Goal: Task Accomplishment & Management: Complete application form

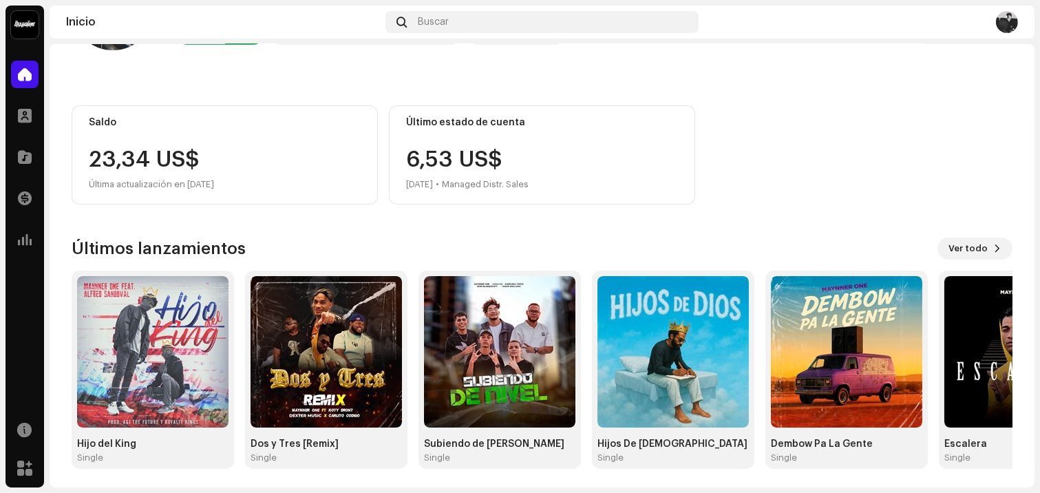
scroll to position [101, 0]
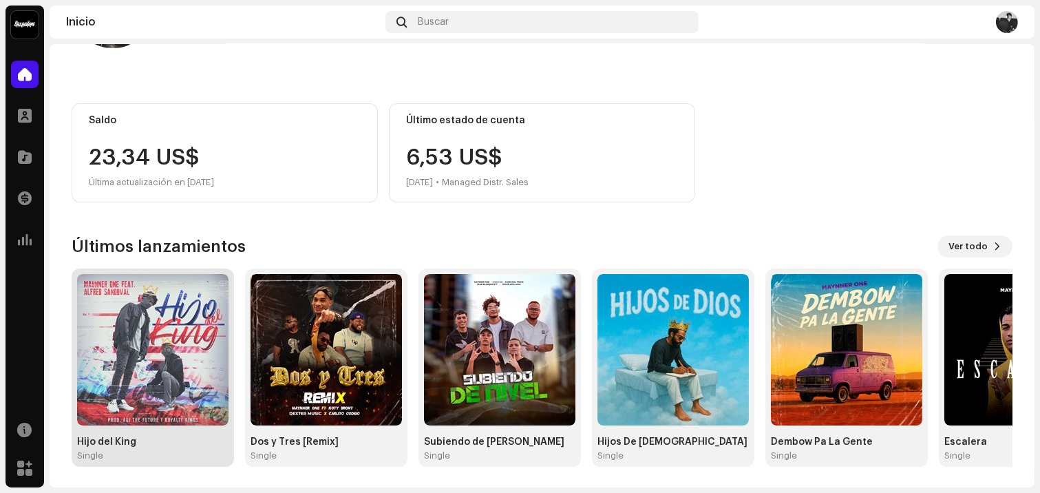
click at [177, 382] on img at bounding box center [152, 349] width 151 height 151
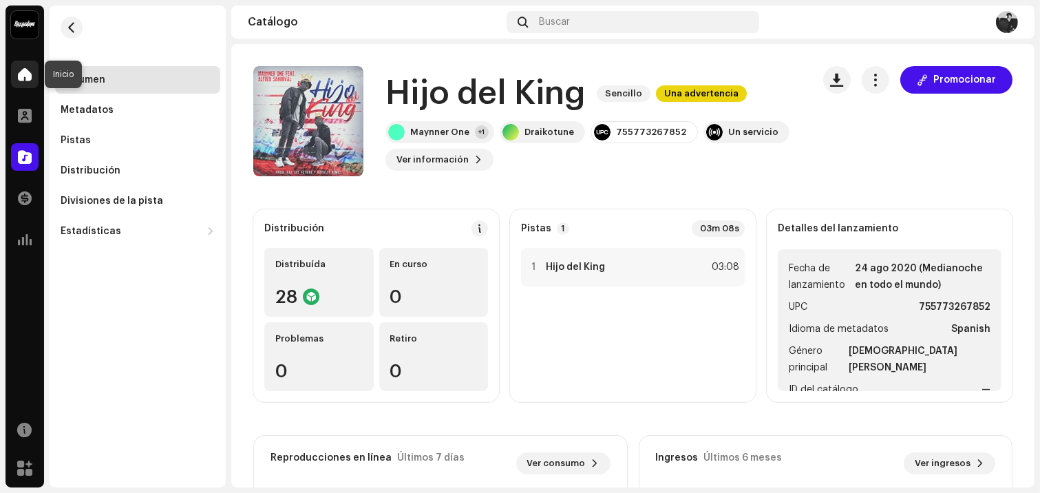
click at [30, 74] on span at bounding box center [25, 74] width 14 height 11
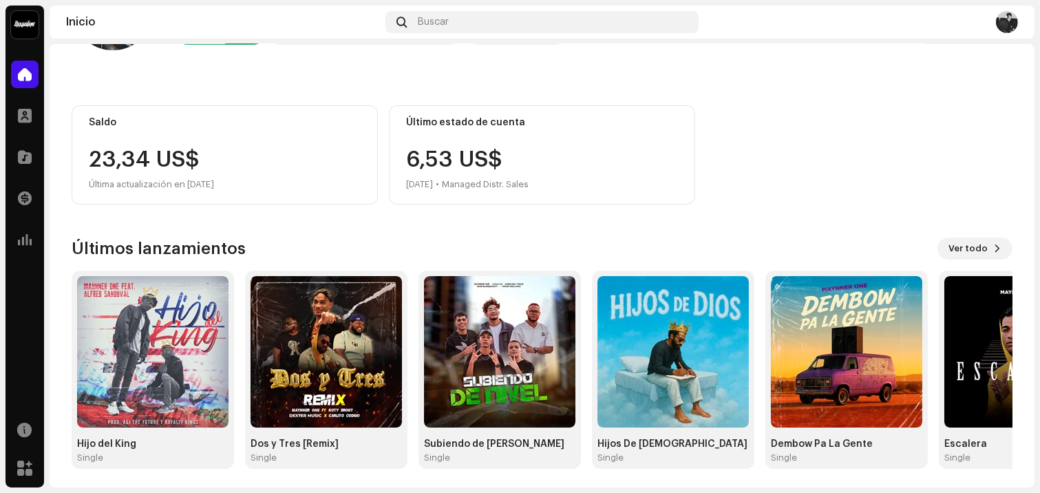
scroll to position [101, 0]
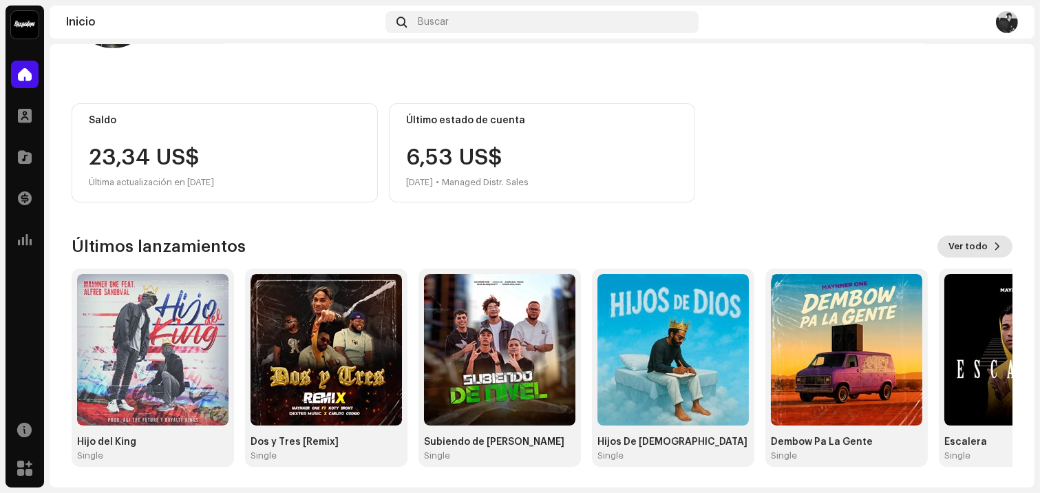
click at [982, 242] on button "Ver todo" at bounding box center [975, 246] width 75 height 22
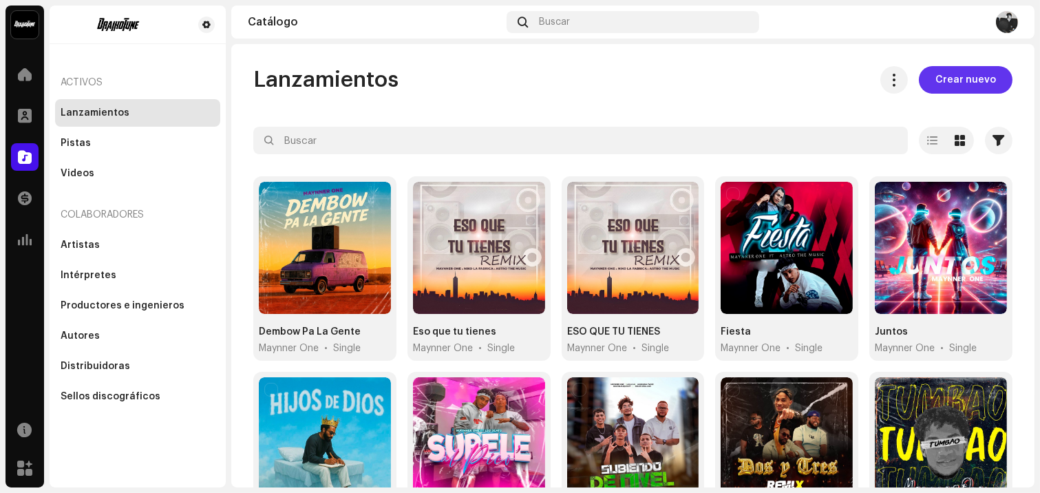
click at [994, 78] on button "Crear nuevo" at bounding box center [966, 80] width 94 height 28
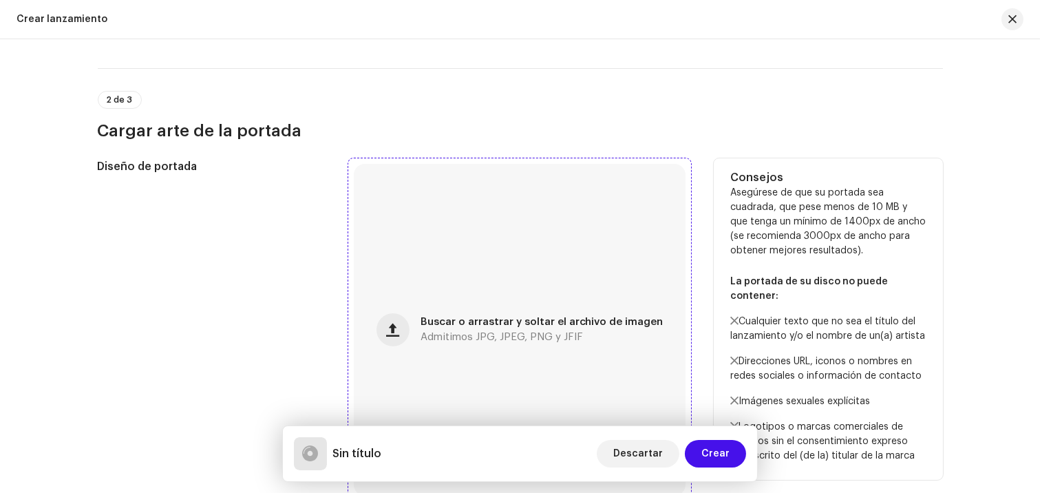
scroll to position [306, 0]
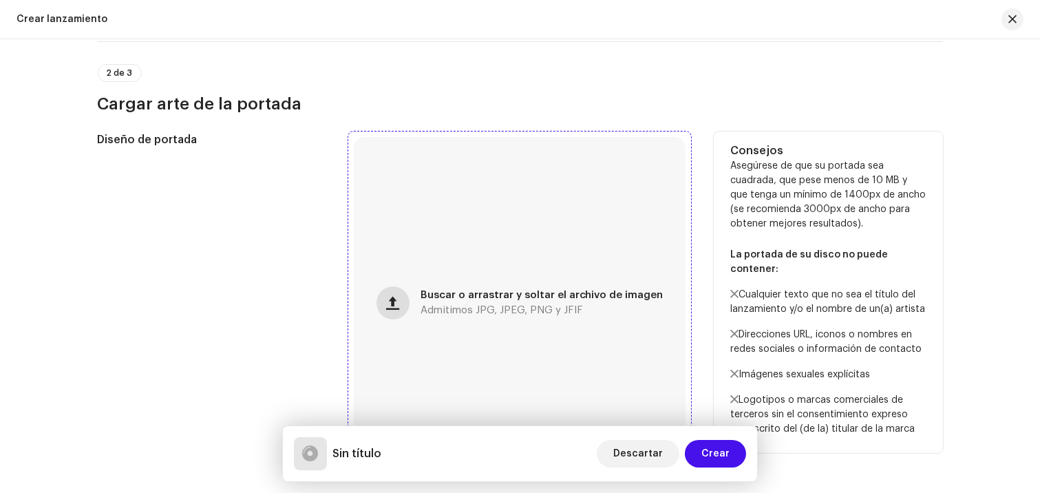
click at [399, 297] on span "button" at bounding box center [392, 302] width 13 height 11
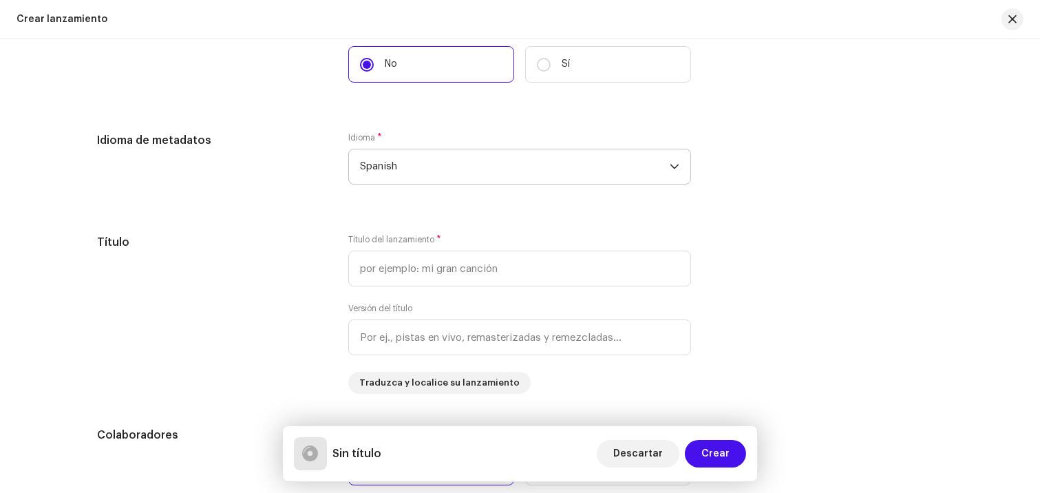
scroll to position [994, 0]
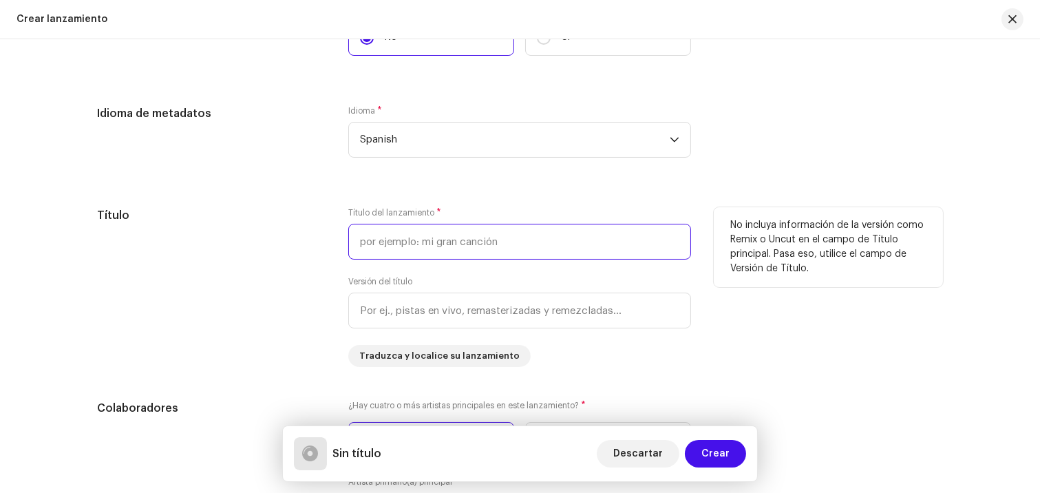
click at [497, 244] on input "text" at bounding box center [519, 242] width 343 height 36
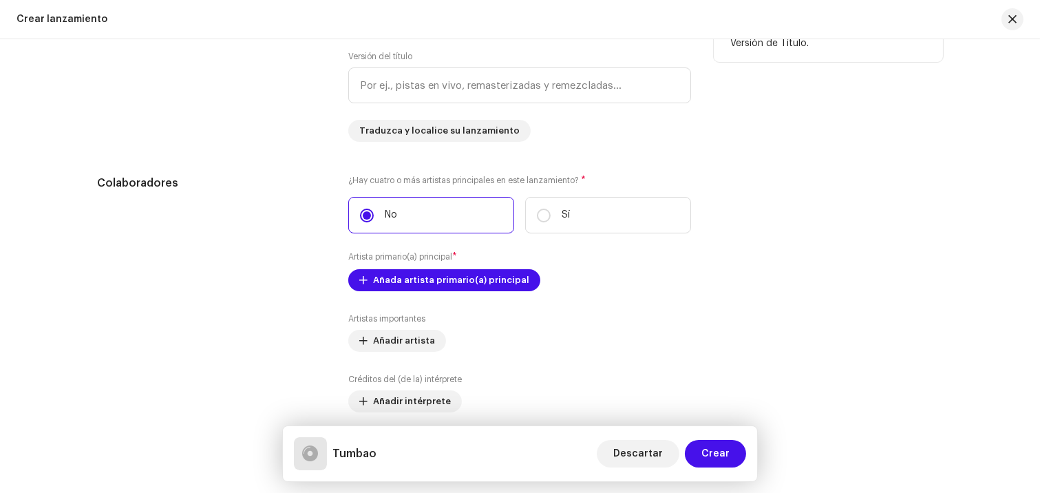
scroll to position [1223, 0]
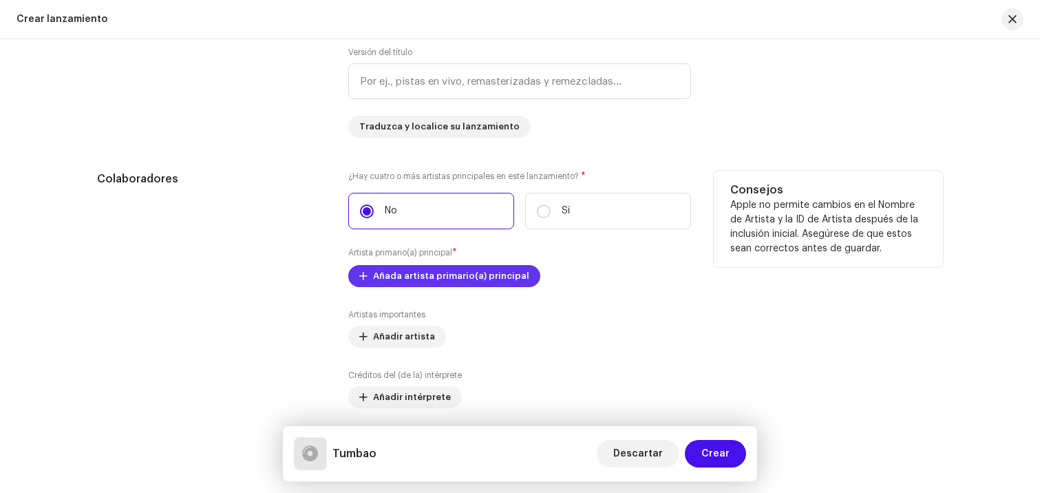
type input "Tumbao"
click at [444, 288] on span "Añada artista primario(a) principal" at bounding box center [451, 276] width 156 height 28
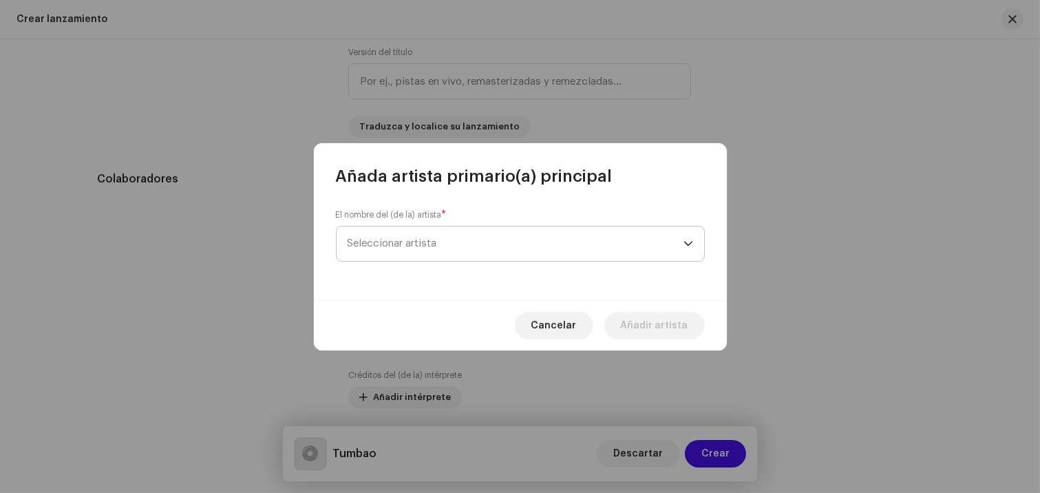
click at [461, 245] on span "Seleccionar artista" at bounding box center [516, 243] width 336 height 34
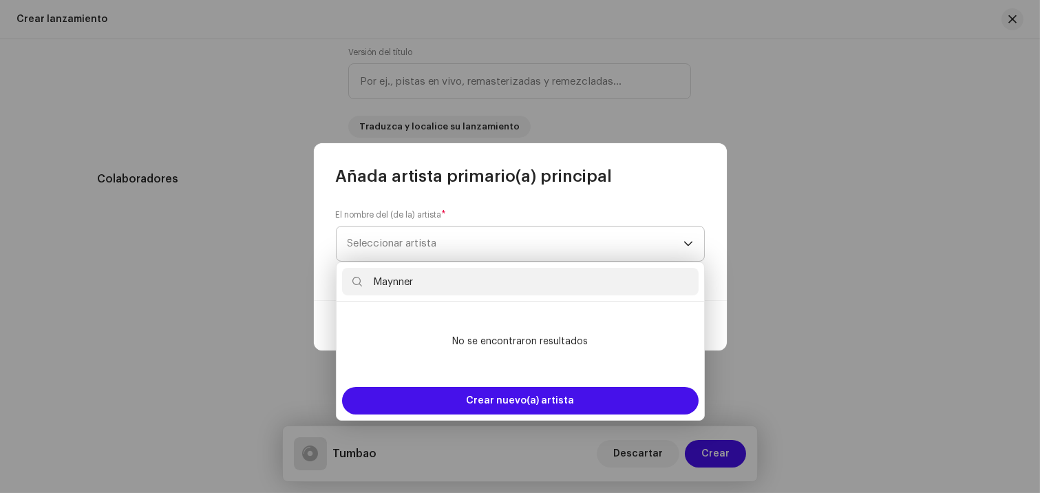
type input "Maynner"
click at [521, 251] on span "Seleccionar artista" at bounding box center [516, 243] width 336 height 34
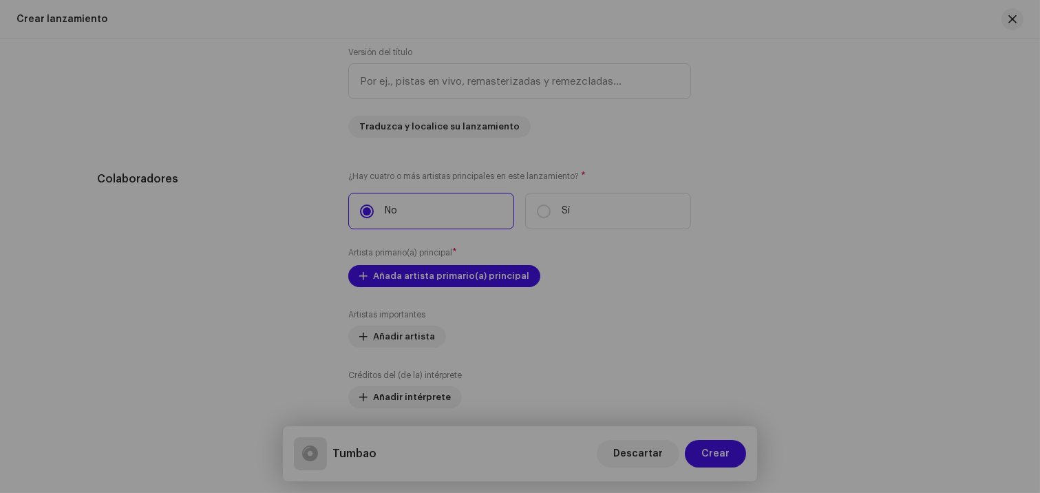
click at [823, 186] on div "Añada artista primario(a) principal El nombre del (de la) artista * Seleccionar…" at bounding box center [520, 246] width 1040 height 493
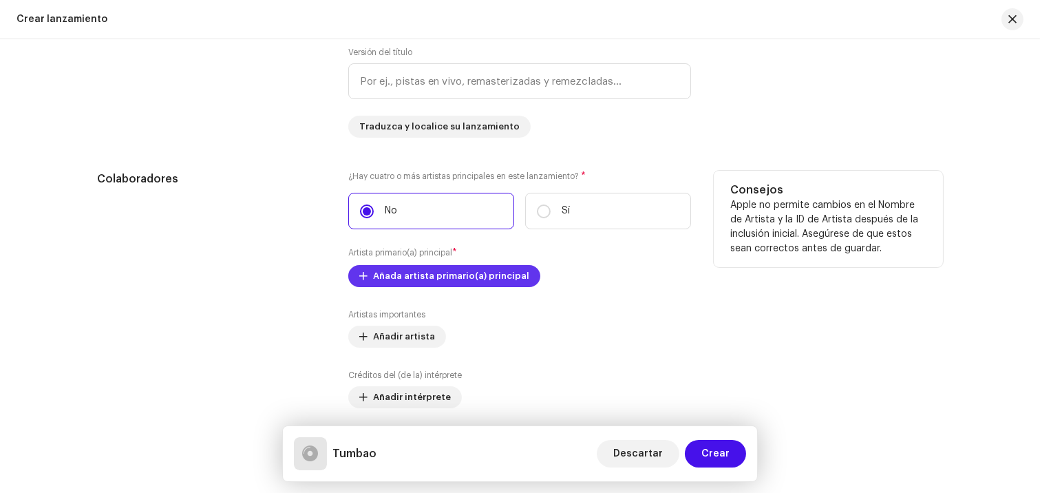
click at [459, 287] on span "Añada artista primario(a) principal" at bounding box center [451, 276] width 156 height 28
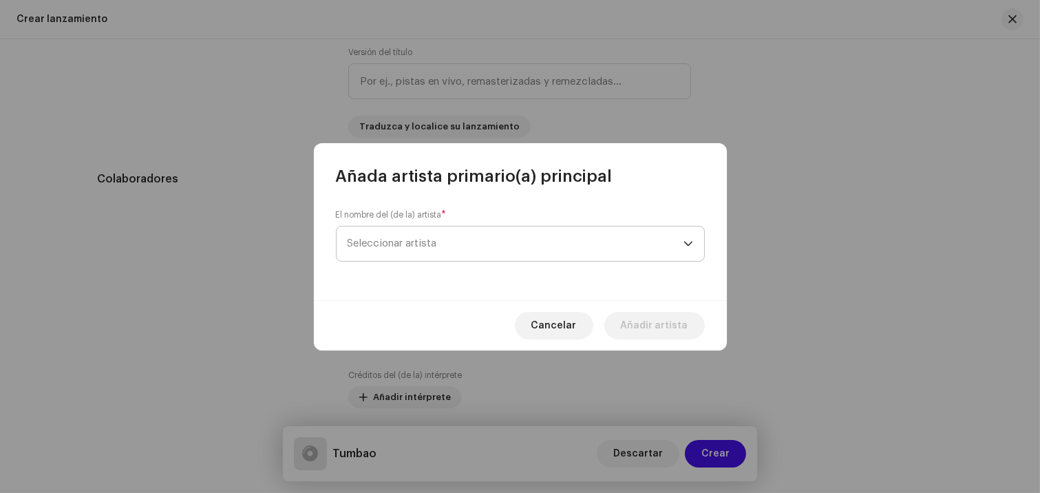
click at [438, 241] on span "Seleccionar artista" at bounding box center [516, 243] width 336 height 34
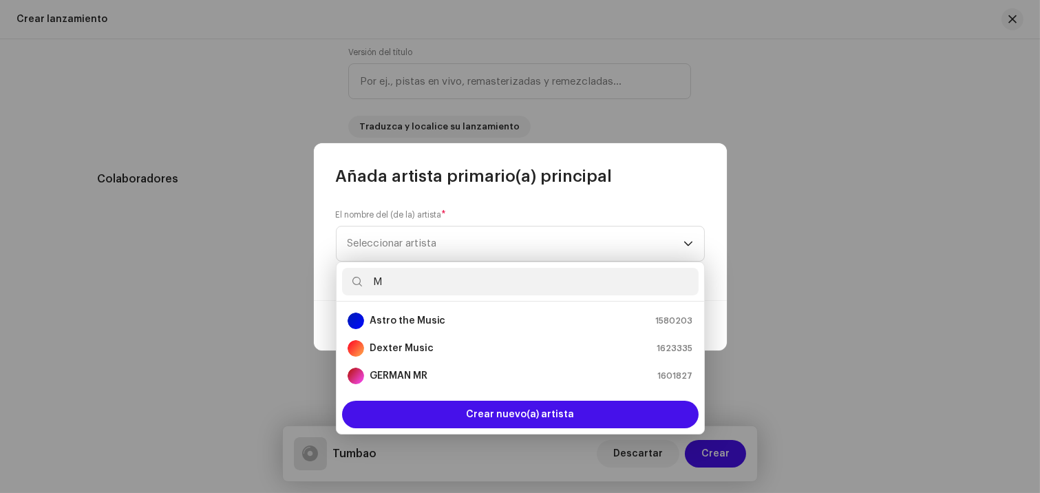
scroll to position [0, 0]
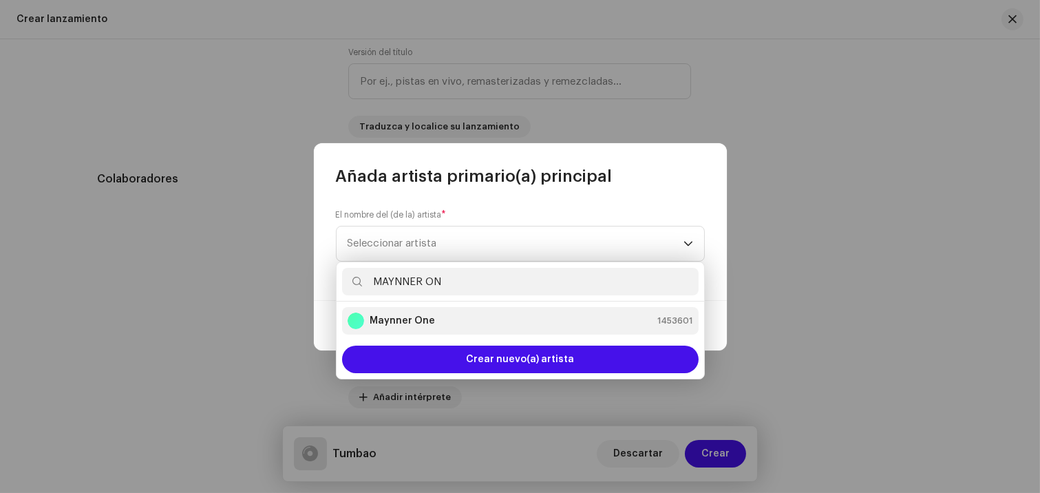
type input "MAYNNER ON"
click at [454, 321] on div "Maynner One 1453601" at bounding box center [521, 321] width 346 height 17
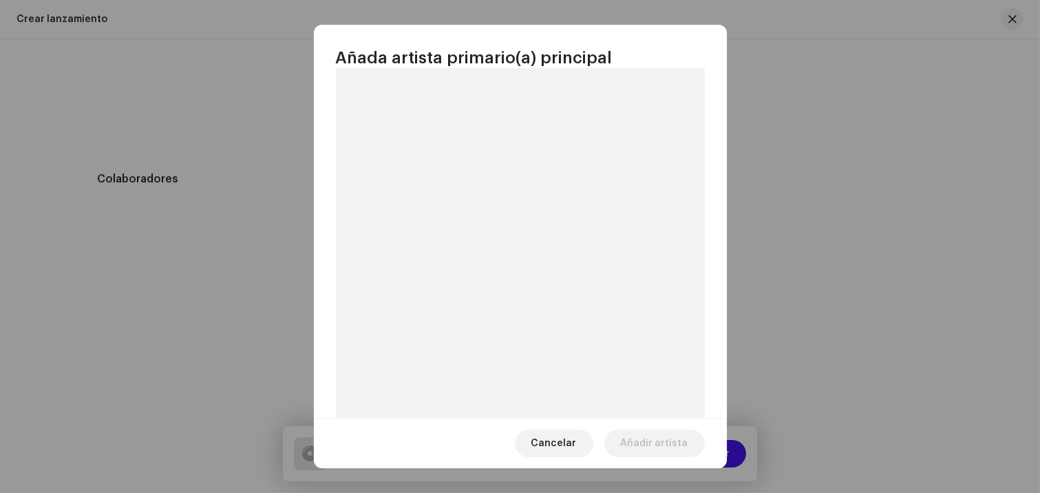
scroll to position [70, 0]
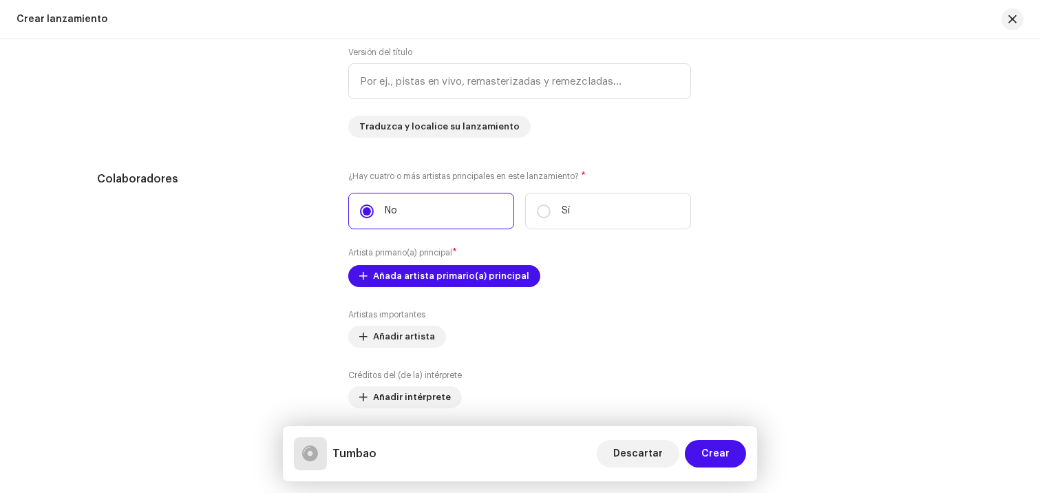
click at [810, 67] on div "Añada artista primario(a) principal Cancelar Añadir artista" at bounding box center [520, 246] width 1040 height 493
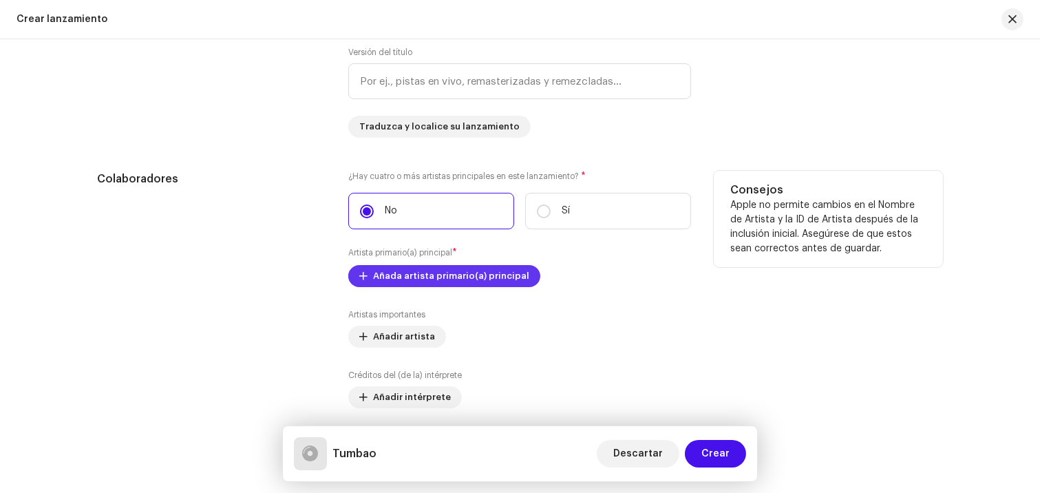
click at [469, 286] on span "Añada artista primario(a) principal" at bounding box center [451, 276] width 156 height 28
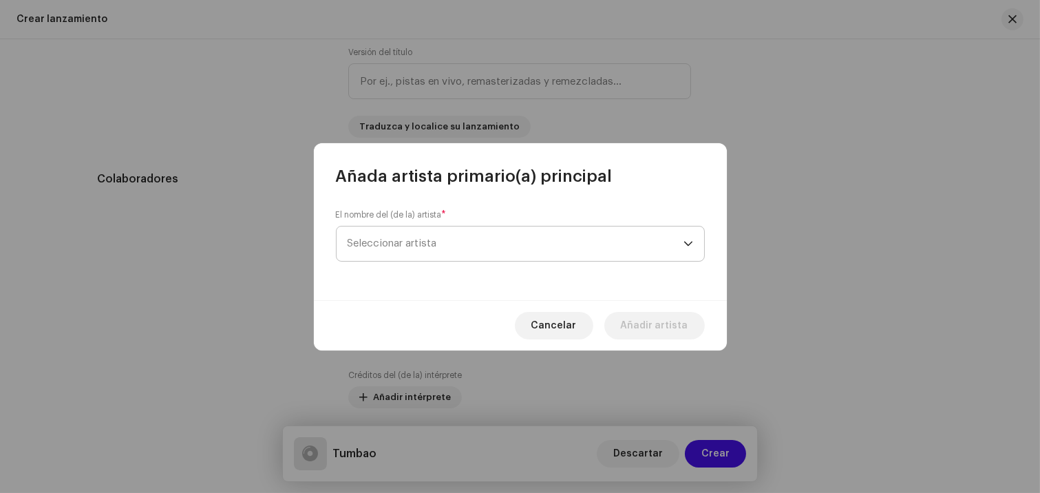
click at [528, 246] on span "Seleccionar artista" at bounding box center [516, 243] width 336 height 34
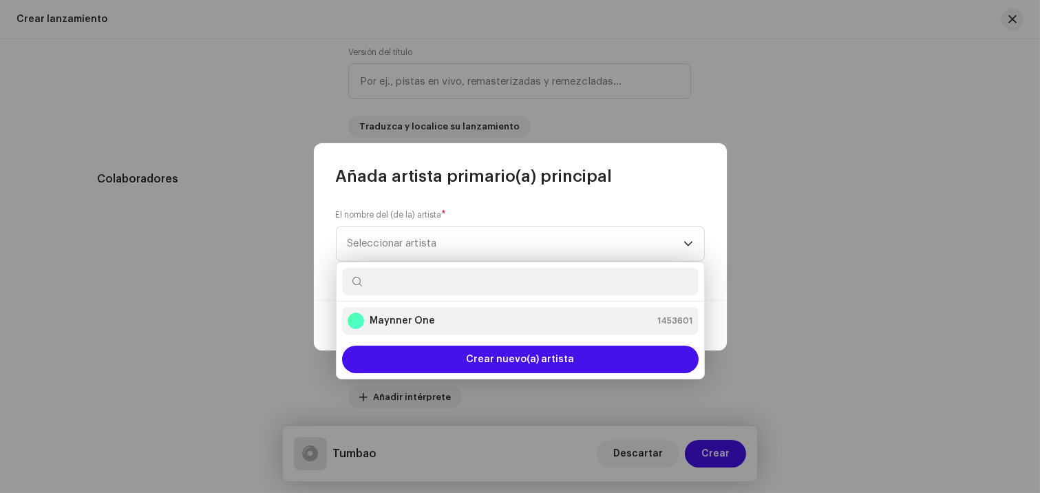
click at [444, 317] on div "Maynner One 1453601" at bounding box center [521, 321] width 346 height 17
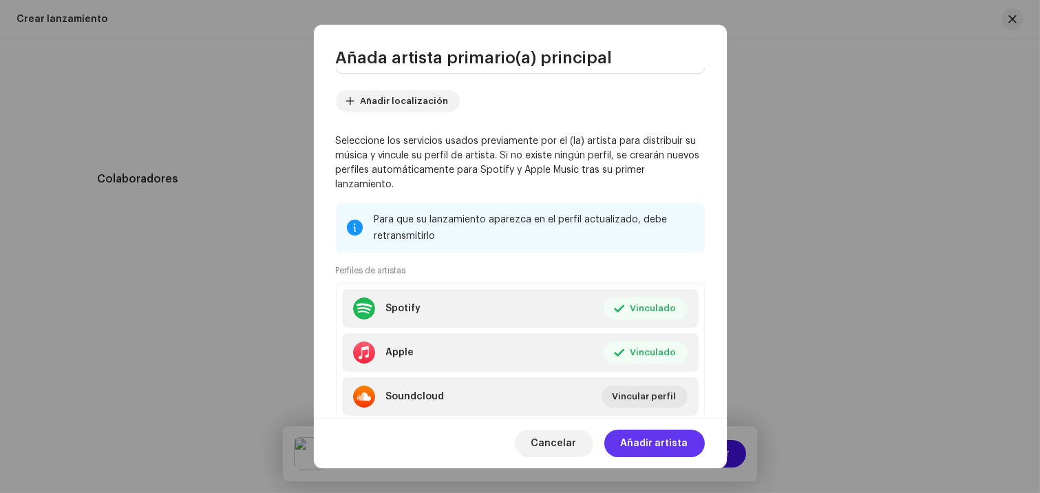
click at [653, 441] on span "Añadir artista" at bounding box center [654, 444] width 67 height 28
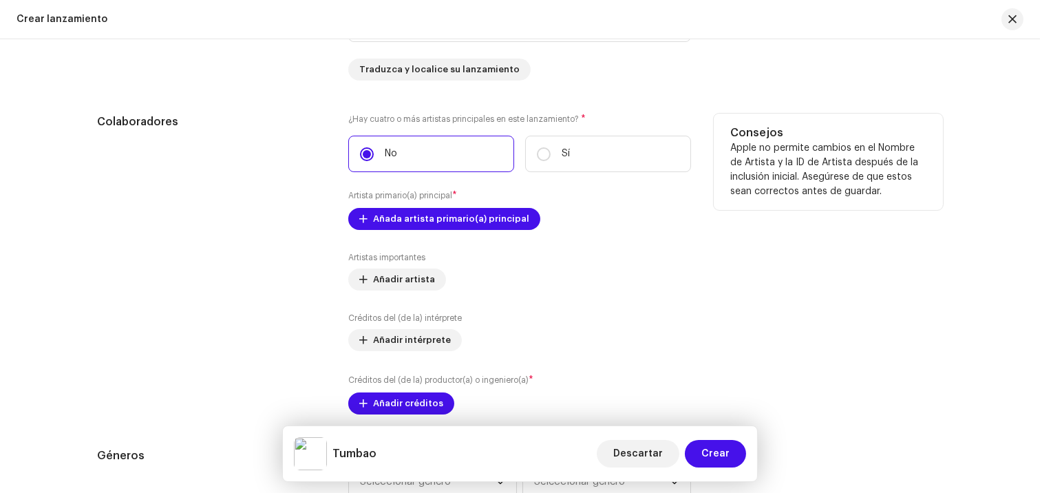
scroll to position [1453, 0]
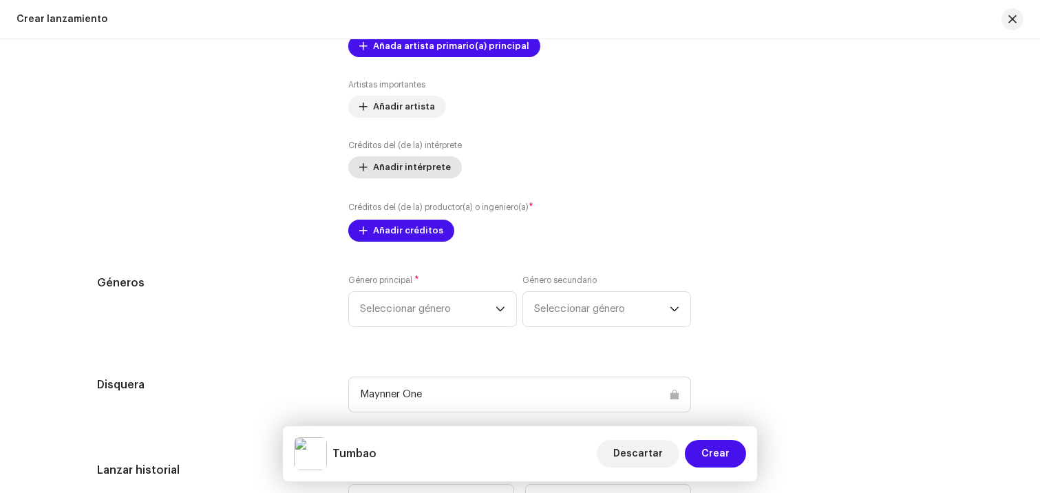
click at [407, 173] on span "Añadir intérprete" at bounding box center [412, 168] width 78 height 28
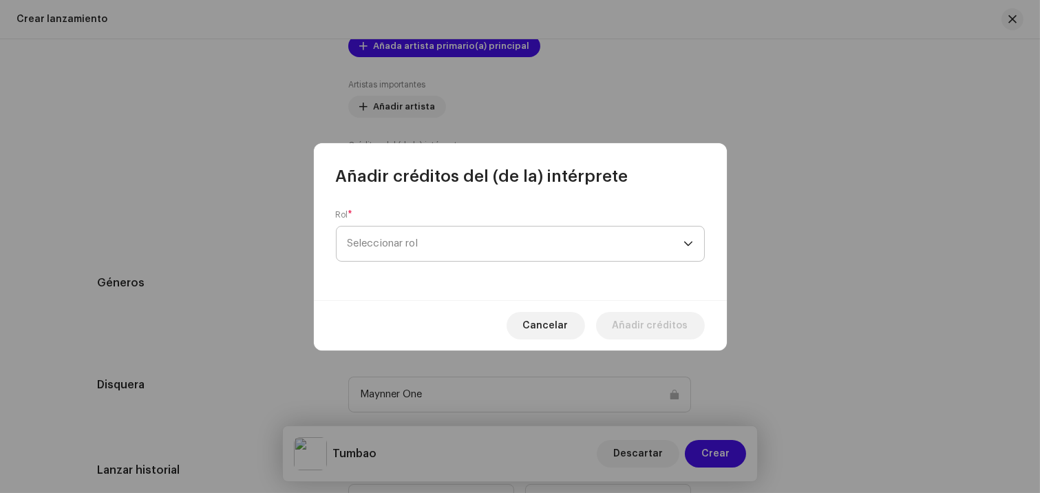
click at [464, 241] on span "Seleccionar rol" at bounding box center [516, 243] width 336 height 34
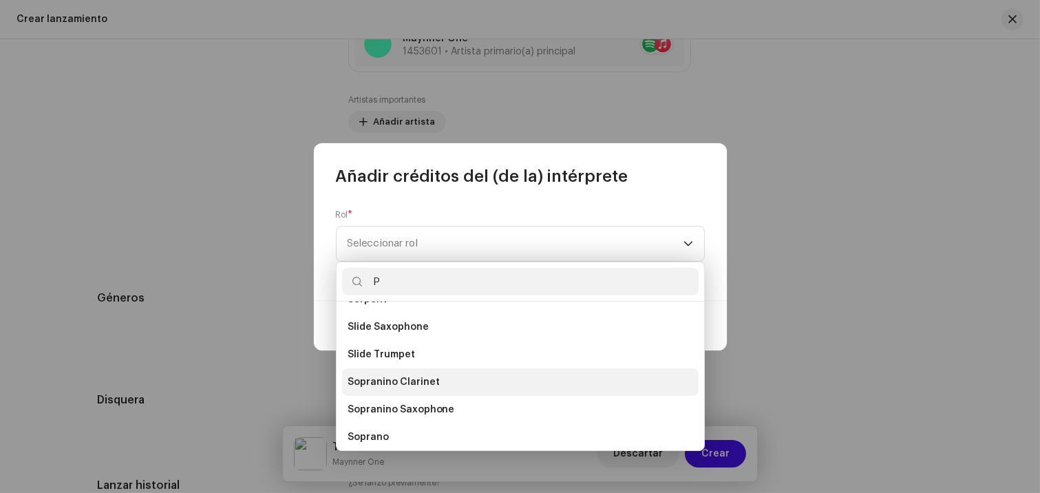
type input "PR"
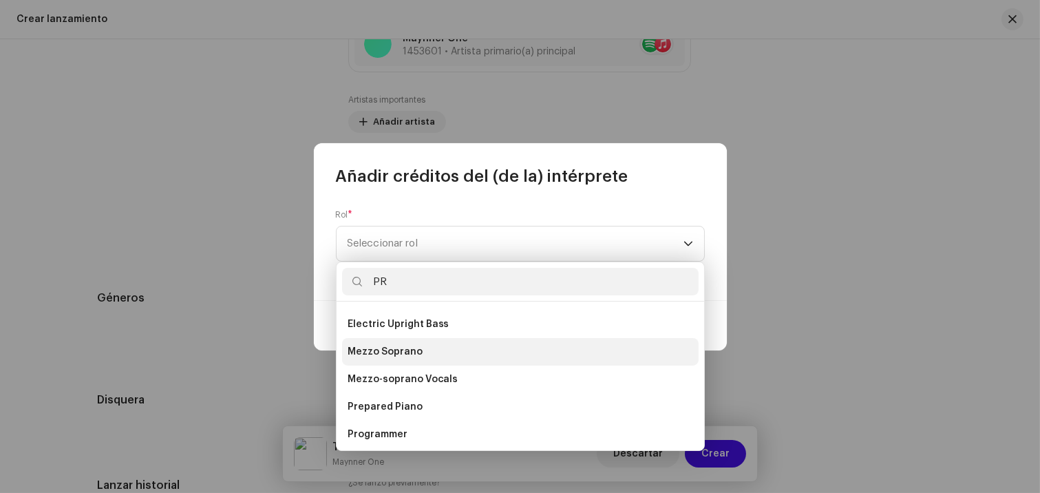
scroll to position [0, 0]
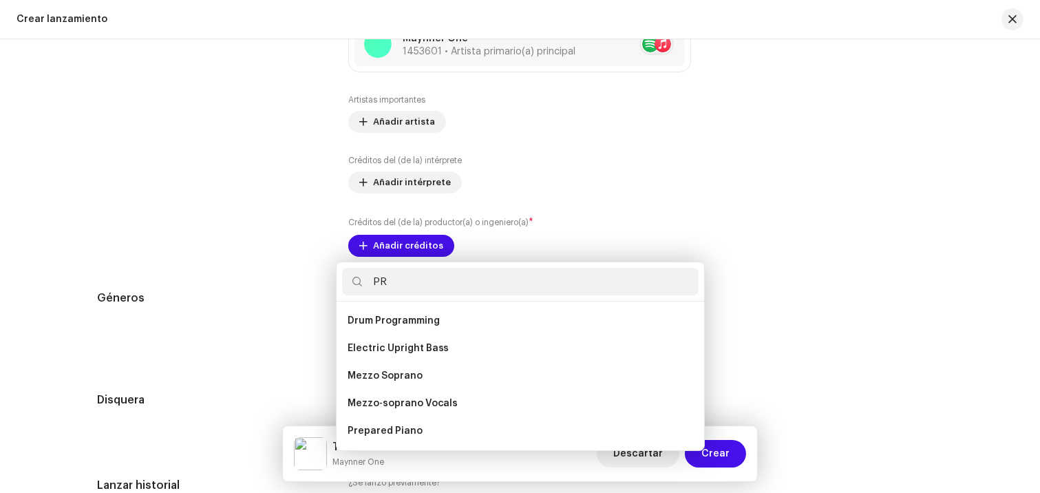
click at [772, 219] on div "Añadir créditos del (de la) intérprete Rol * Seleccionar rol Cancelar Añadir cr…" at bounding box center [520, 246] width 1040 height 493
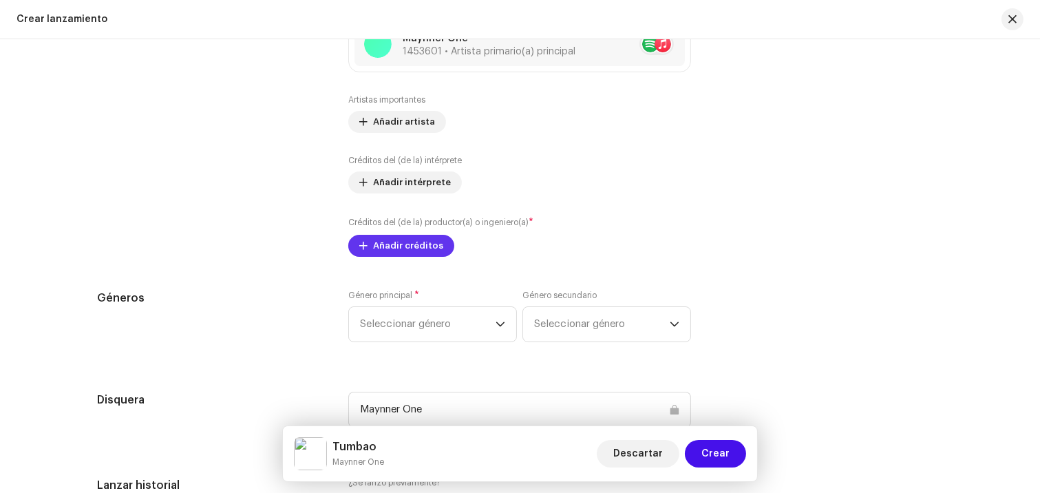
click at [427, 252] on span "Añadir créditos" at bounding box center [408, 246] width 70 height 28
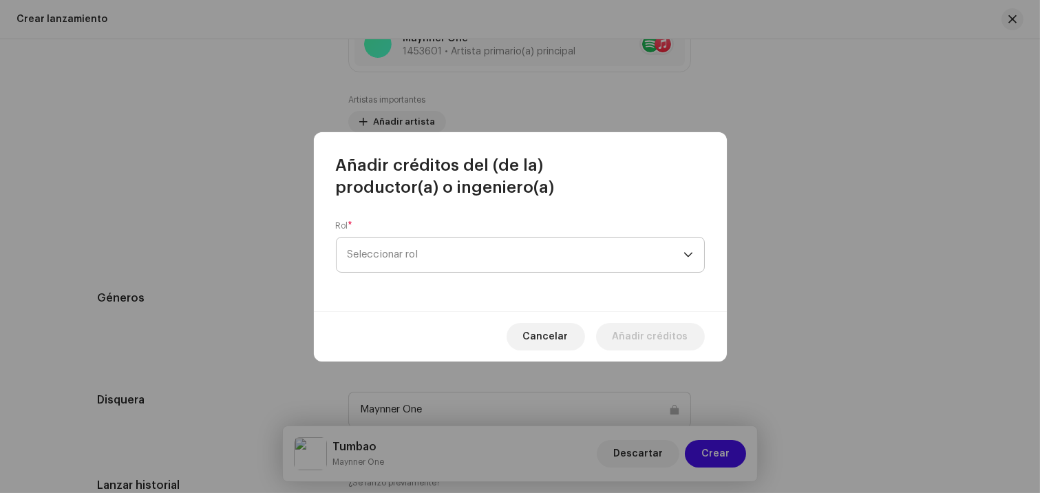
click at [478, 262] on span "Seleccionar rol" at bounding box center [516, 255] width 336 height 34
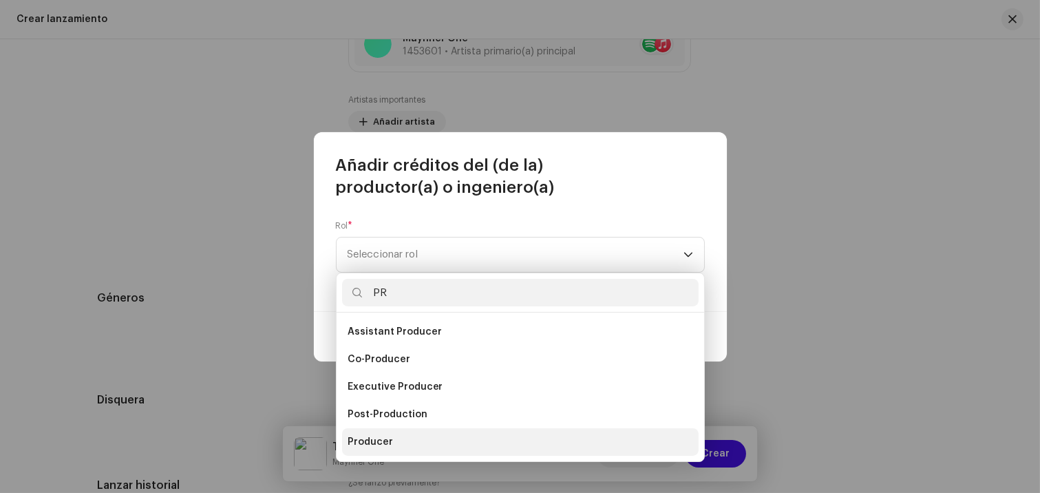
type input "PR"
click at [401, 441] on li "Producer" at bounding box center [520, 442] width 357 height 28
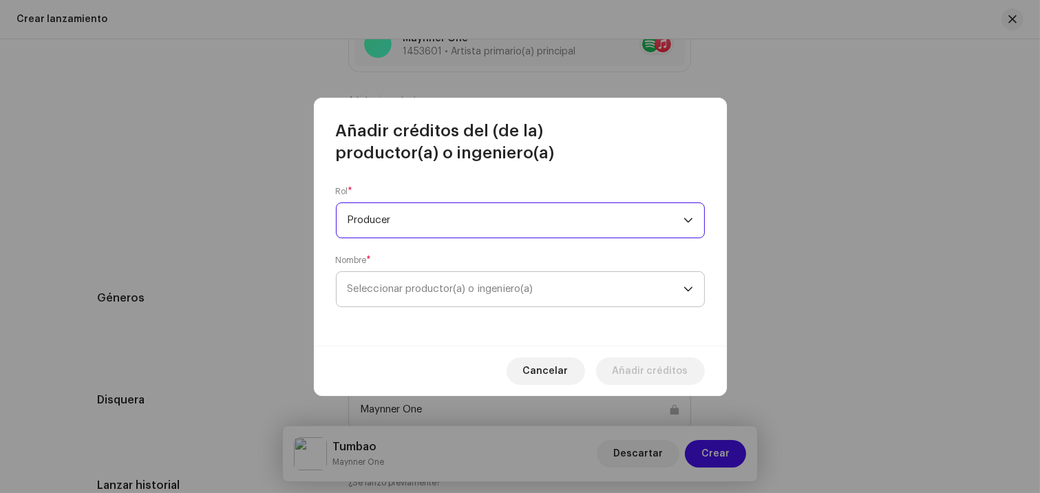
click at [472, 299] on span "Seleccionar productor(a) o ingeniero(a)" at bounding box center [516, 289] width 336 height 34
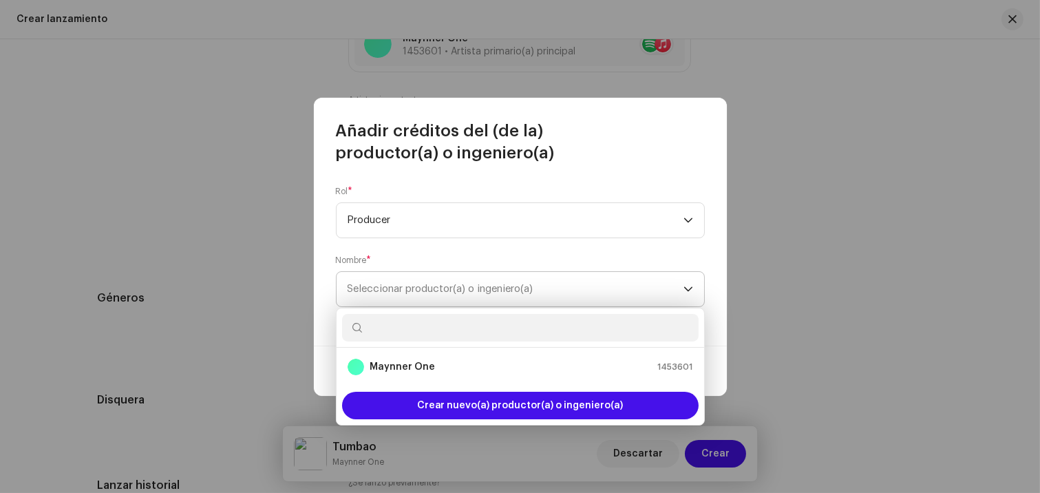
click at [420, 280] on span "Seleccionar productor(a) o ingeniero(a)" at bounding box center [516, 289] width 336 height 34
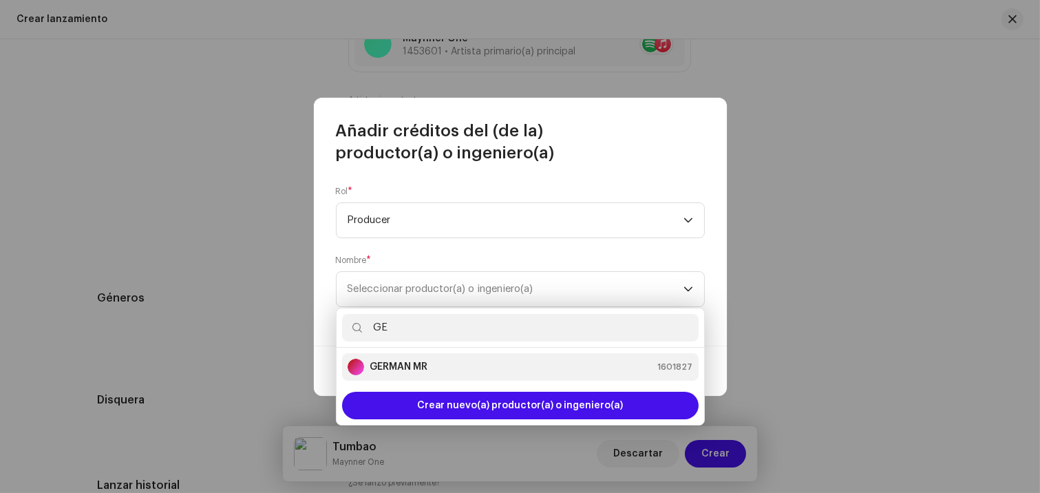
type input "GE"
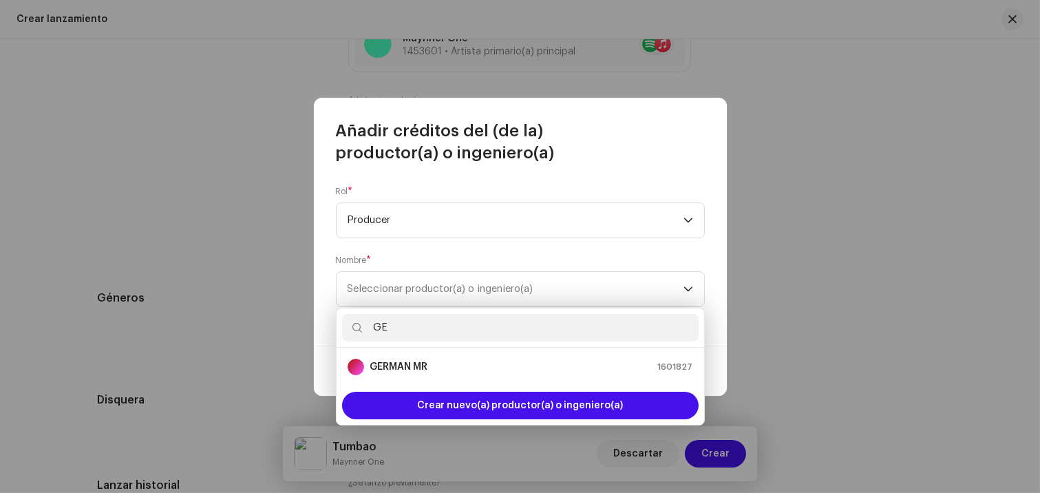
click at [421, 361] on strong "GERMAN MR" at bounding box center [399, 367] width 58 height 14
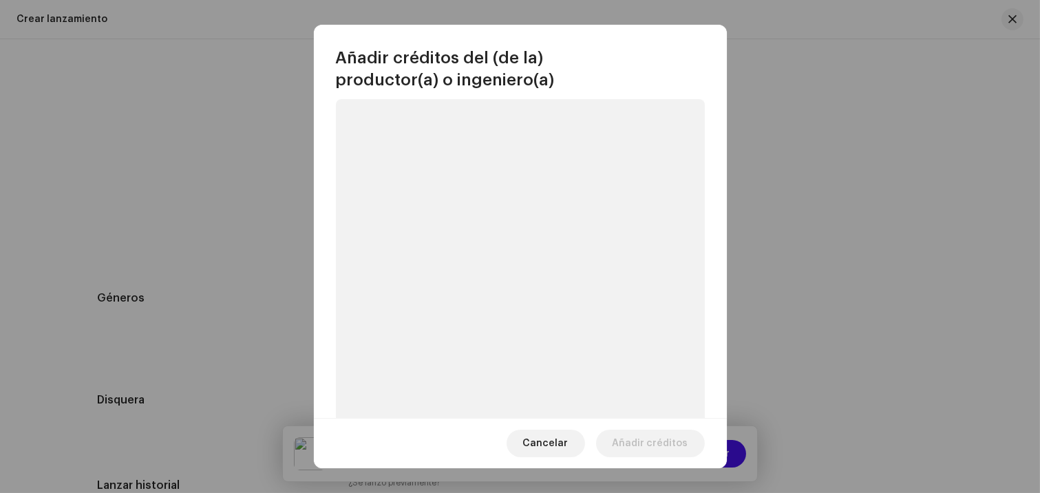
scroll to position [204, 0]
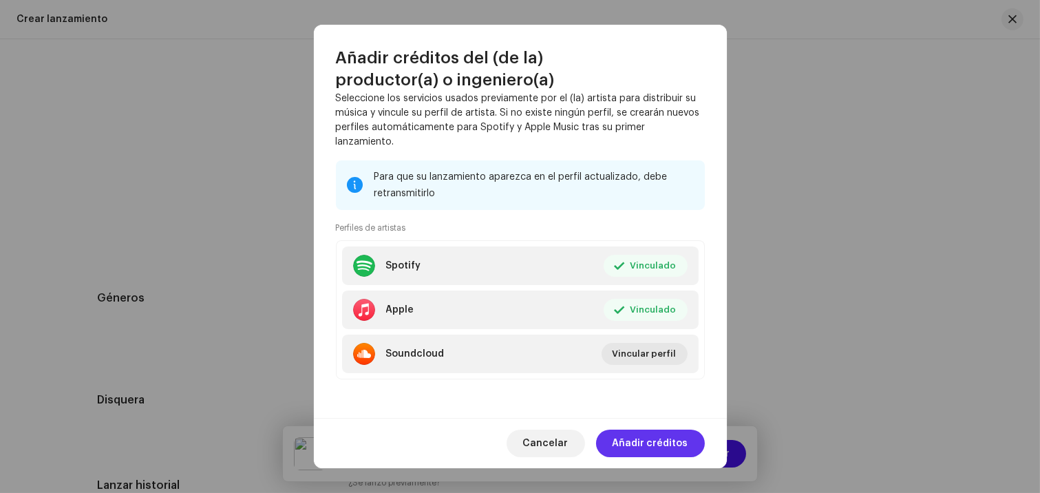
click at [671, 444] on span "Añadir créditos" at bounding box center [651, 444] width 76 height 28
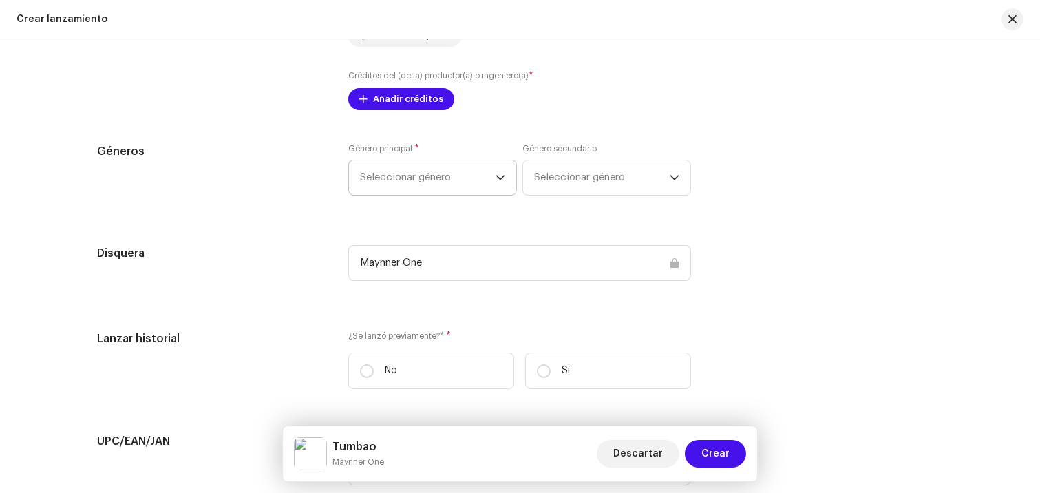
scroll to position [1606, 0]
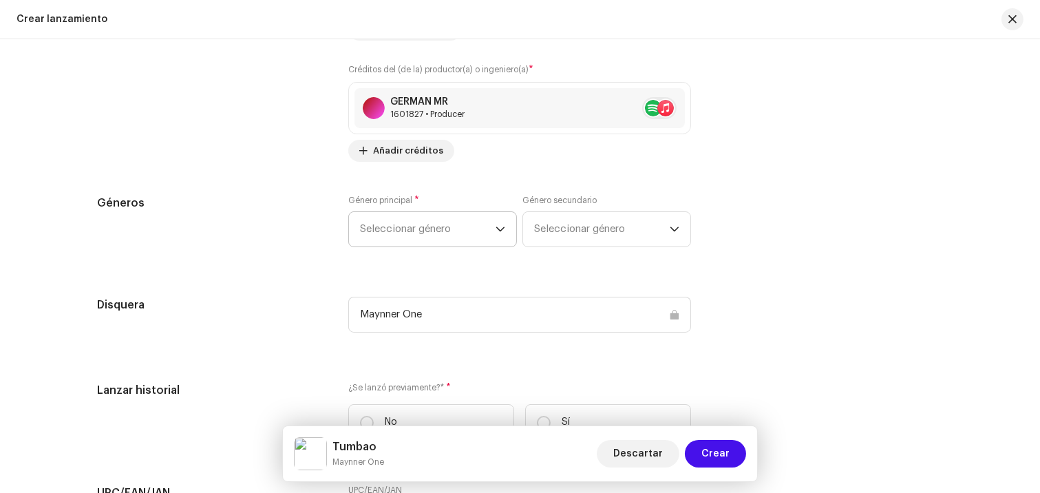
click at [497, 228] on div "dropdown trigger" at bounding box center [501, 229] width 10 height 34
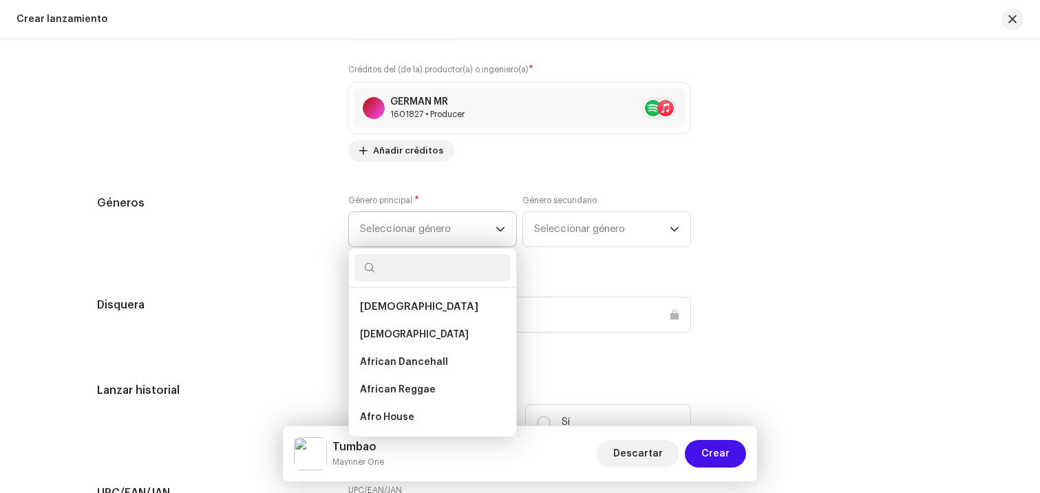
click at [409, 271] on input "text" at bounding box center [433, 268] width 156 height 28
type input "d"
type input "D"
type input "Regg"
click at [430, 390] on span "Reggaeton / Latin Urban" at bounding box center [419, 390] width 118 height 14
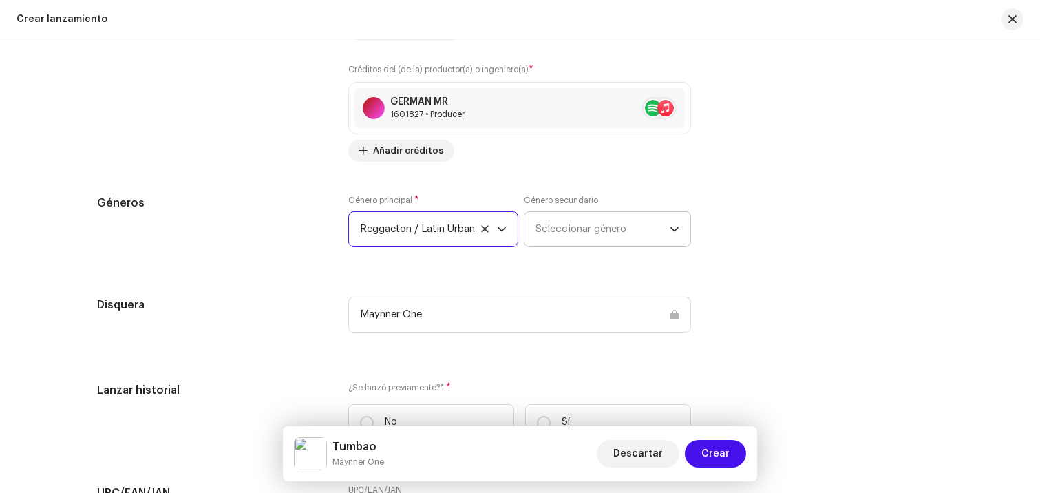
click at [615, 229] on span "Seleccionar género" at bounding box center [603, 229] width 134 height 34
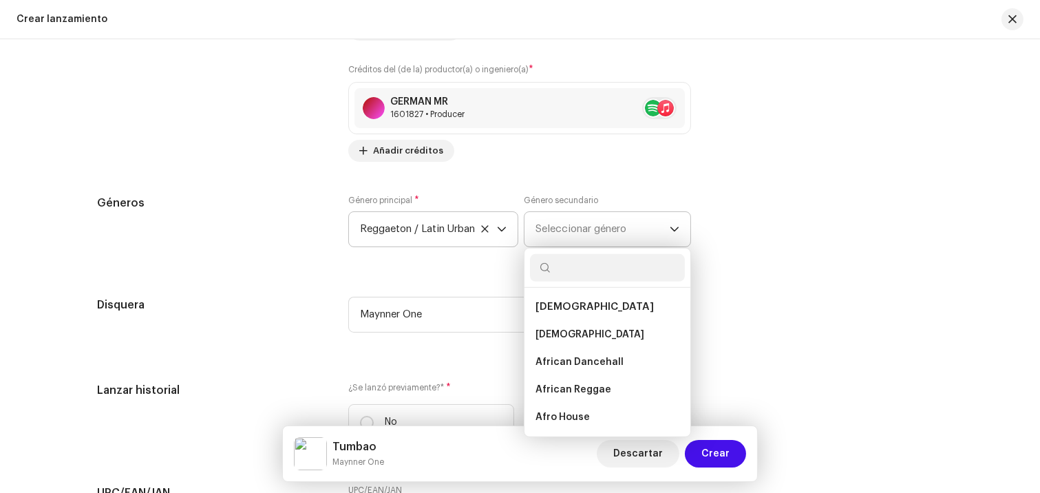
click at [576, 275] on input "text" at bounding box center [607, 268] width 155 height 28
type input "Urba"
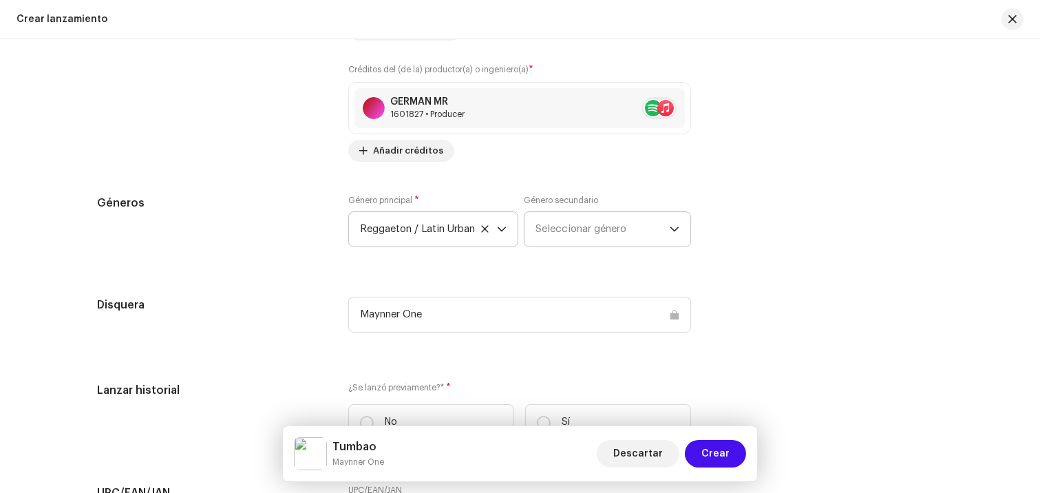
scroll to position [1683, 0]
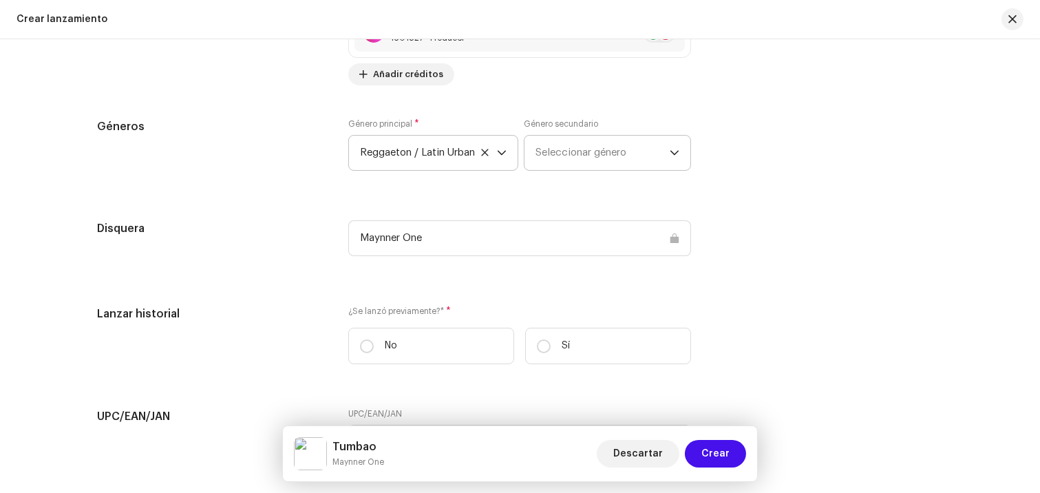
click at [584, 156] on span "Seleccionar género" at bounding box center [603, 153] width 134 height 34
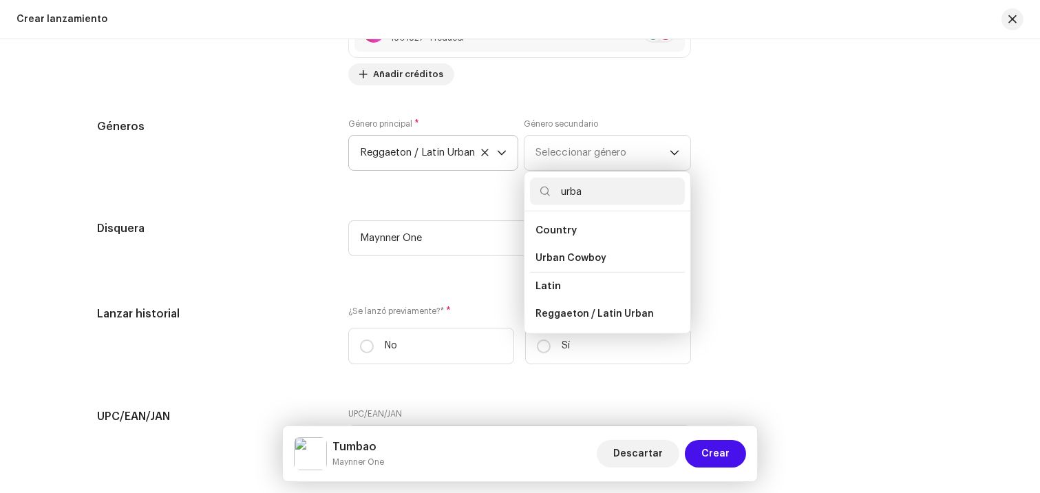
type input "urba"
click at [563, 289] on li "Latin" at bounding box center [607, 286] width 155 height 28
click at [556, 291] on span "Latin" at bounding box center [548, 286] width 25 height 10
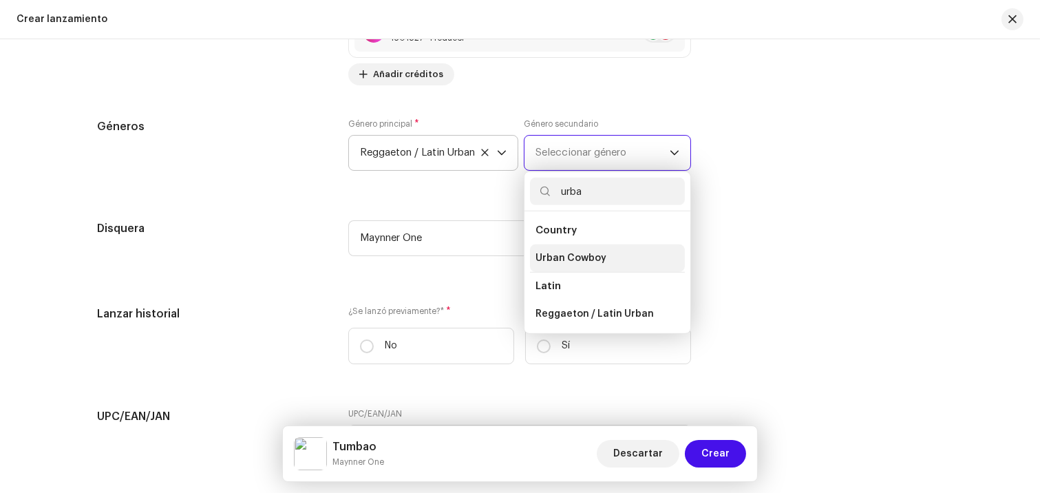
click at [586, 265] on span "Urban Cowboy" at bounding box center [571, 258] width 71 height 14
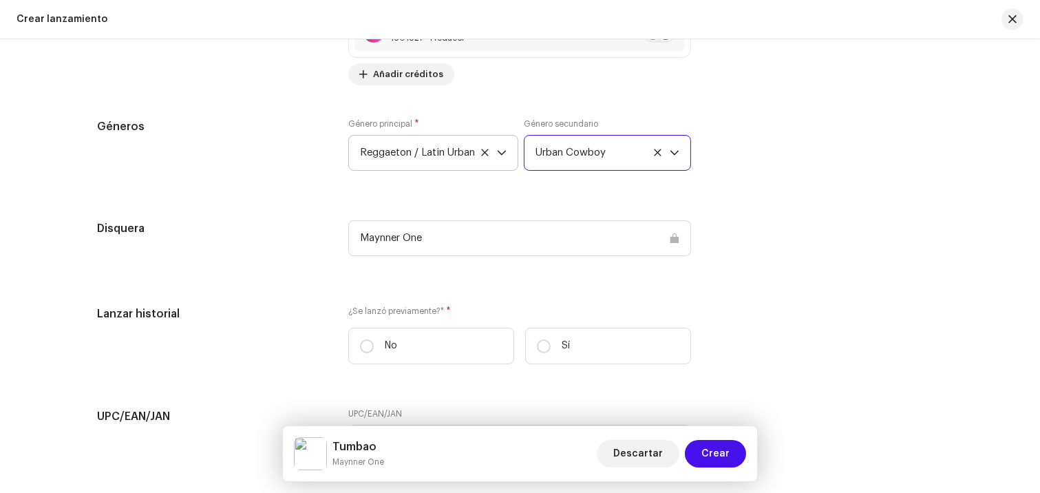
click at [625, 154] on span "Urban Cowboy" at bounding box center [603, 153] width 134 height 34
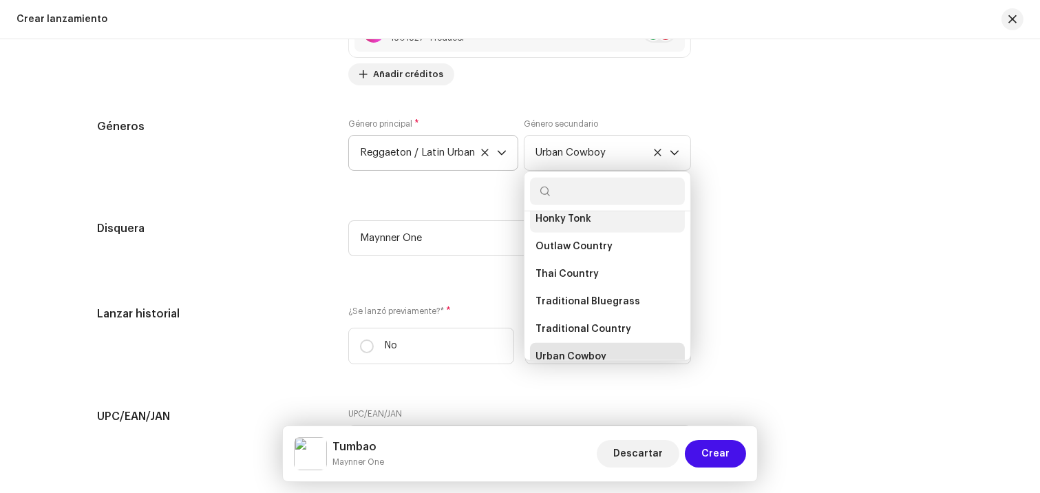
scroll to position [4117, 0]
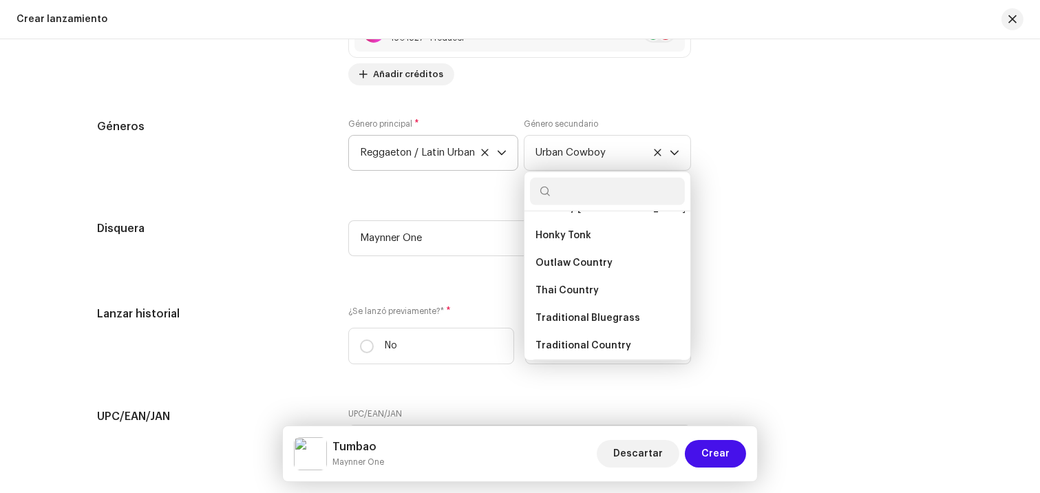
click at [589, 200] on input "text" at bounding box center [607, 192] width 155 height 28
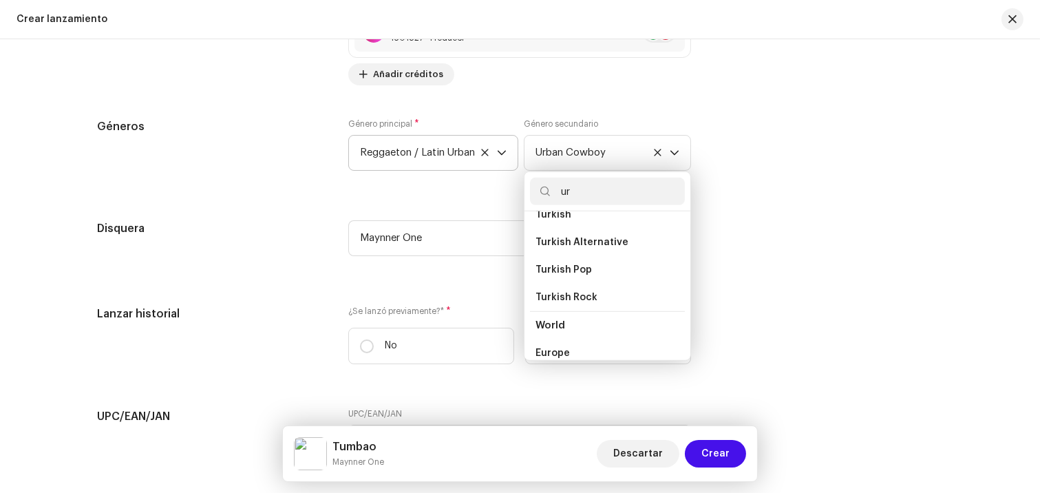
scroll to position [474, 0]
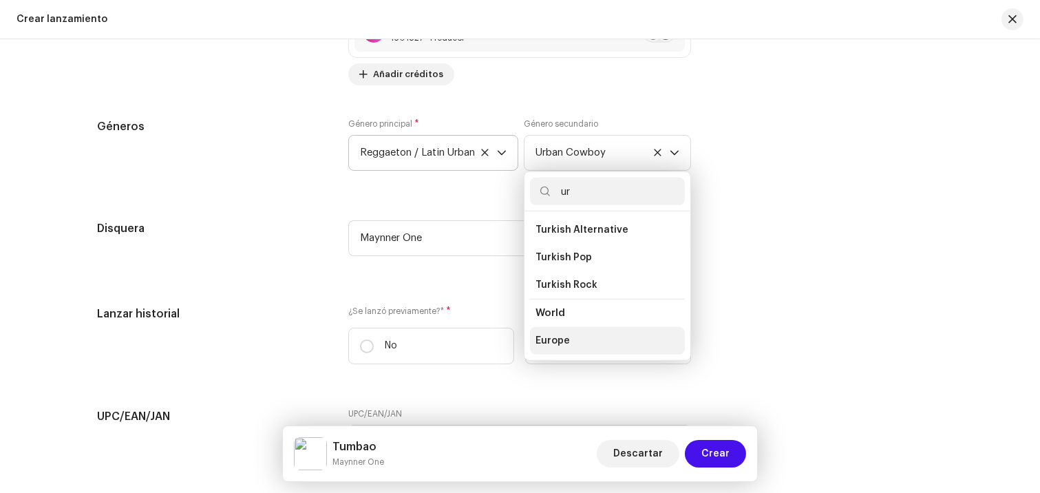
type input "u"
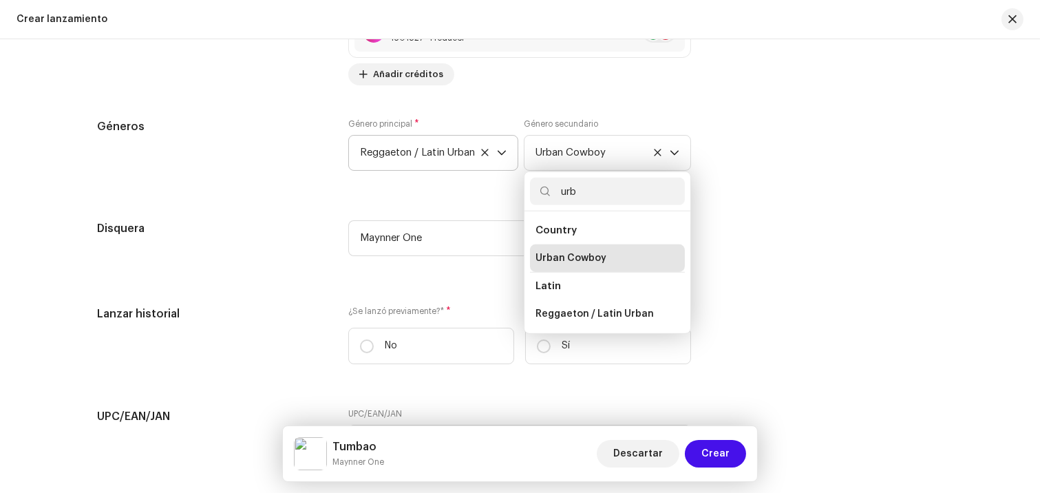
scroll to position [0, 0]
type input "urba"
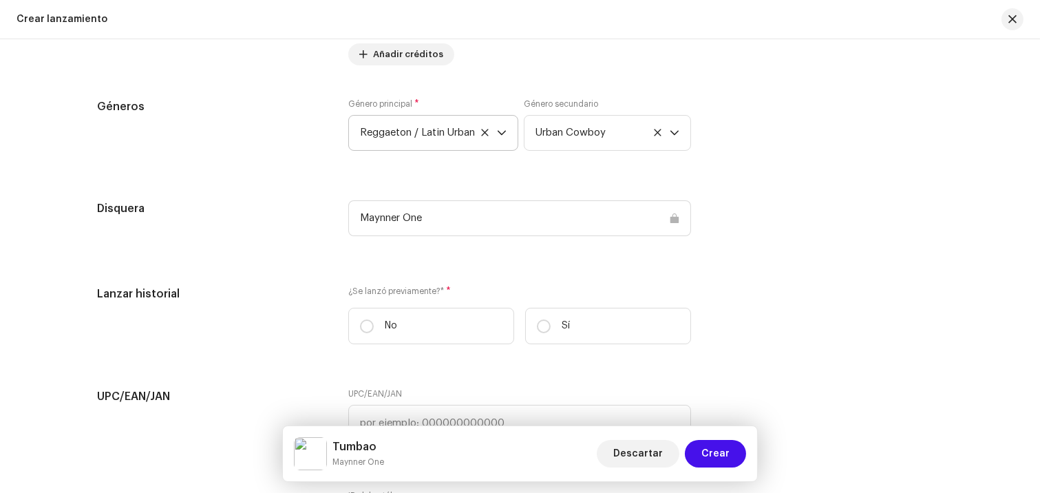
scroll to position [1759, 0]
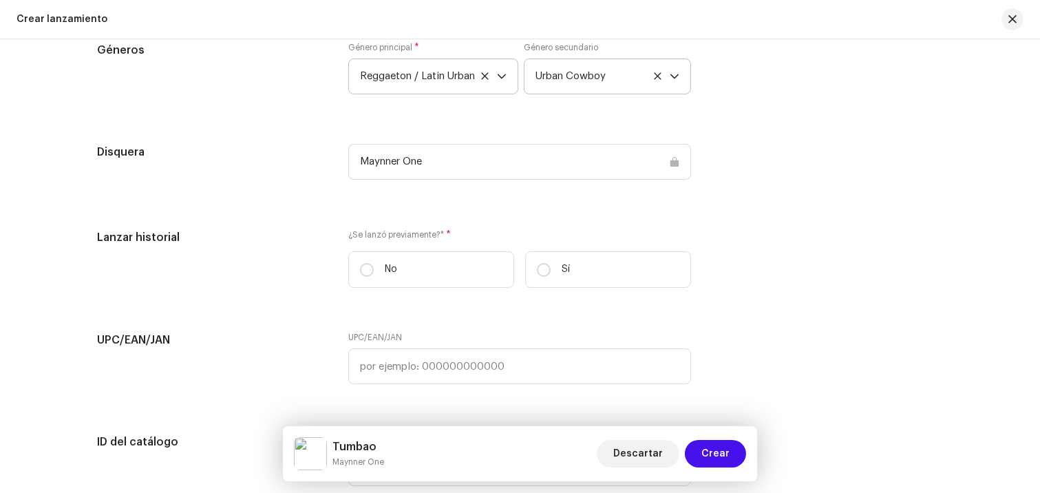
click at [604, 85] on span "Urban Cowboy" at bounding box center [603, 76] width 134 height 34
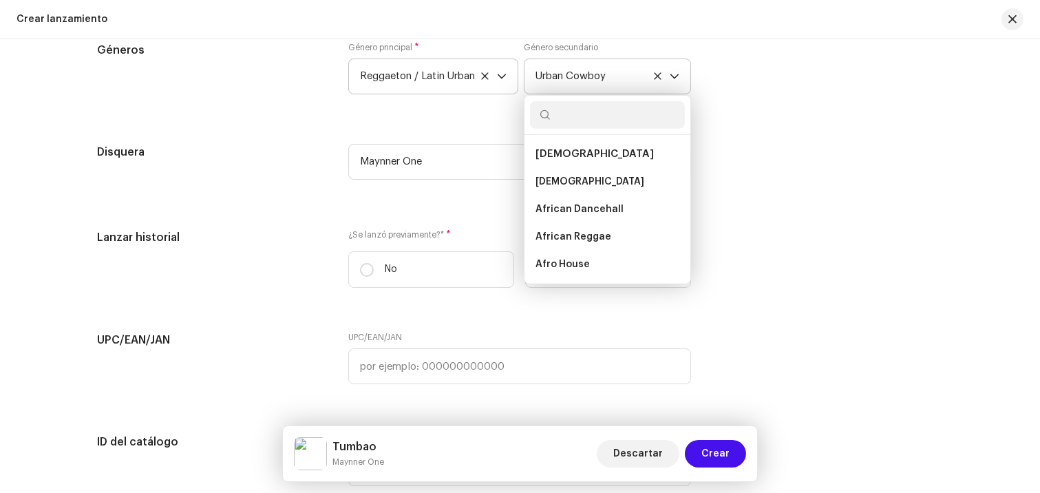
scroll to position [4133, 0]
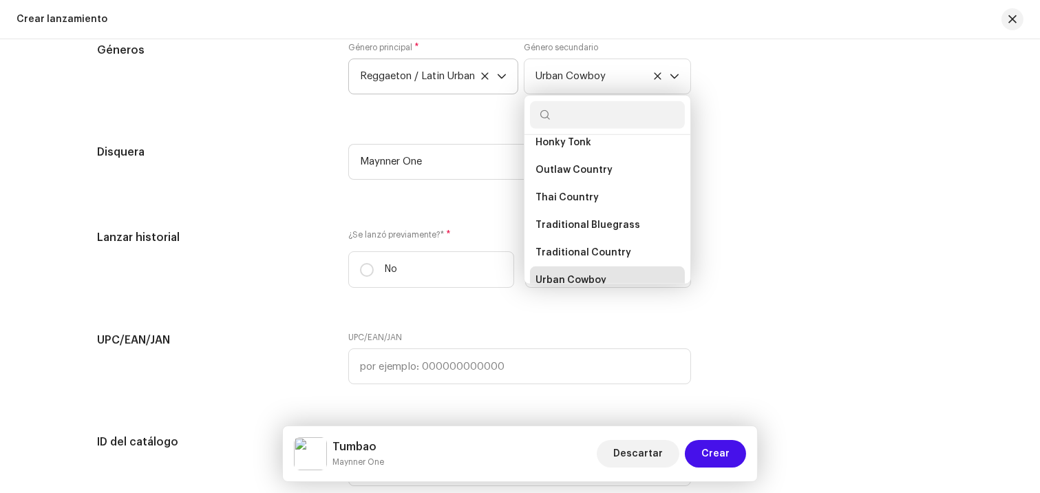
click at [579, 122] on input "text" at bounding box center [607, 115] width 155 height 28
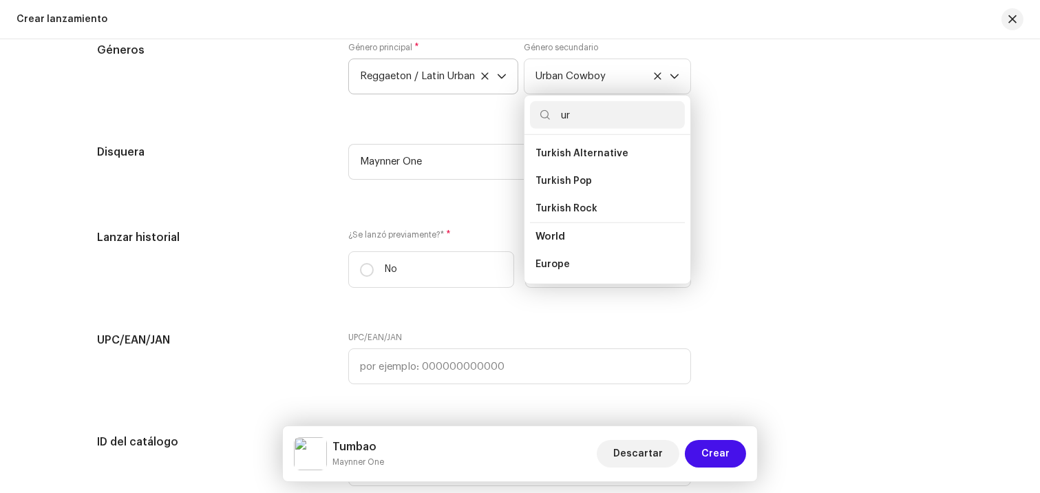
scroll to position [0, 0]
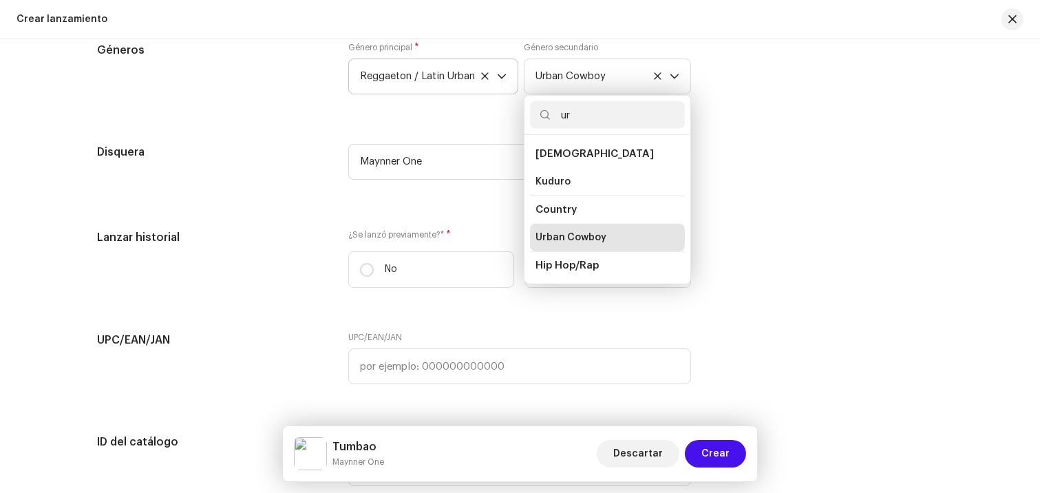
type input "u"
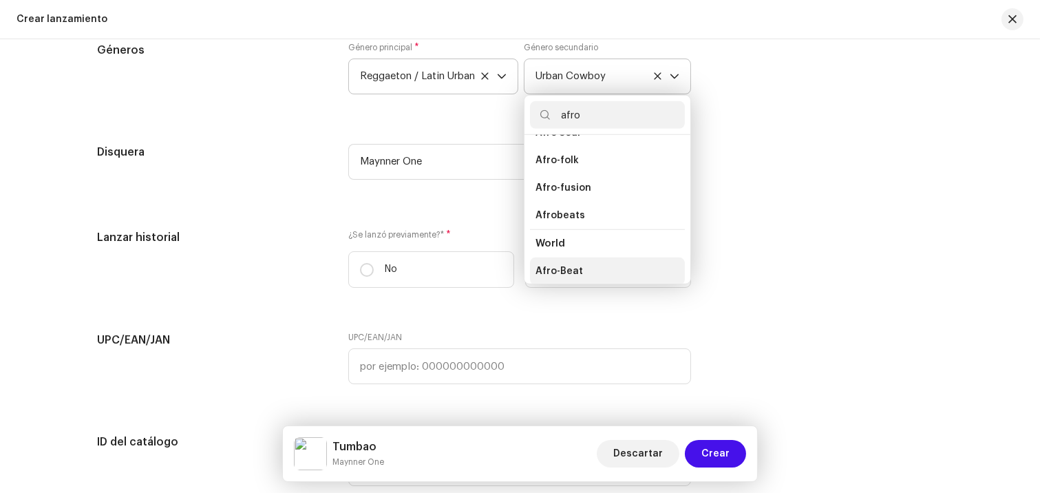
scroll to position [78, 0]
type input "afro"
click at [588, 271] on li "Afro-Beat" at bounding box center [607, 270] width 155 height 28
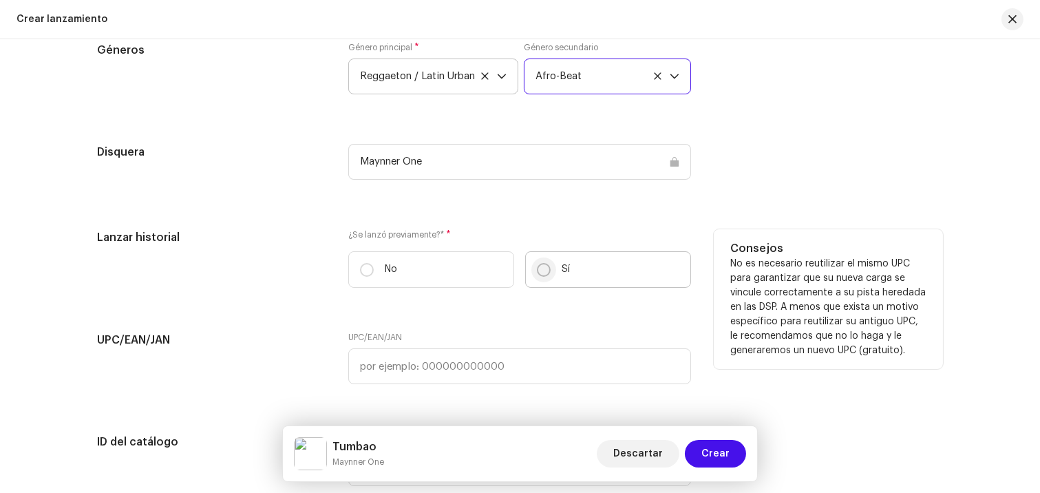
click at [541, 275] on input "Sí" at bounding box center [544, 270] width 14 height 14
radio input "true"
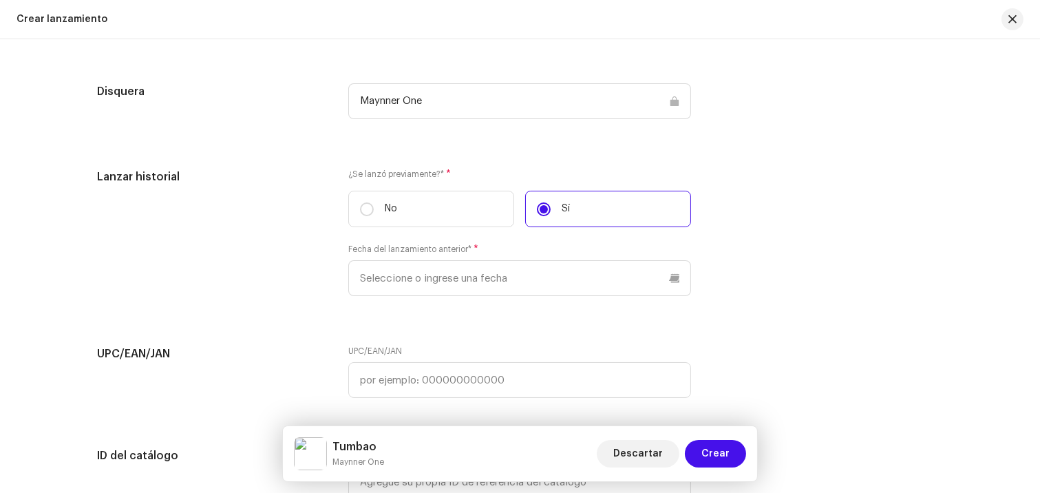
scroll to position [1912, 0]
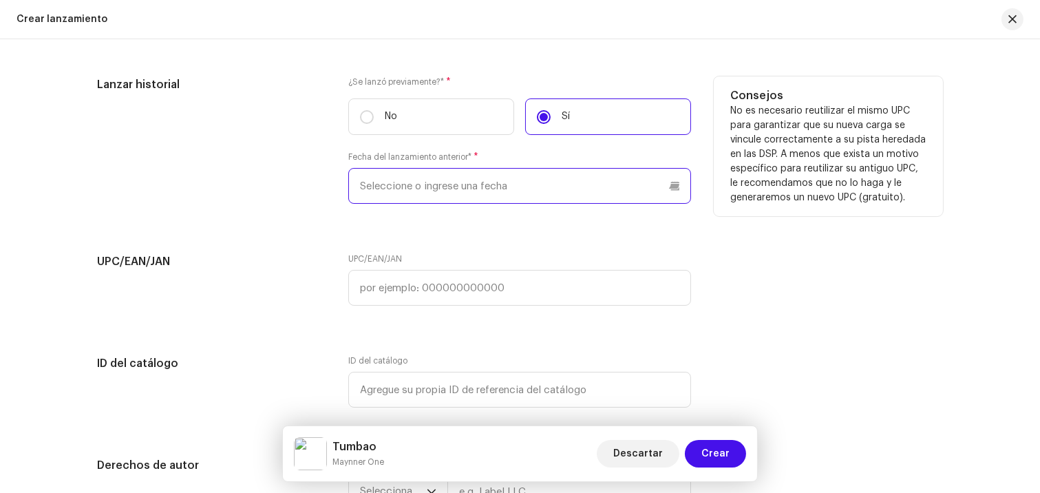
click at [441, 196] on input "text" at bounding box center [519, 186] width 343 height 36
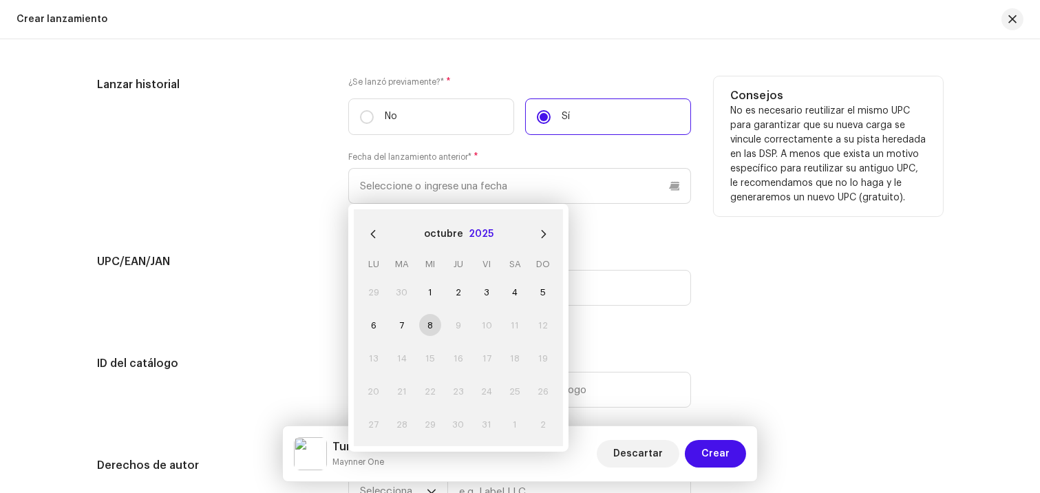
click at [482, 234] on button "2025" at bounding box center [481, 234] width 25 height 22
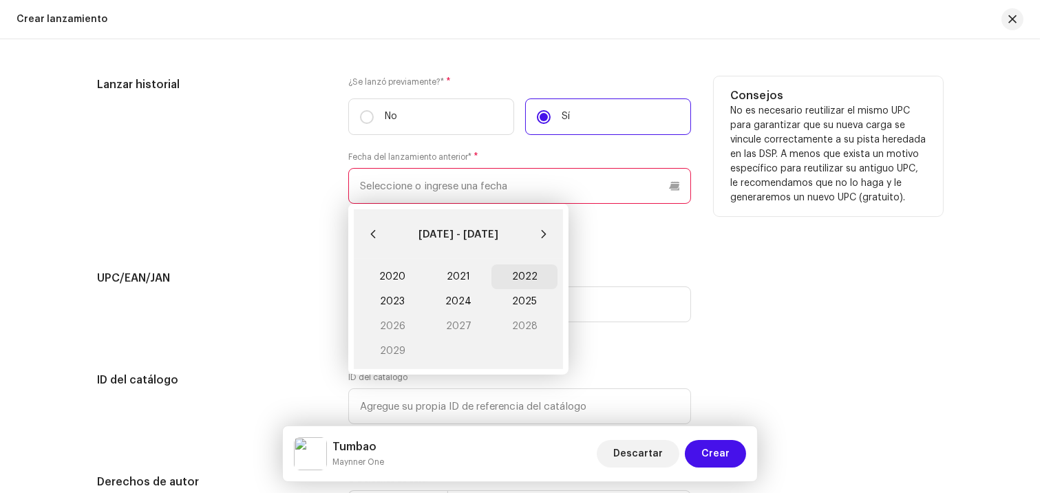
click at [521, 280] on span "2022" at bounding box center [525, 276] width 66 height 25
click at [456, 277] on span "Feb" at bounding box center [458, 275] width 59 height 22
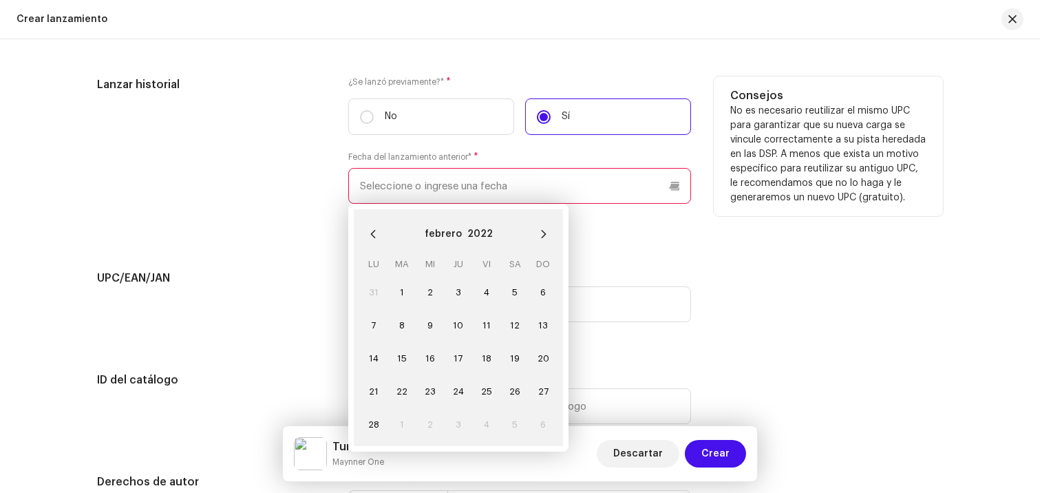
click at [430, 287] on td "2" at bounding box center [430, 291] width 28 height 33
click at [427, 294] on span "2" at bounding box center [430, 292] width 22 height 22
type input "[DATE]"
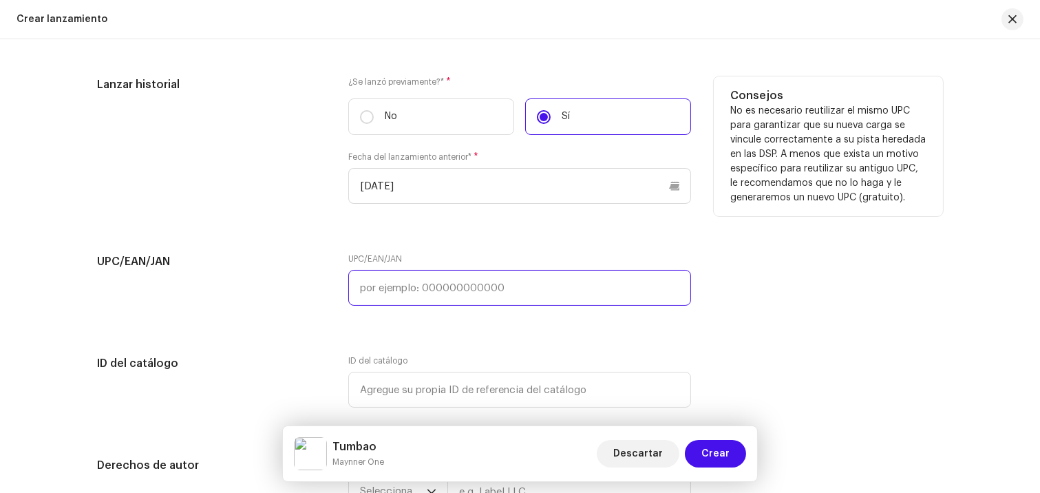
click at [506, 306] on input "text" at bounding box center [519, 288] width 343 height 36
paste input "794598968827"
type input "794598968827"
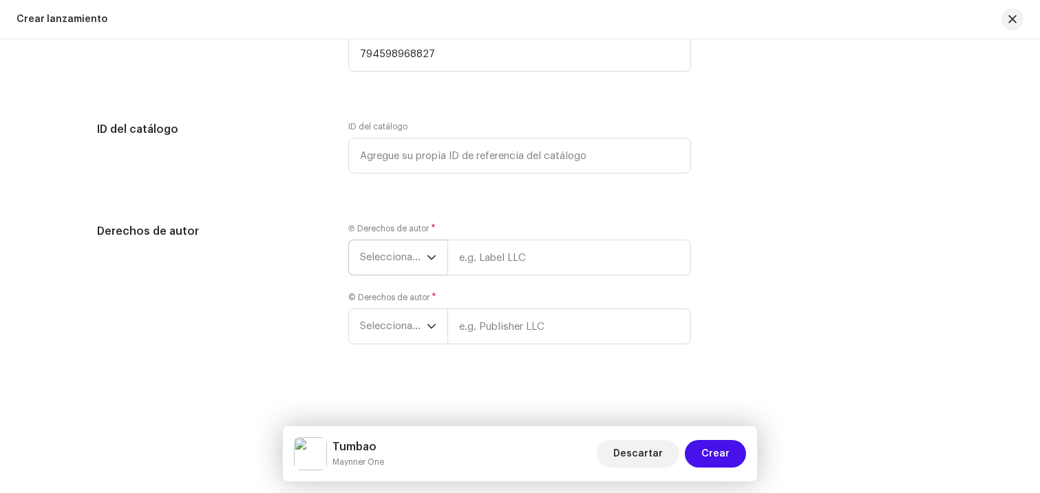
scroll to position [2156, 0]
click at [427, 253] on icon "dropdown trigger" at bounding box center [432, 258] width 10 height 10
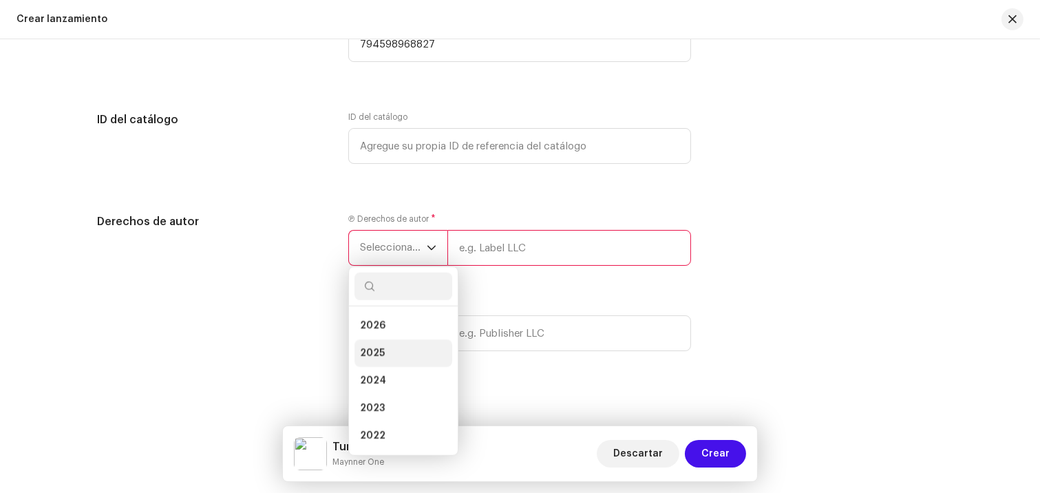
drag, startPoint x: 377, startPoint y: 361, endPoint x: 394, endPoint y: 351, distance: 19.1
click at [377, 360] on span "2025" at bounding box center [372, 353] width 25 height 14
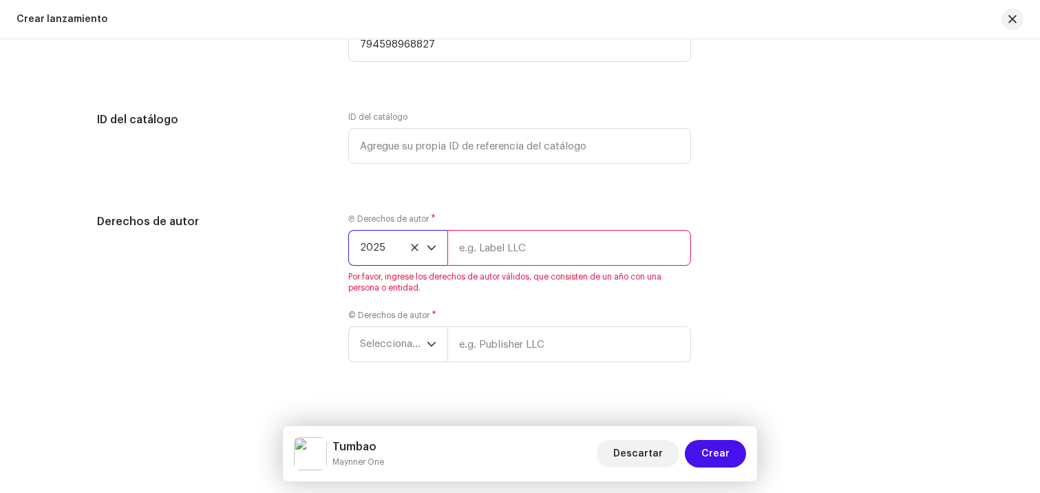
click at [525, 255] on input "text" at bounding box center [569, 248] width 244 height 36
type input "Maynner One"
click at [428, 357] on div "Ⓟ Derechos de autor * 2025 Maynner One Por favor, ingrese los derechos de autor…" at bounding box center [519, 295] width 343 height 165
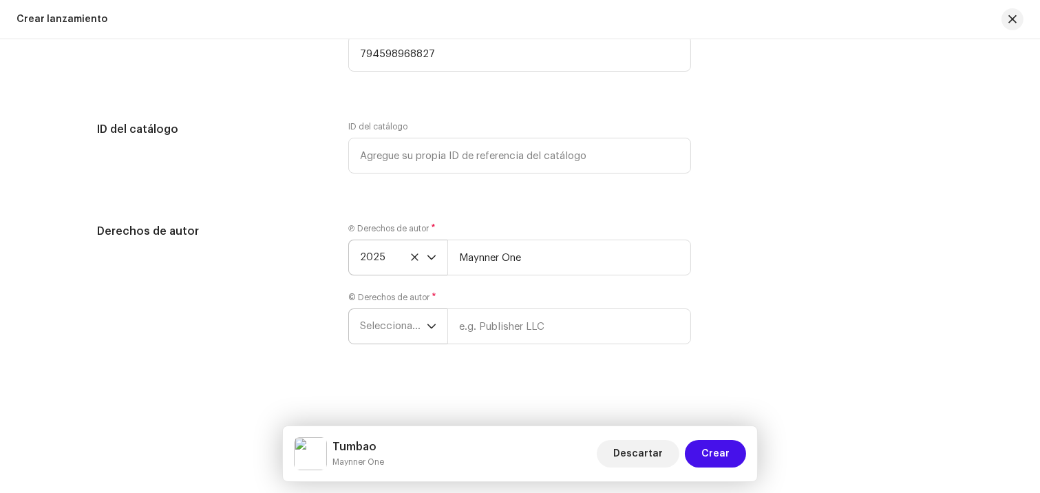
click at [431, 331] on icon "dropdown trigger" at bounding box center [432, 327] width 10 height 10
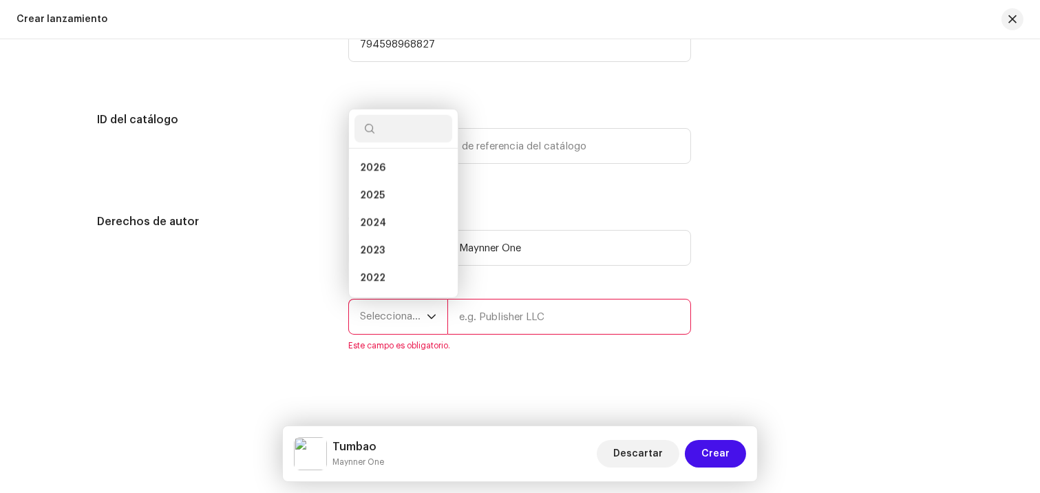
drag, startPoint x: 375, startPoint y: 227, endPoint x: 456, endPoint y: 293, distance: 104.7
click at [375, 228] on span "2024" at bounding box center [373, 223] width 26 height 14
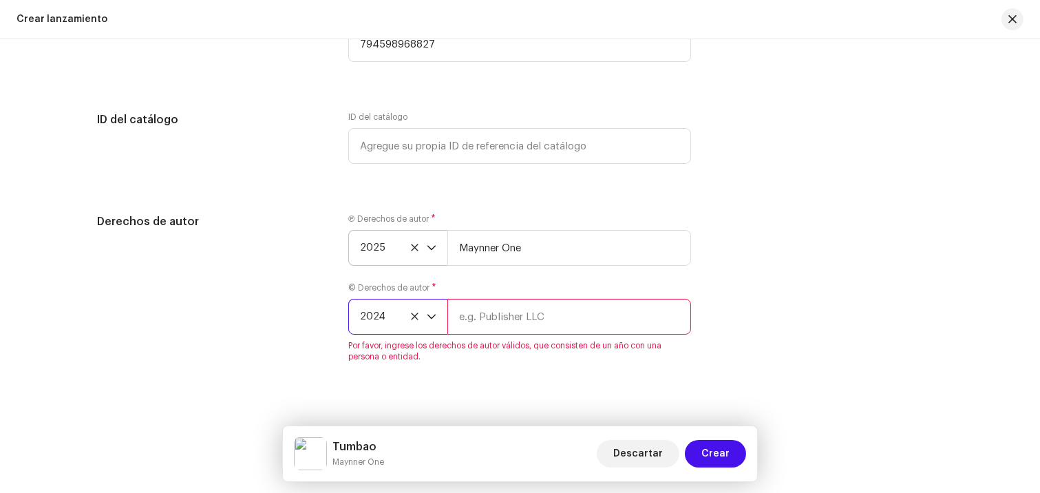
click at [487, 327] on input "text" at bounding box center [569, 317] width 244 height 36
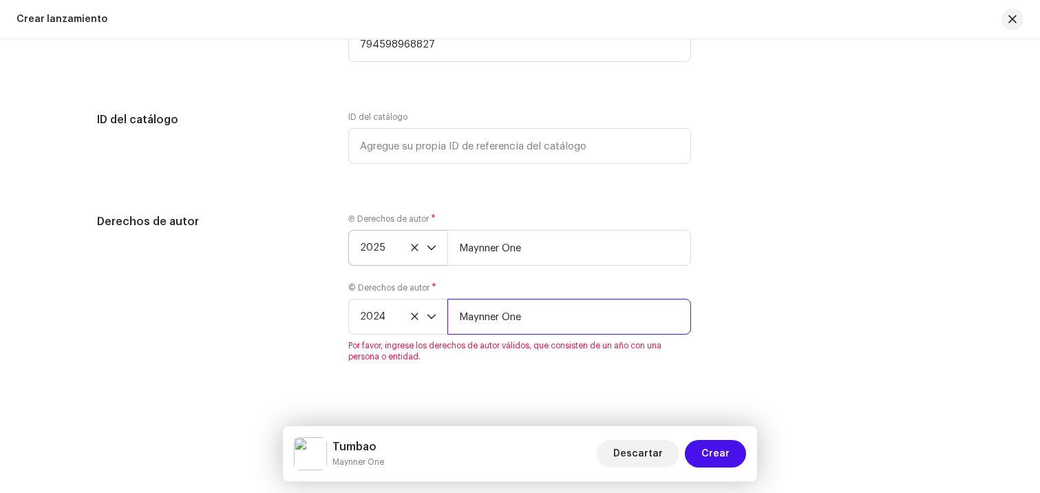
type input "Maynner One"
click at [803, 286] on div "Derechos de autor Ⓟ Derechos de autor * 2025 Maynner One © Derechos de autor * …" at bounding box center [520, 295] width 845 height 165
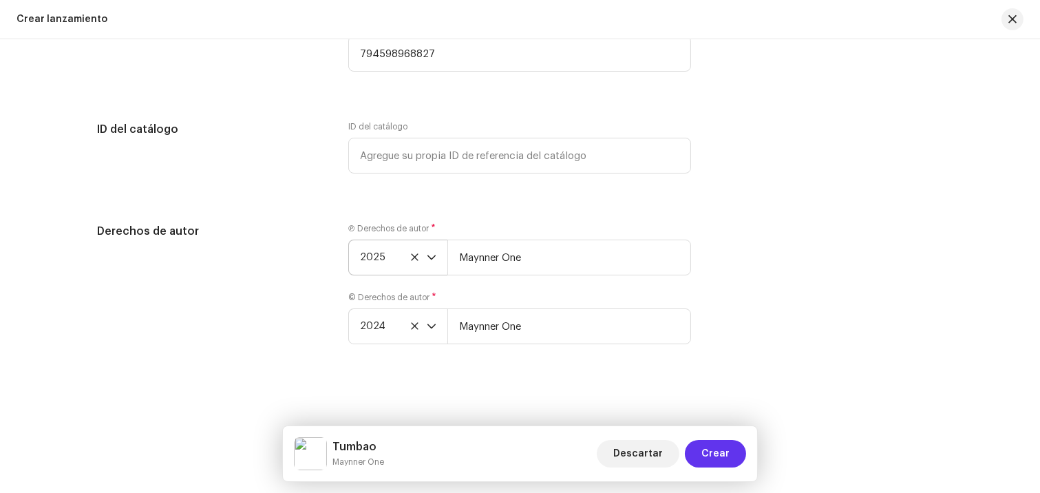
click at [728, 451] on span "Crear" at bounding box center [716, 454] width 28 height 28
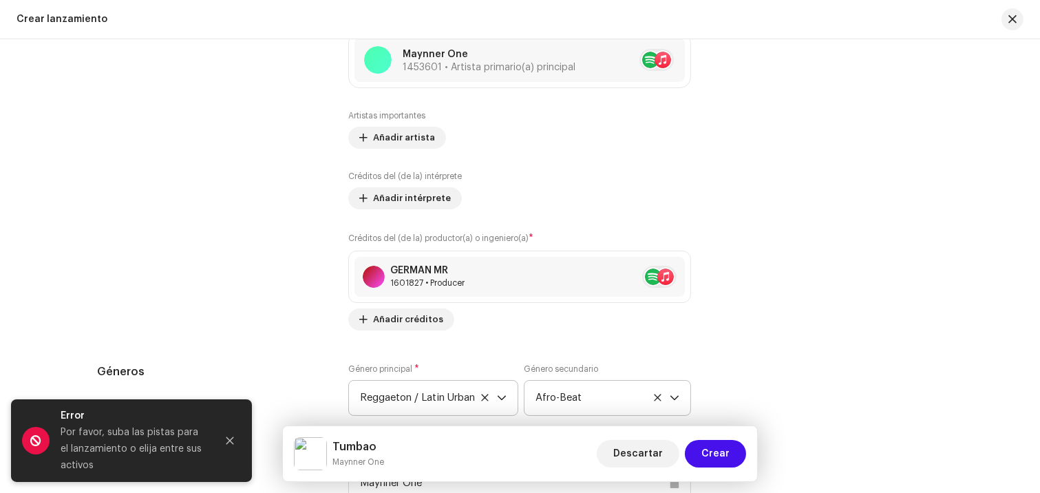
scroll to position [1467, 0]
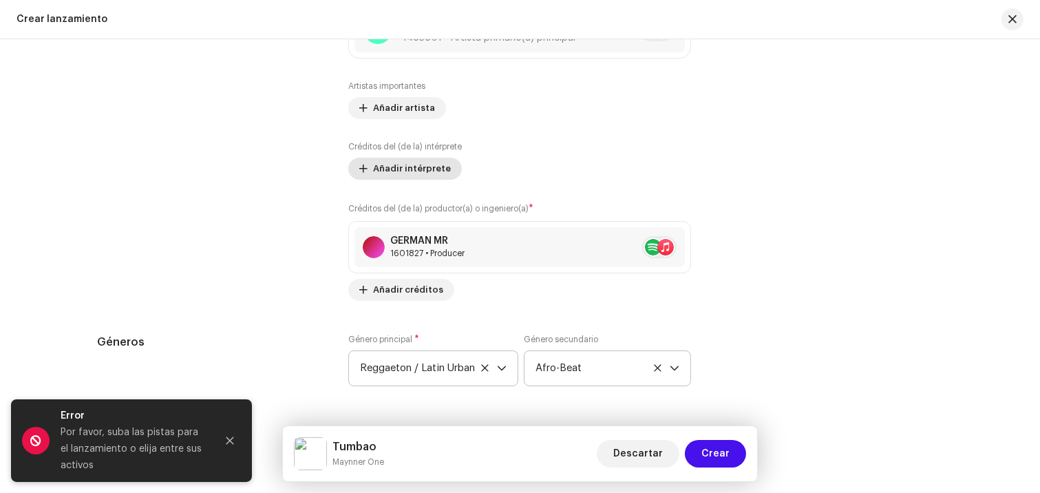
click at [410, 174] on span "Añadir intérprete" at bounding box center [412, 169] width 78 height 28
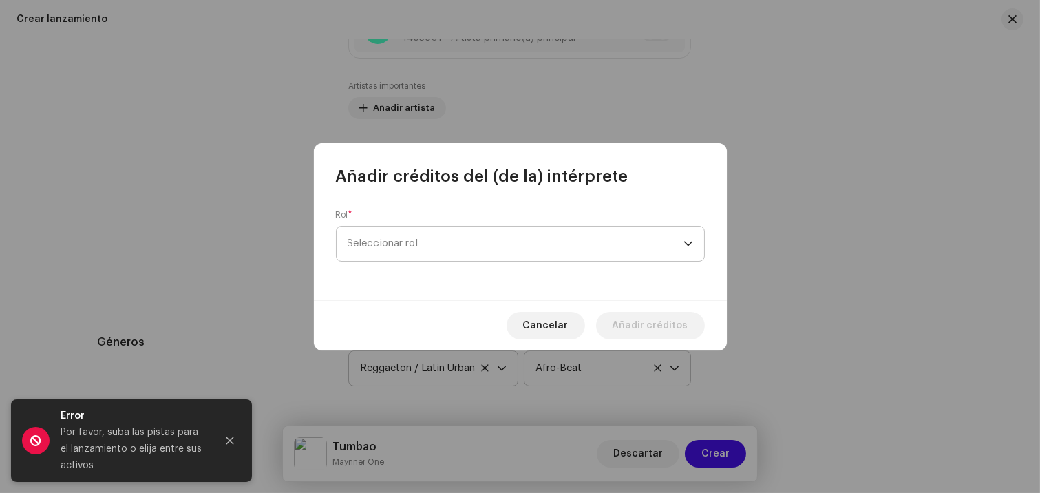
click at [446, 238] on span "Seleccionar rol" at bounding box center [516, 243] width 336 height 34
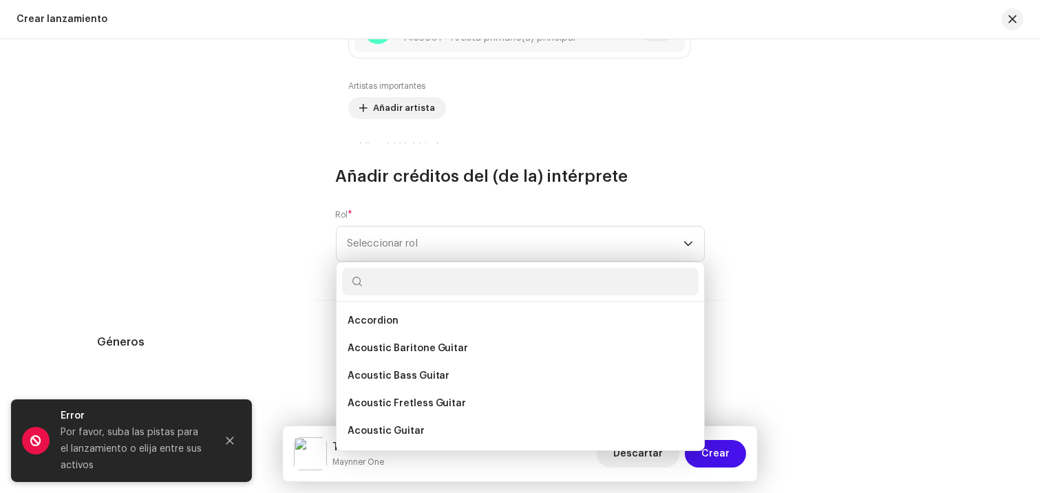
click at [817, 223] on div "Añadir créditos del (de la) intérprete Rol * Seleccionar rol Cancelar Añadir cr…" at bounding box center [520, 246] width 1040 height 493
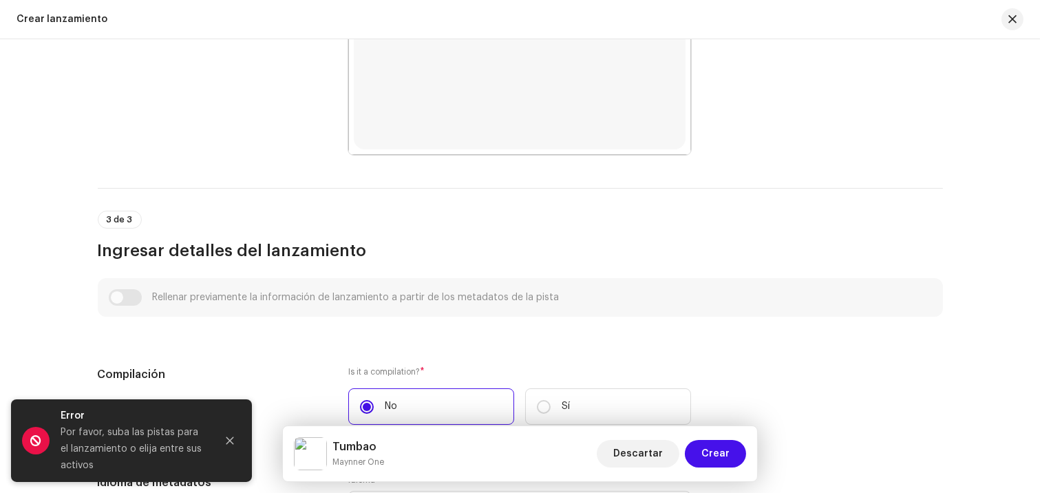
scroll to position [702, 0]
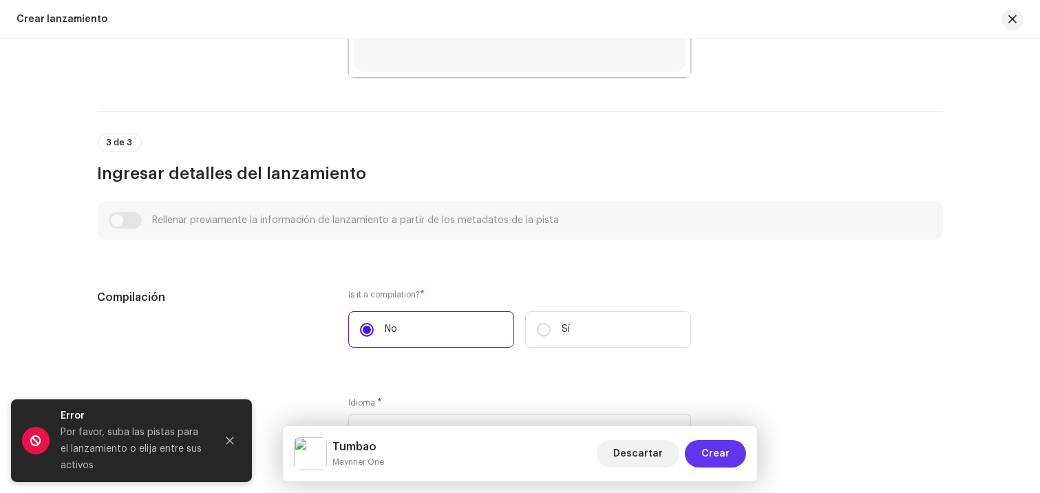
click at [721, 460] on span "Crear" at bounding box center [716, 454] width 28 height 28
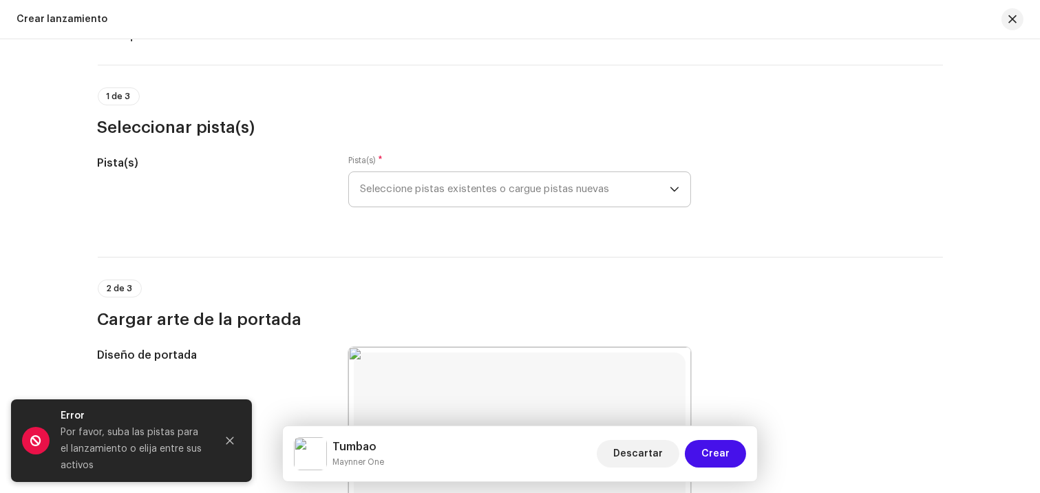
scroll to position [14, 0]
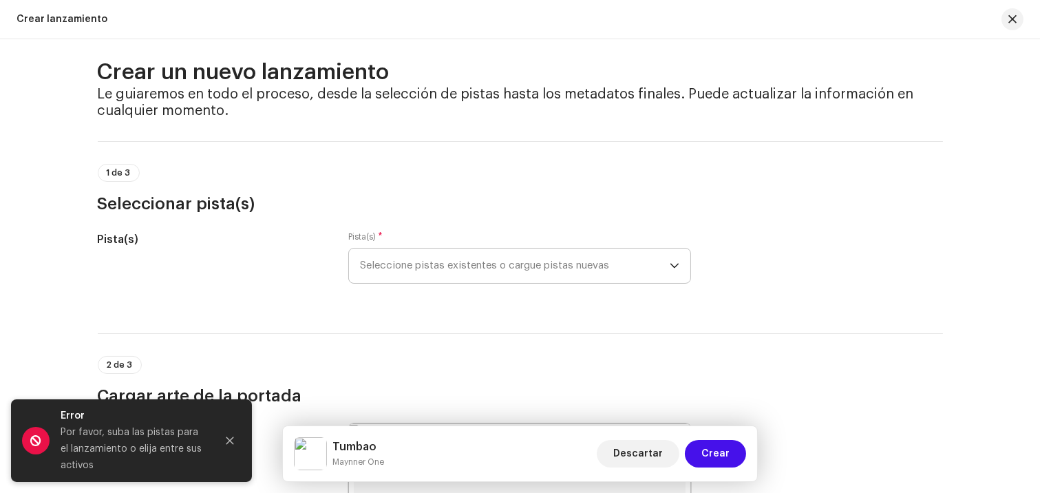
click at [473, 262] on span "Seleccione pistas existentes o cargue pistas nuevas" at bounding box center [515, 266] width 310 height 34
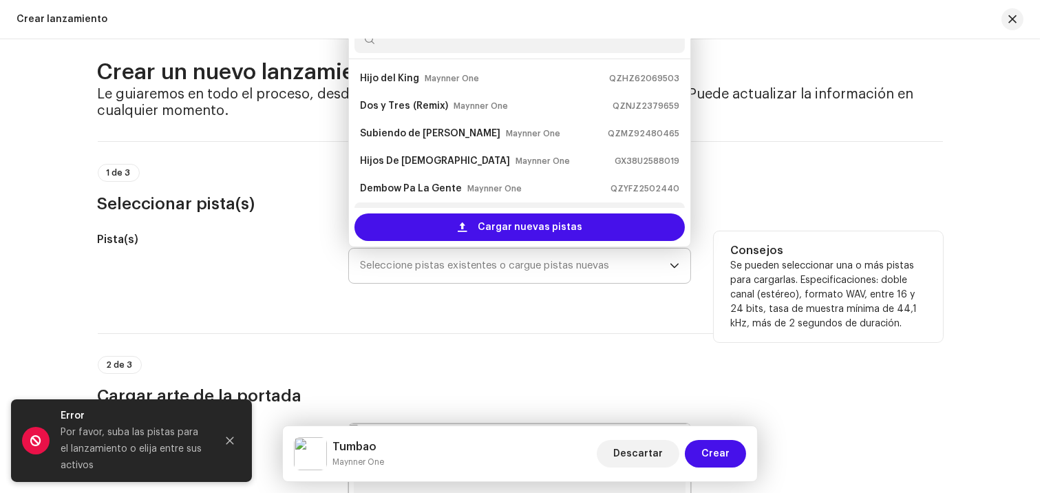
scroll to position [22, 0]
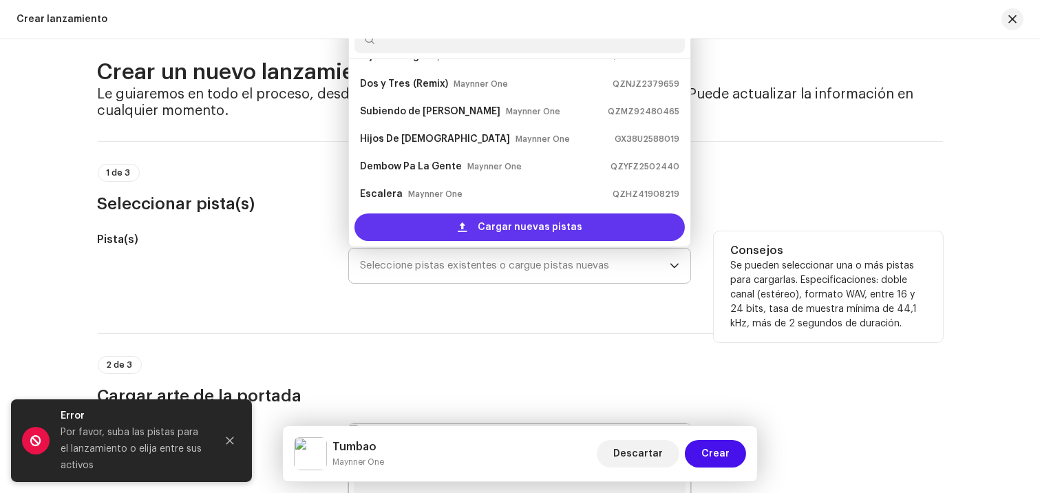
click at [484, 231] on span "Cargar nuevas pistas" at bounding box center [530, 227] width 105 height 28
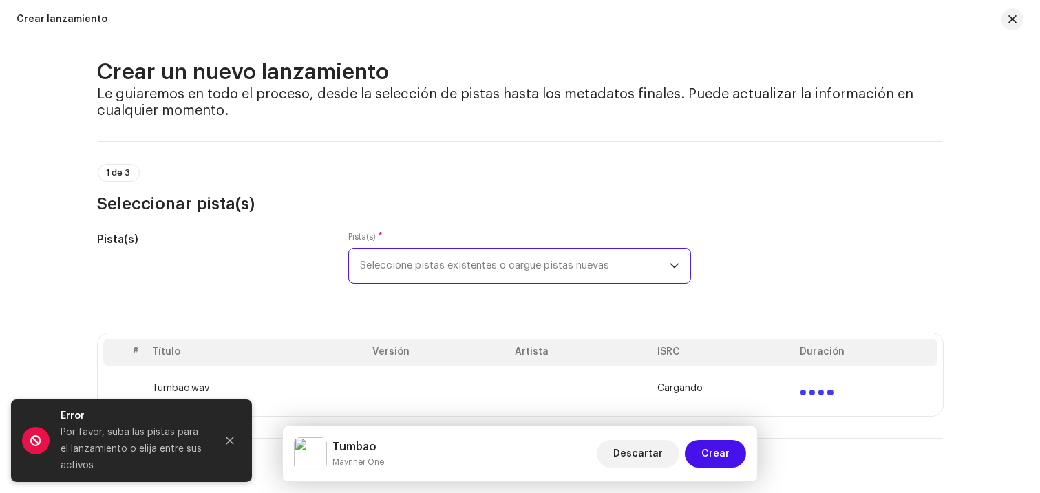
scroll to position [90, 0]
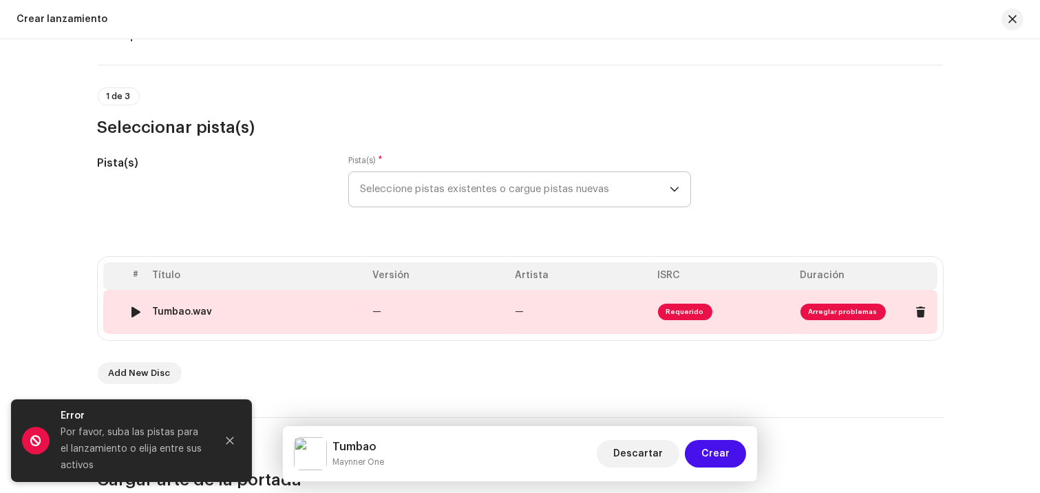
click at [838, 310] on span "Arreglar problemas" at bounding box center [843, 312] width 85 height 17
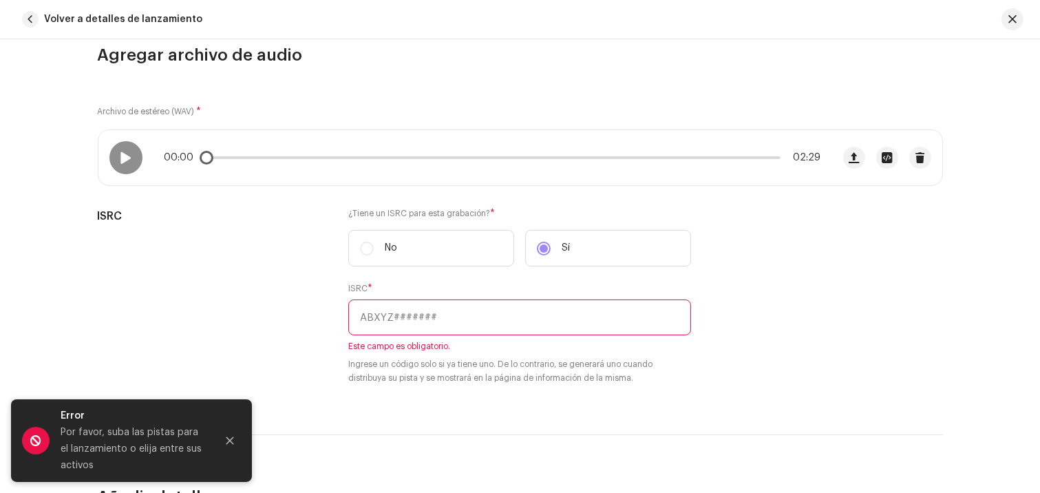
scroll to position [153, 0]
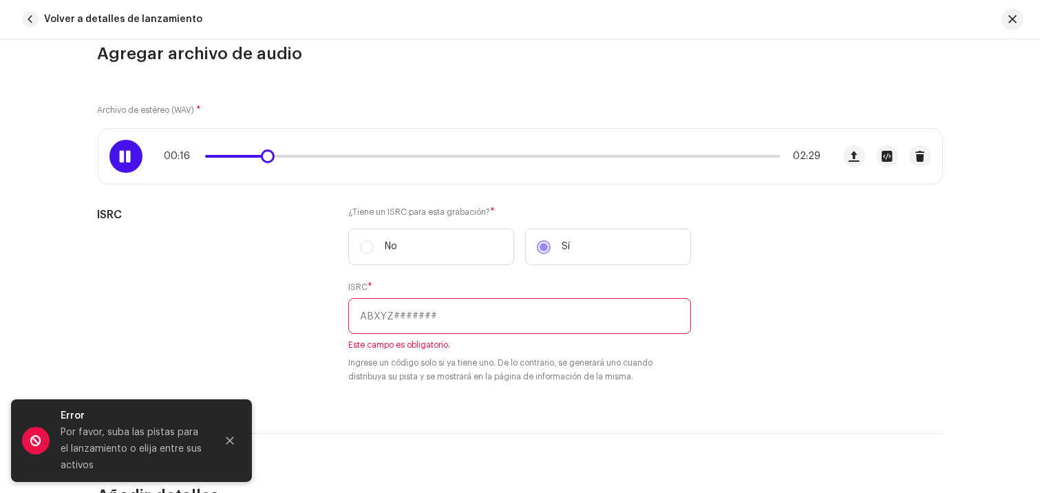
drag, startPoint x: 219, startPoint y: 154, endPoint x: 296, endPoint y: 159, distance: 77.3
click at [275, 159] on span at bounding box center [268, 156] width 14 height 14
click at [127, 159] on span at bounding box center [126, 156] width 12 height 11
drag, startPoint x: 300, startPoint y: 155, endPoint x: 255, endPoint y: 162, distance: 46.1
click at [255, 162] on div "00:15 02:29" at bounding box center [465, 156] width 734 height 55
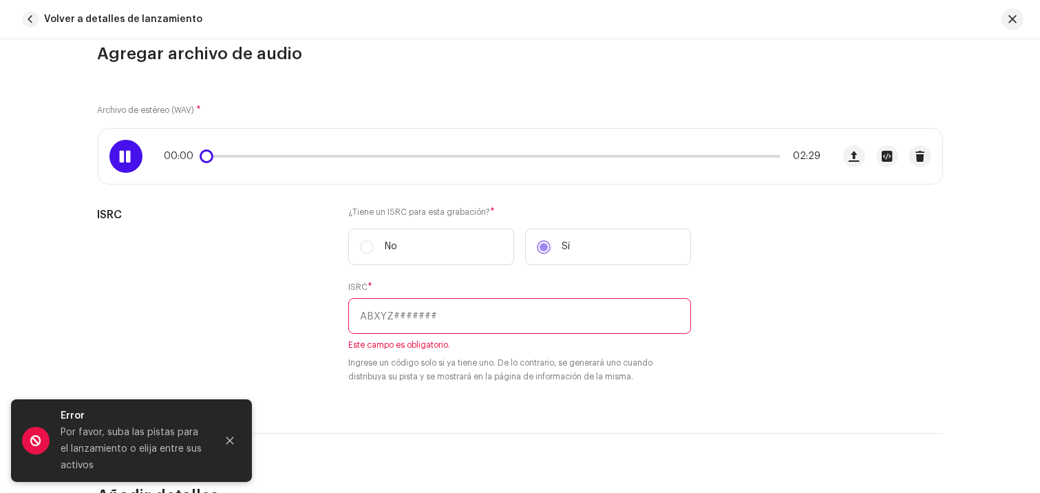
drag, startPoint x: 260, startPoint y: 155, endPoint x: 170, endPoint y: 165, distance: 90.8
click at [170, 165] on div "00:00 02:29" at bounding box center [465, 156] width 734 height 55
click at [134, 155] on div at bounding box center [125, 156] width 33 height 33
click at [253, 157] on span at bounding box center [260, 156] width 14 height 14
click at [116, 162] on div at bounding box center [125, 156] width 33 height 33
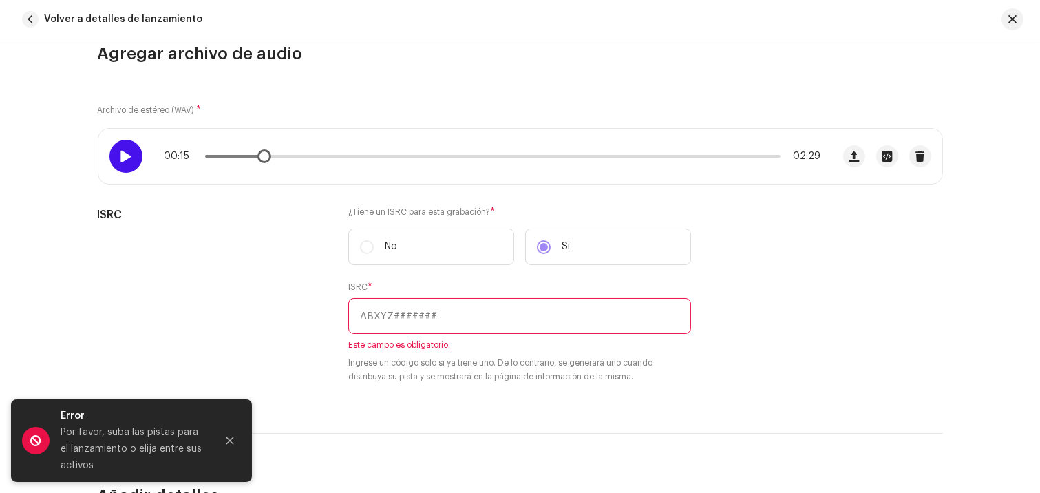
click at [116, 162] on div at bounding box center [125, 156] width 33 height 33
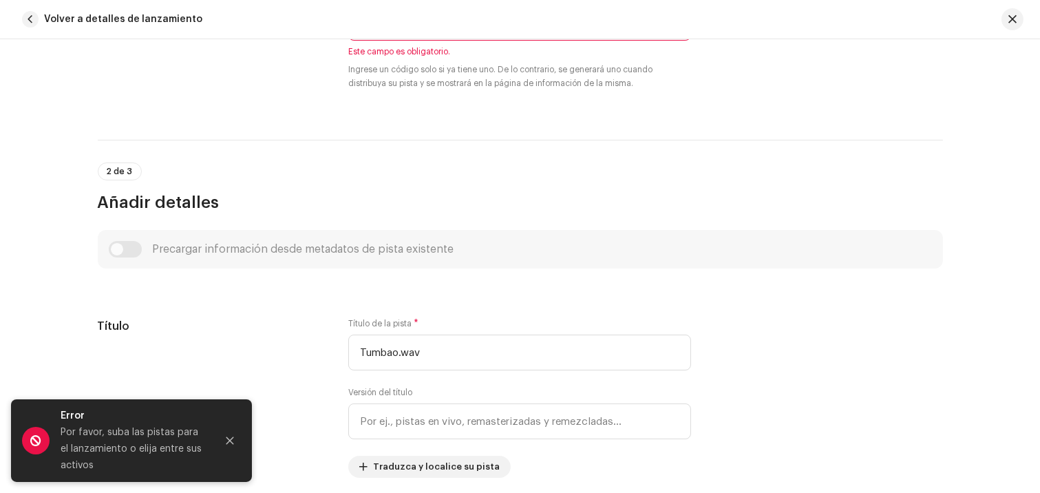
scroll to position [459, 0]
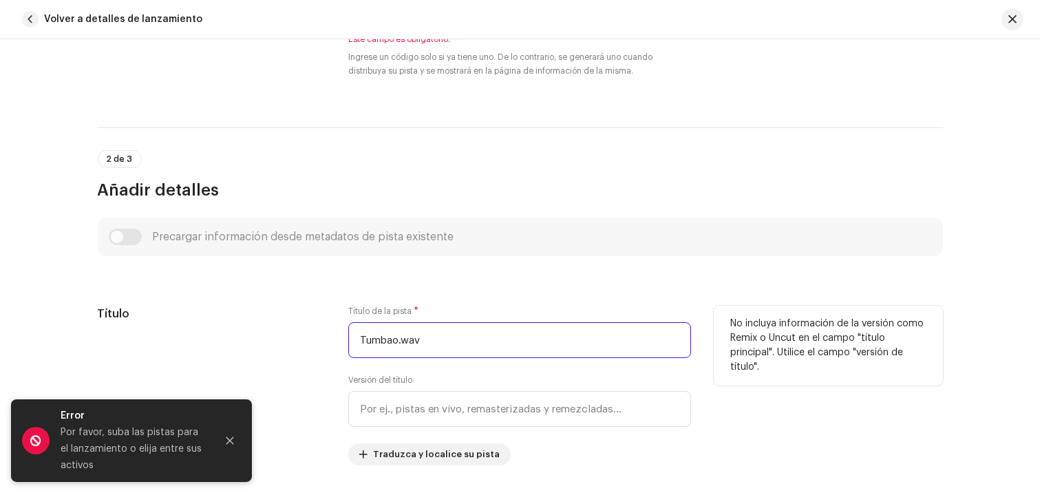
click at [445, 350] on input "Tumbao.wav" at bounding box center [519, 340] width 343 height 36
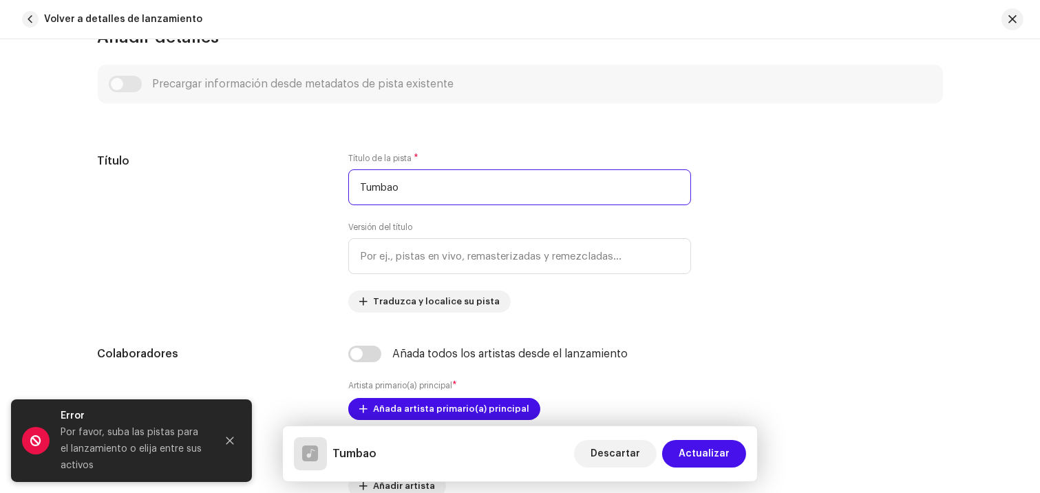
scroll to position [688, 0]
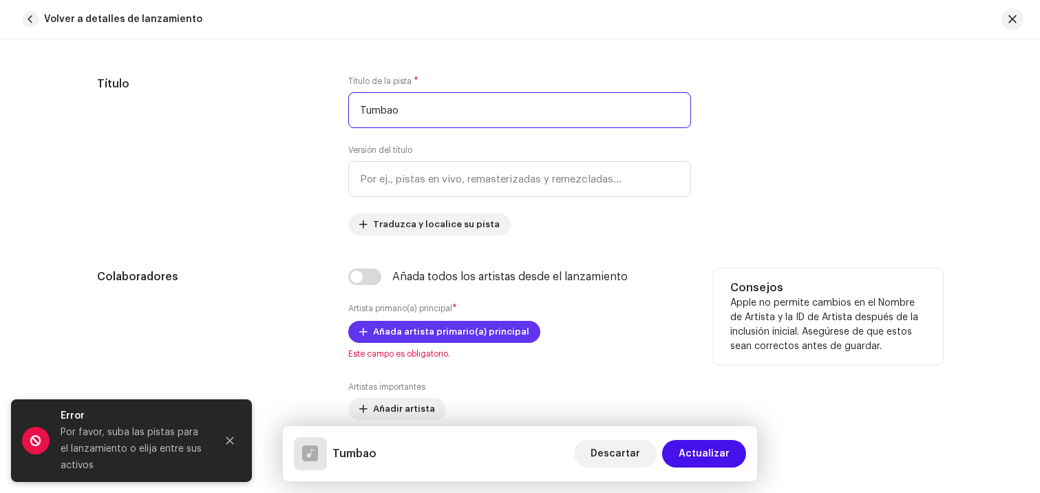
type input "Tumbao"
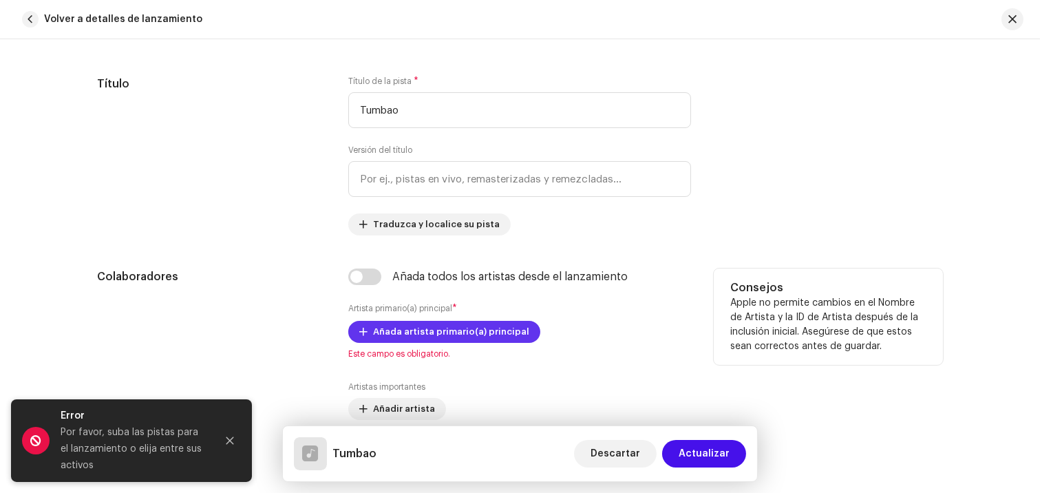
click at [391, 342] on span "Añada artista primario(a) principal" at bounding box center [451, 332] width 156 height 28
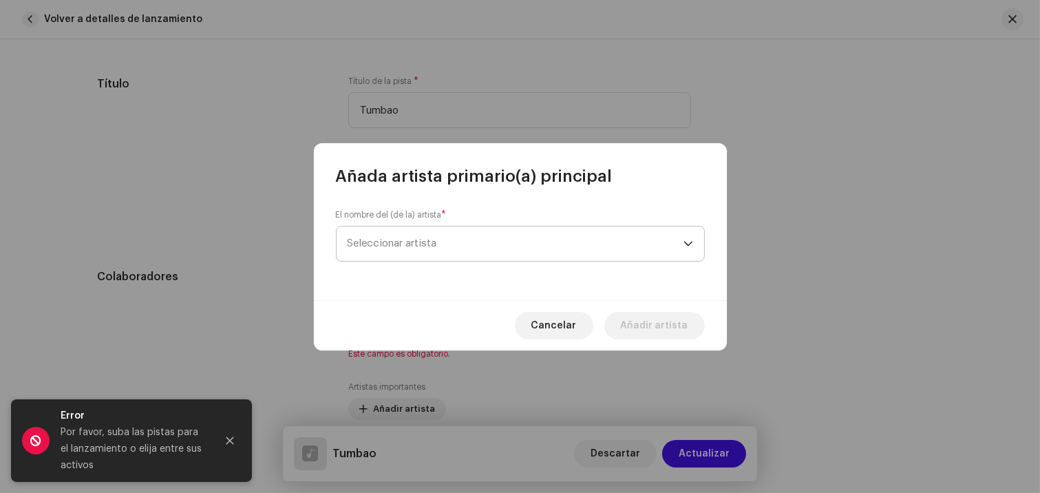
click at [438, 242] on span "Seleccionar artista" at bounding box center [516, 243] width 336 height 34
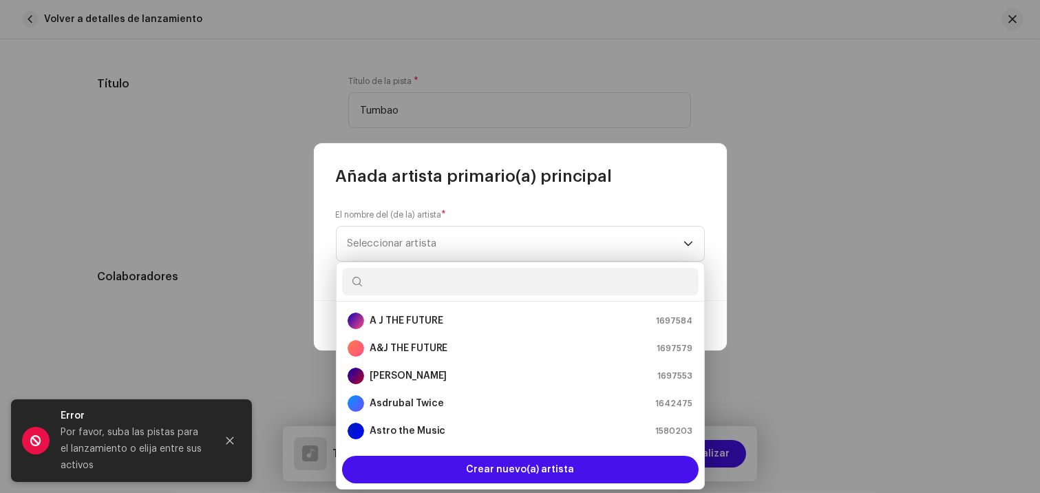
click at [404, 275] on input "text" at bounding box center [520, 282] width 357 height 28
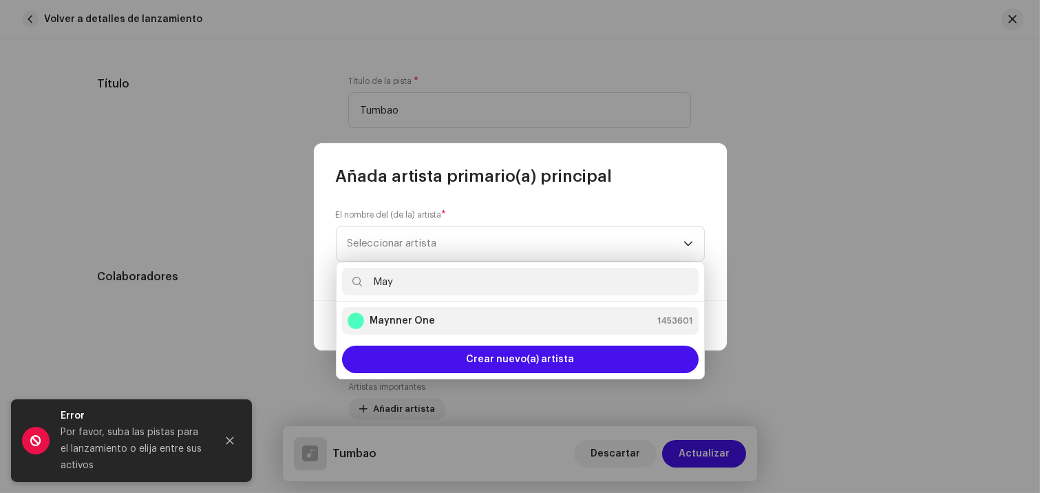
type input "May"
click at [394, 314] on strong "Maynner One" at bounding box center [402, 321] width 65 height 14
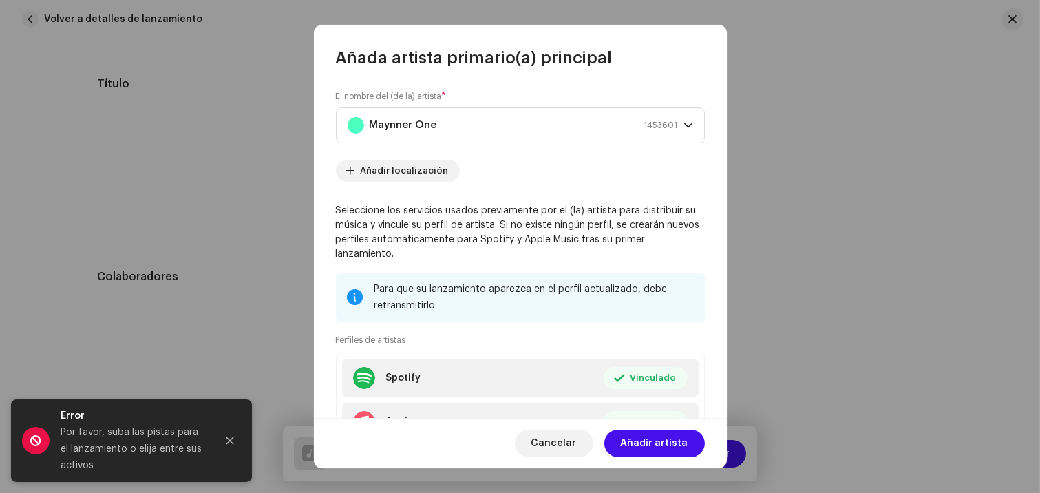
drag, startPoint x: 665, startPoint y: 445, endPoint x: 642, endPoint y: 434, distance: 25.0
click at [664, 445] on span "Añadir artista" at bounding box center [654, 444] width 67 height 28
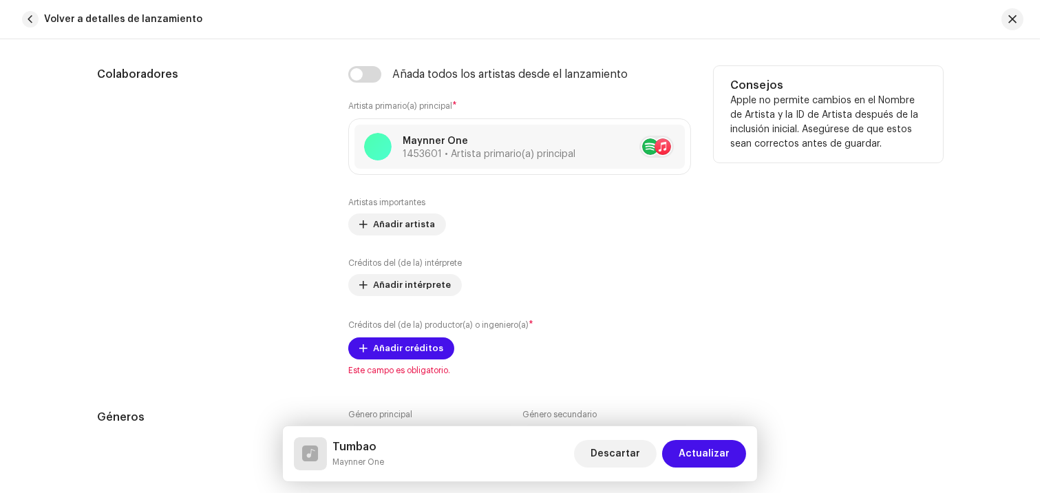
scroll to position [918, 0]
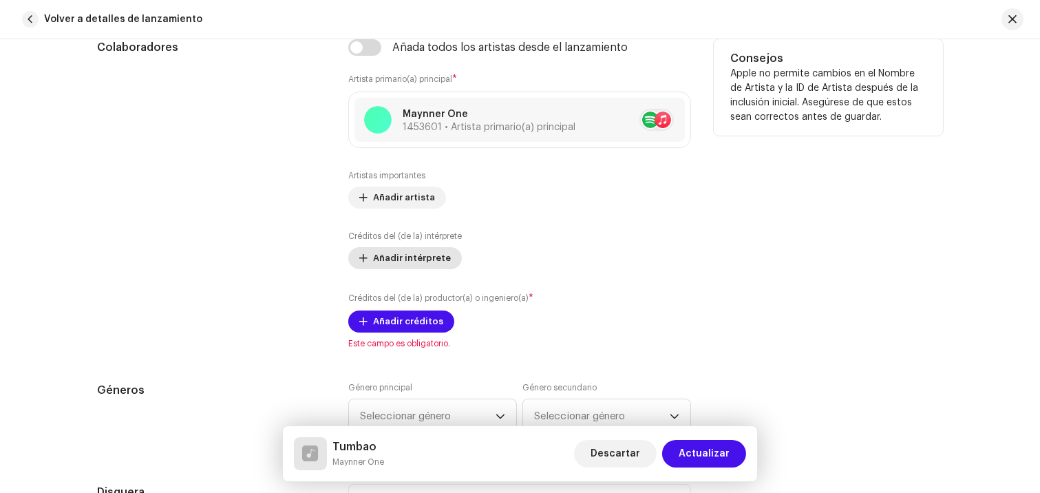
click at [391, 259] on span "Añadir intérprete" at bounding box center [412, 258] width 78 height 28
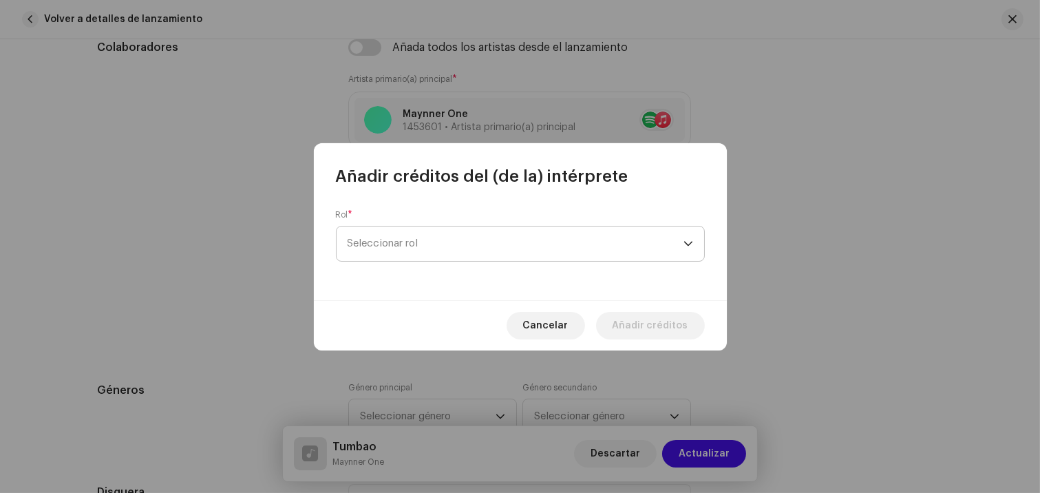
click at [402, 234] on span "Seleccionar rol" at bounding box center [516, 243] width 336 height 34
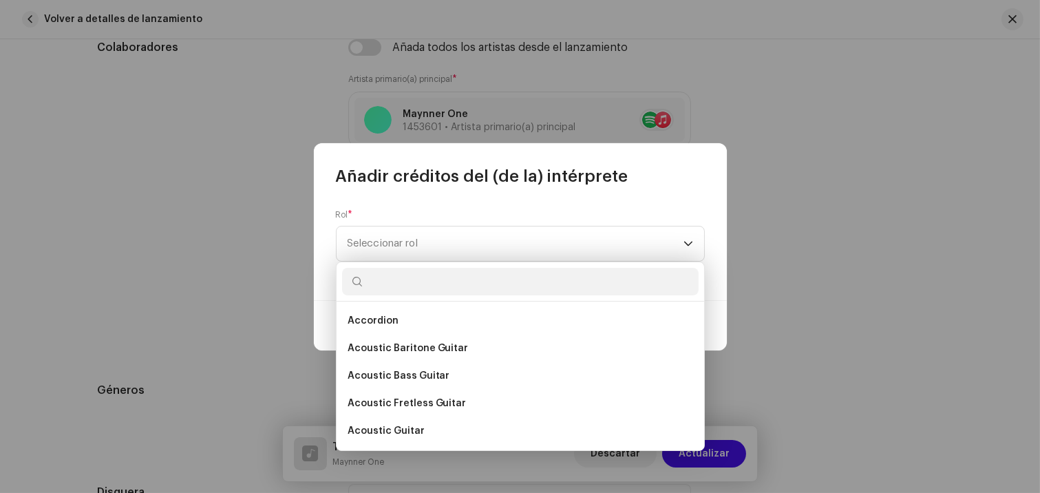
click at [726, 230] on div "Rol * Seleccionar rol" at bounding box center [520, 243] width 413 height 113
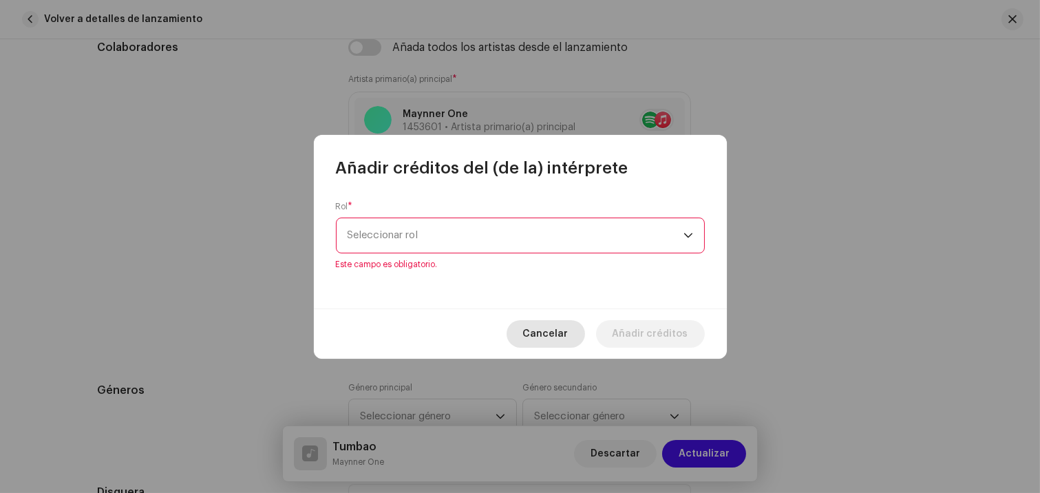
click at [534, 339] on span "Cancelar" at bounding box center [545, 334] width 45 height 28
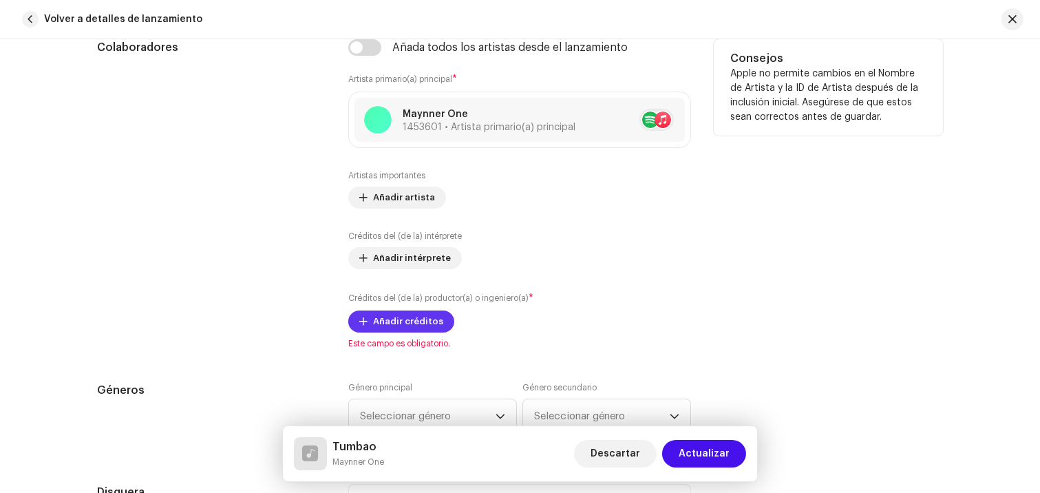
click at [431, 325] on span "Añadir créditos" at bounding box center [408, 322] width 70 height 28
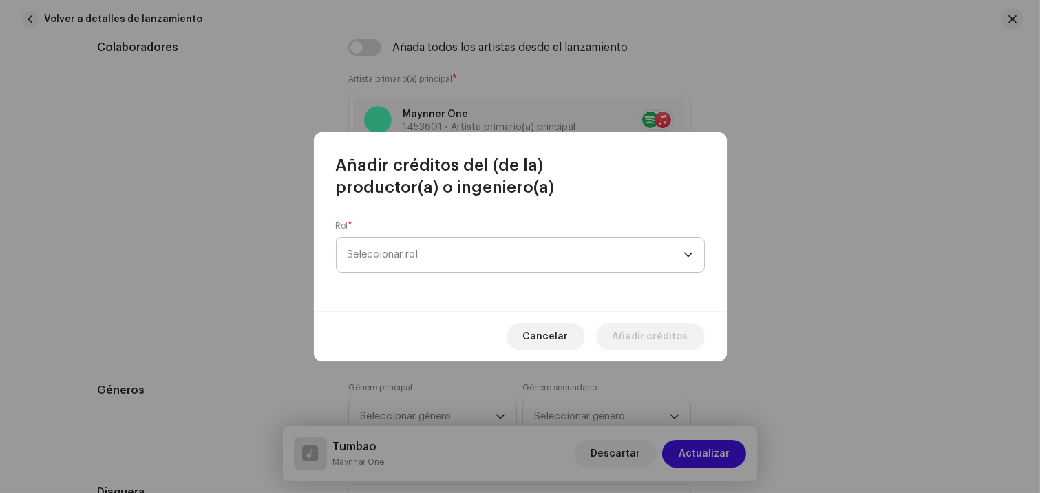
click at [454, 248] on span "Seleccionar rol" at bounding box center [516, 255] width 336 height 34
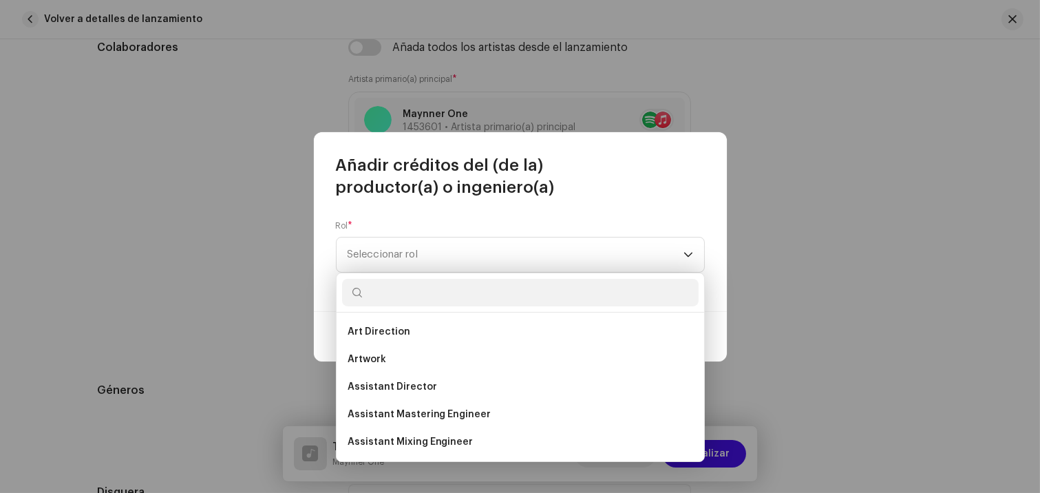
click at [446, 295] on input "text" at bounding box center [520, 293] width 357 height 28
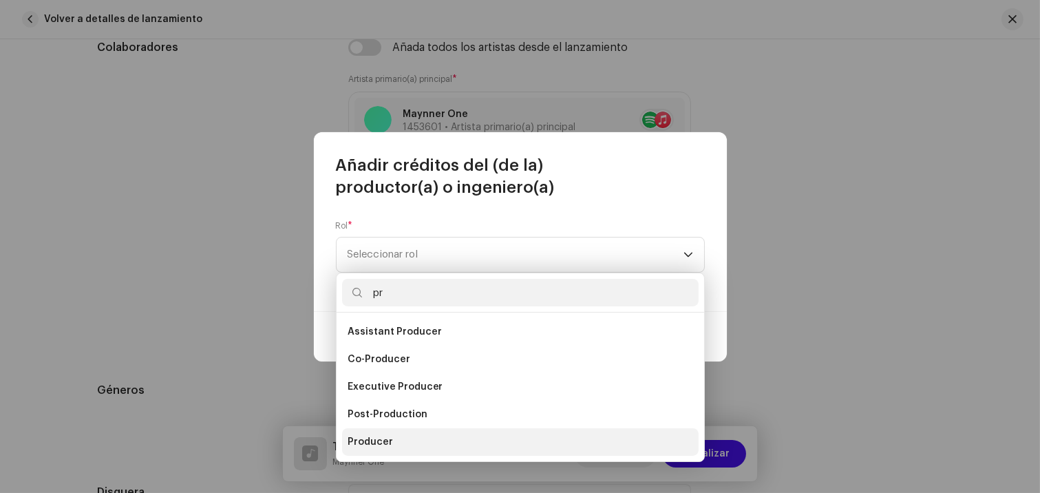
type input "pr"
click at [383, 441] on span "Producer" at bounding box center [370, 442] width 45 height 14
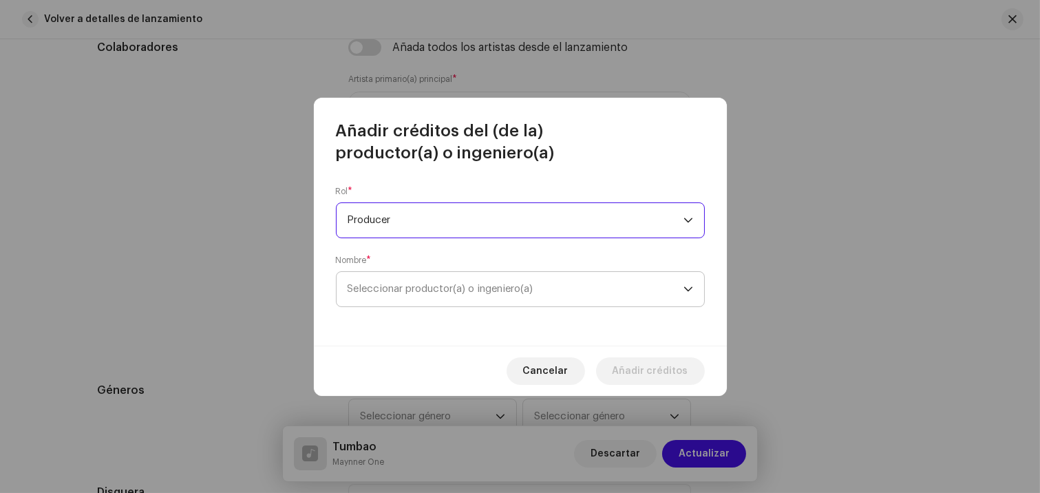
click at [444, 294] on span "Seleccionar productor(a) o ingeniero(a)" at bounding box center [441, 289] width 186 height 10
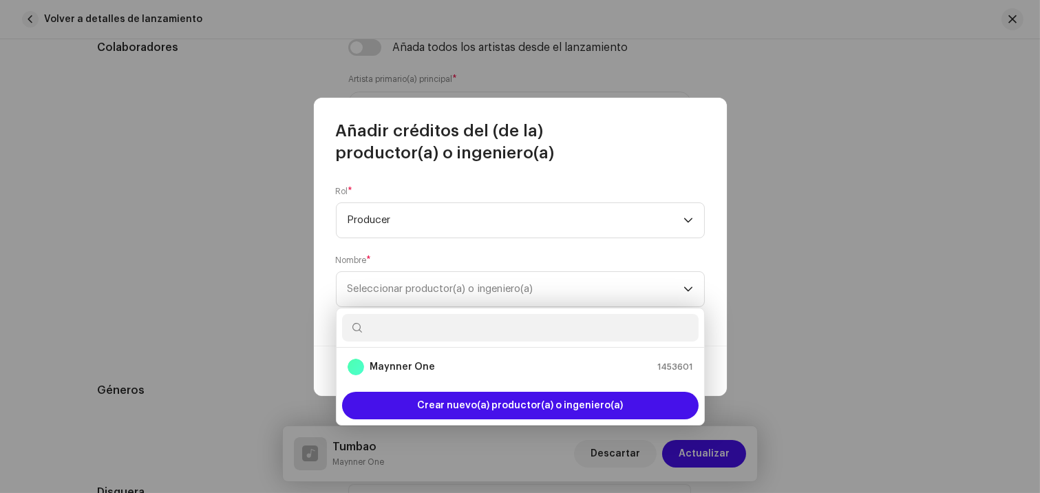
click at [434, 324] on input "text" at bounding box center [520, 328] width 357 height 28
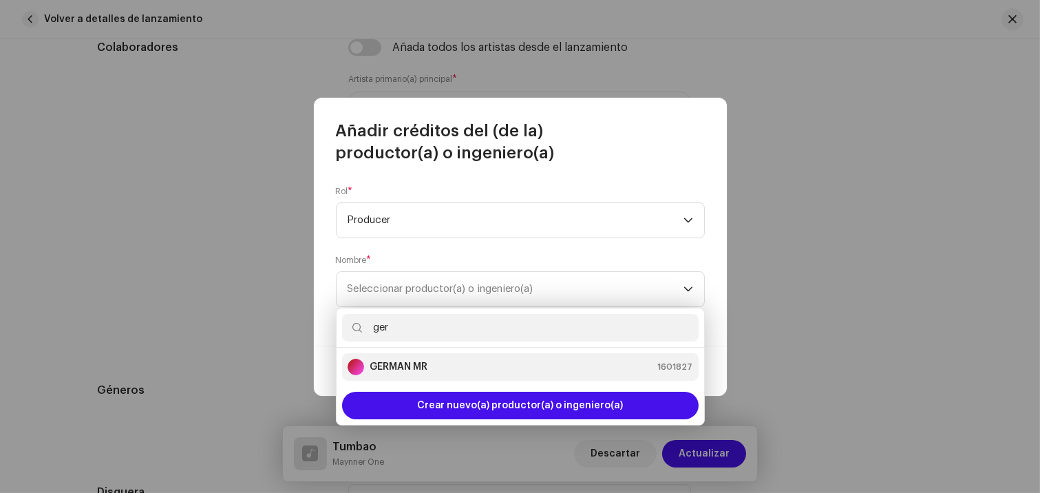
type input "ger"
click at [408, 369] on strong "GERMAN MR" at bounding box center [399, 367] width 58 height 14
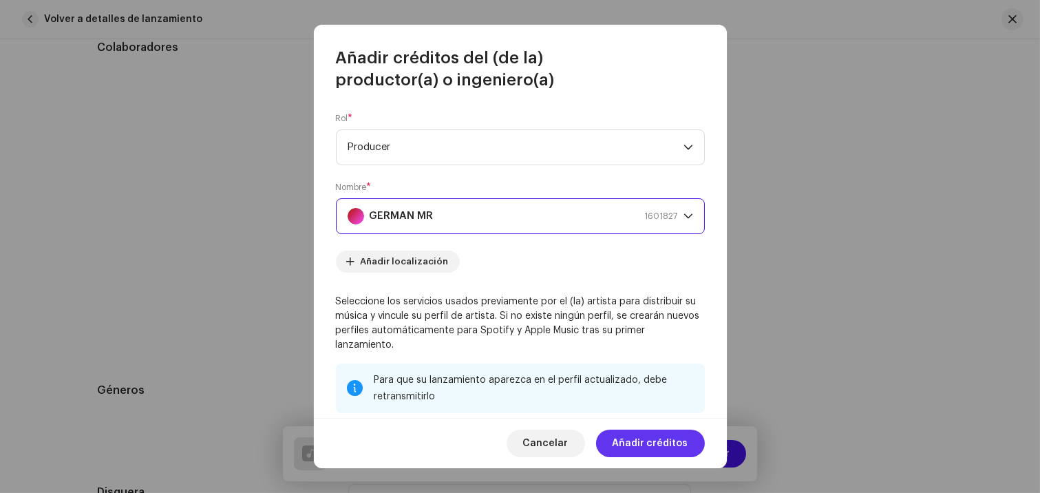
click at [663, 441] on span "Añadir créditos" at bounding box center [651, 444] width 76 height 28
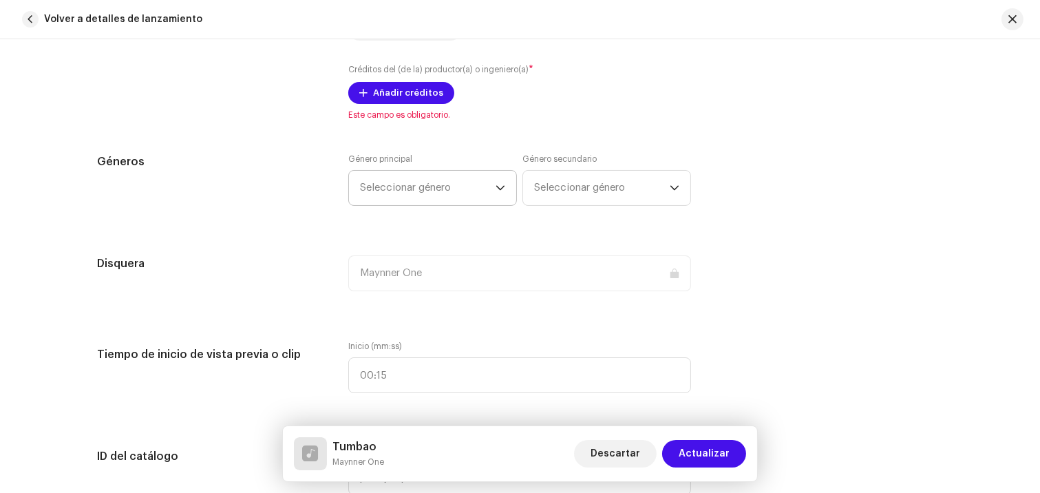
scroll to position [1147, 0]
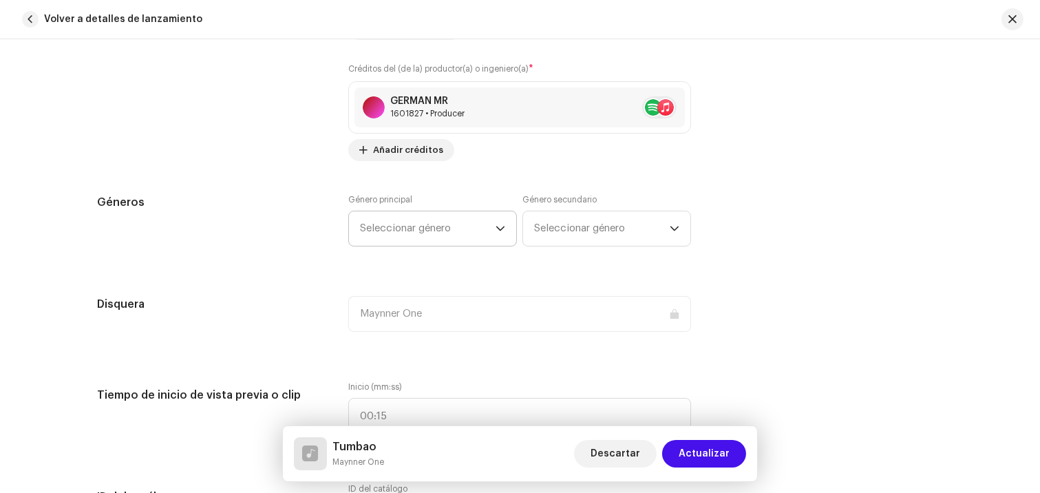
click at [498, 227] on icon "dropdown trigger" at bounding box center [501, 229] width 10 height 10
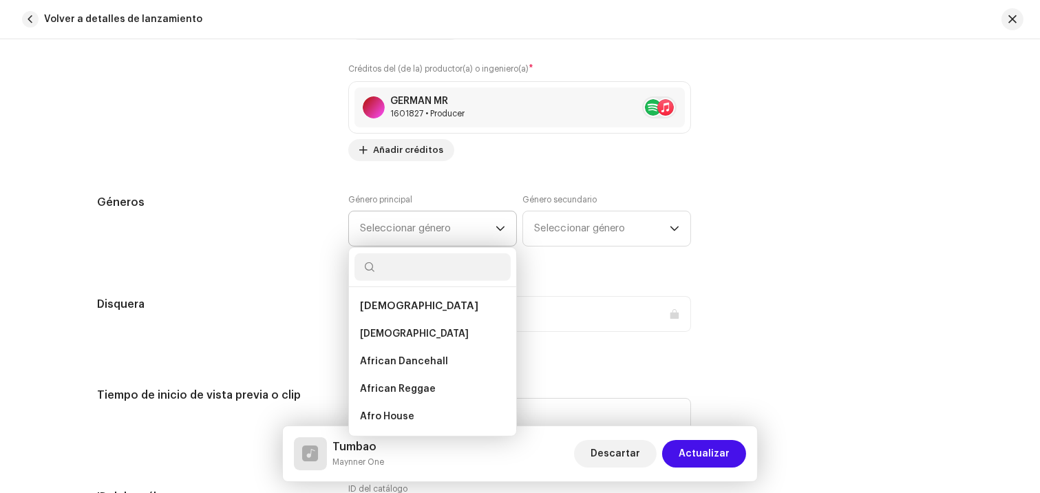
click at [411, 270] on input "text" at bounding box center [433, 267] width 156 height 28
type input "regg"
click at [422, 390] on span "Reggaeton / Latin Urban" at bounding box center [419, 390] width 118 height 14
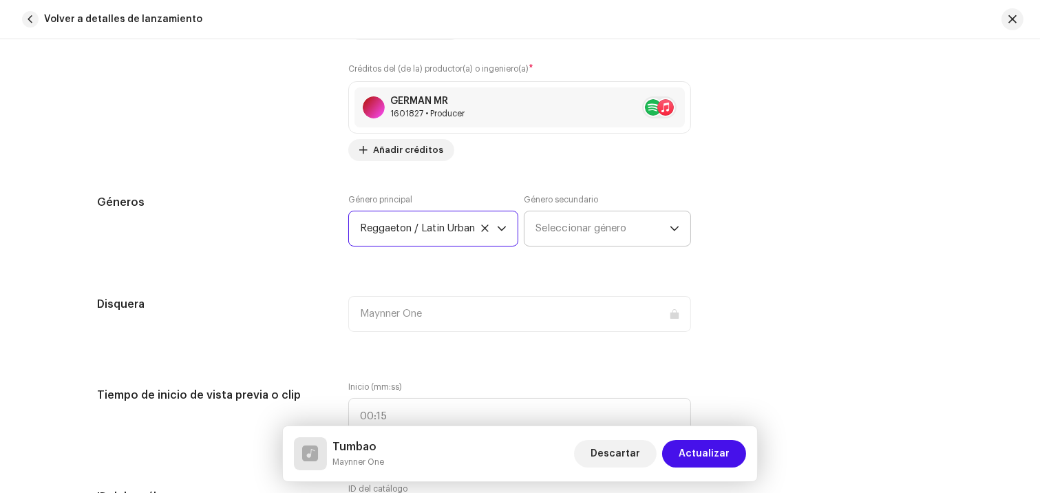
click at [579, 228] on span "Seleccionar género" at bounding box center [603, 228] width 134 height 34
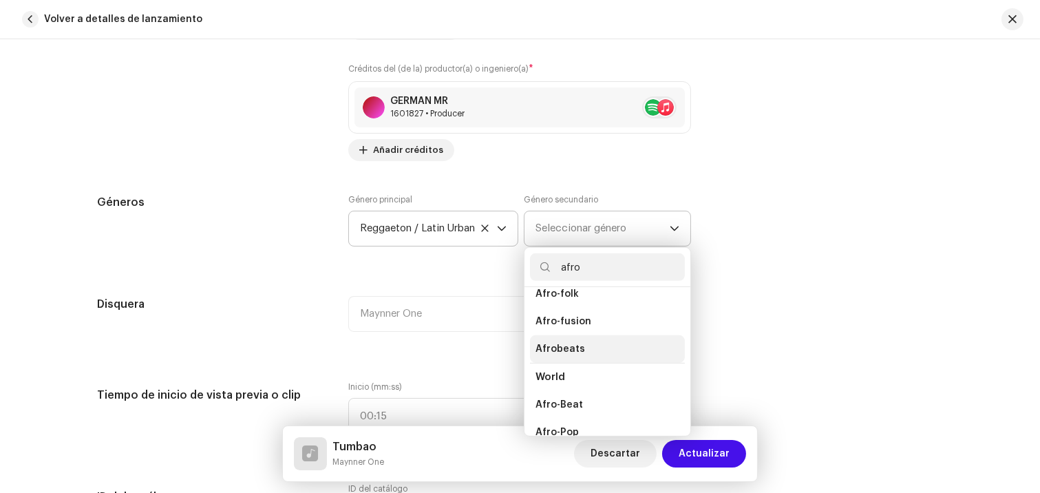
scroll to position [111, 0]
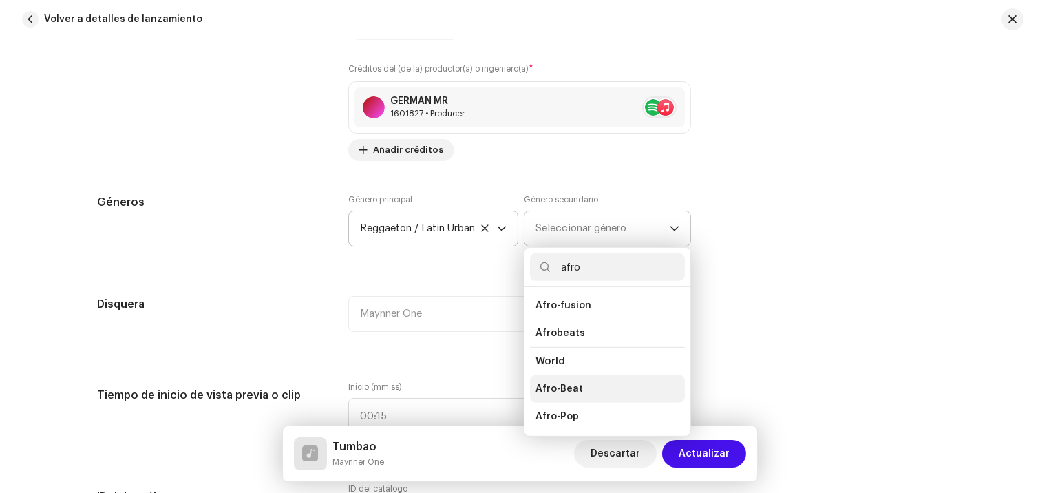
type input "afro"
click at [593, 391] on li "Afro-Beat" at bounding box center [607, 389] width 155 height 28
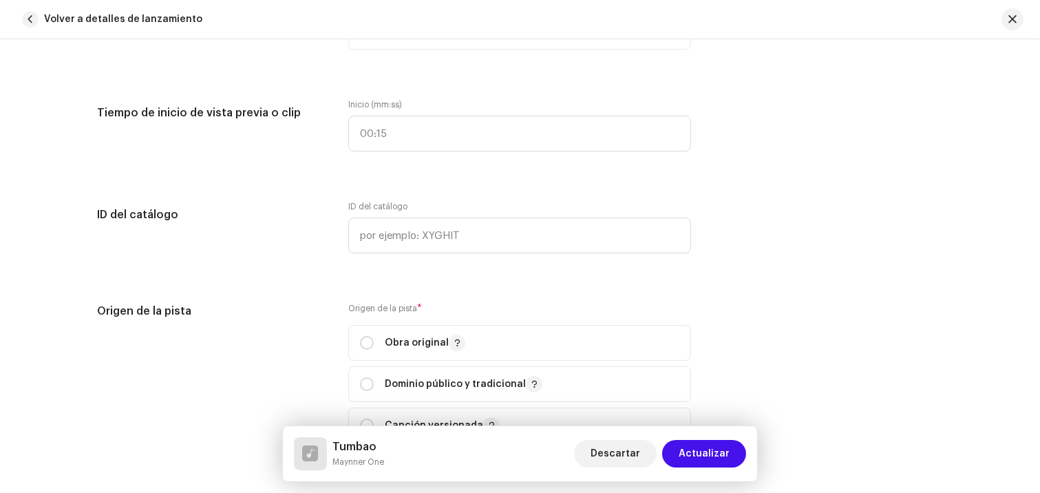
scroll to position [1453, 0]
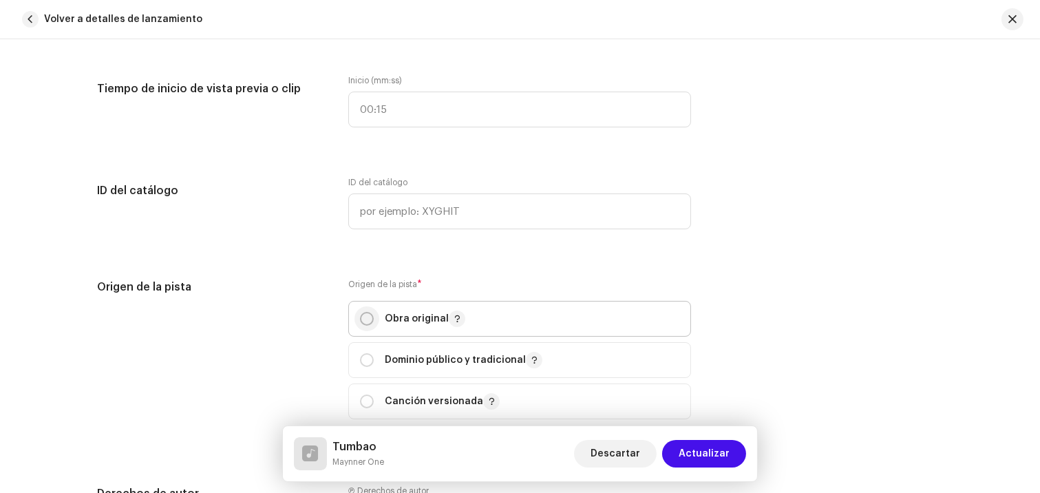
click at [361, 325] on input "radio" at bounding box center [367, 319] width 14 height 14
radio input "true"
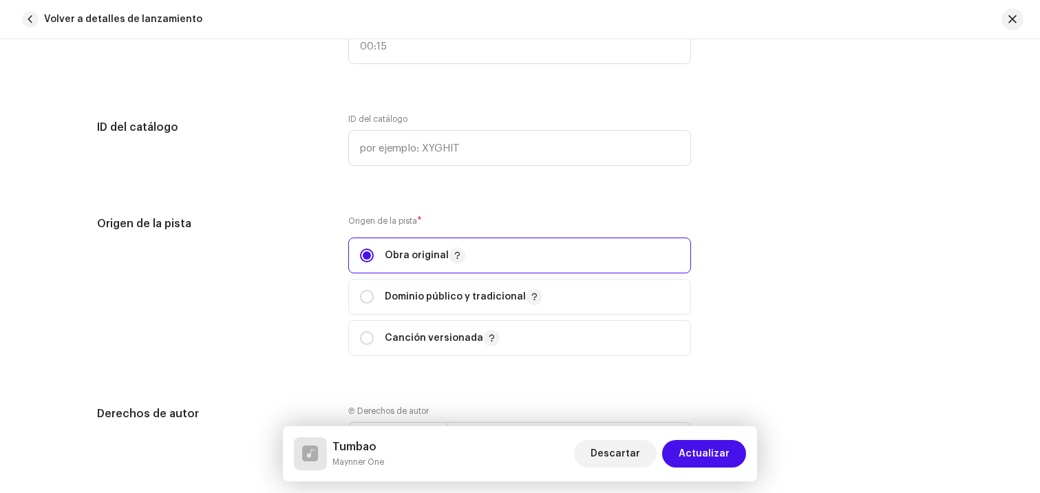
scroll to position [1683, 0]
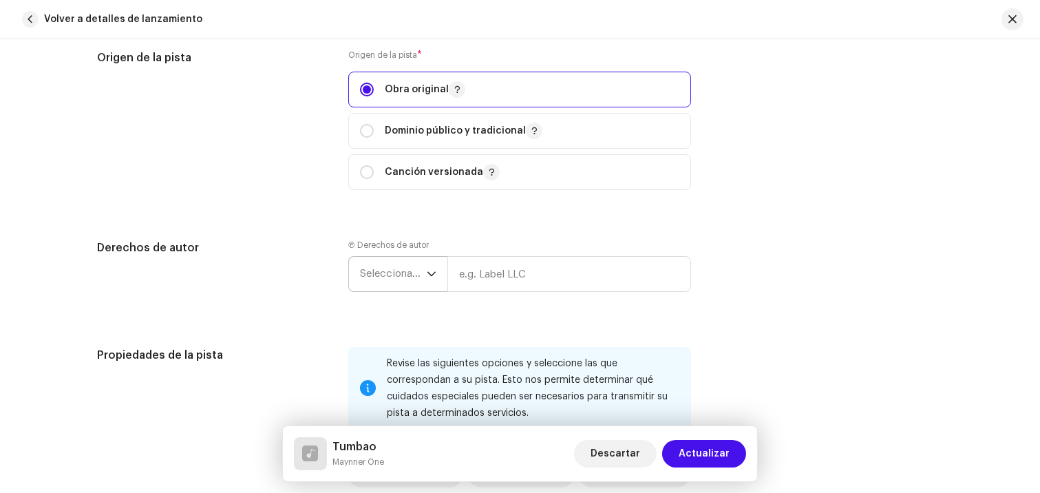
click at [431, 279] on icon "dropdown trigger" at bounding box center [432, 274] width 10 height 10
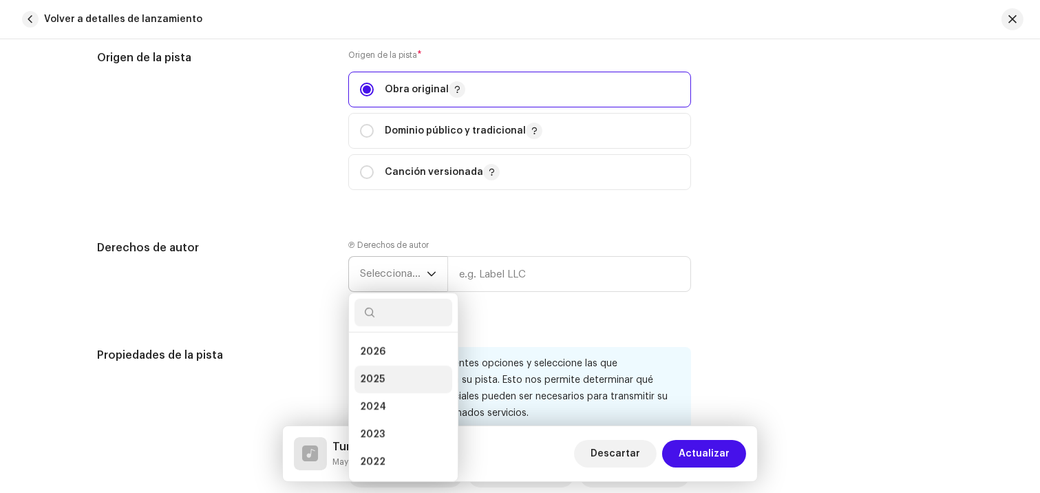
click at [388, 381] on li "2025" at bounding box center [404, 380] width 98 height 28
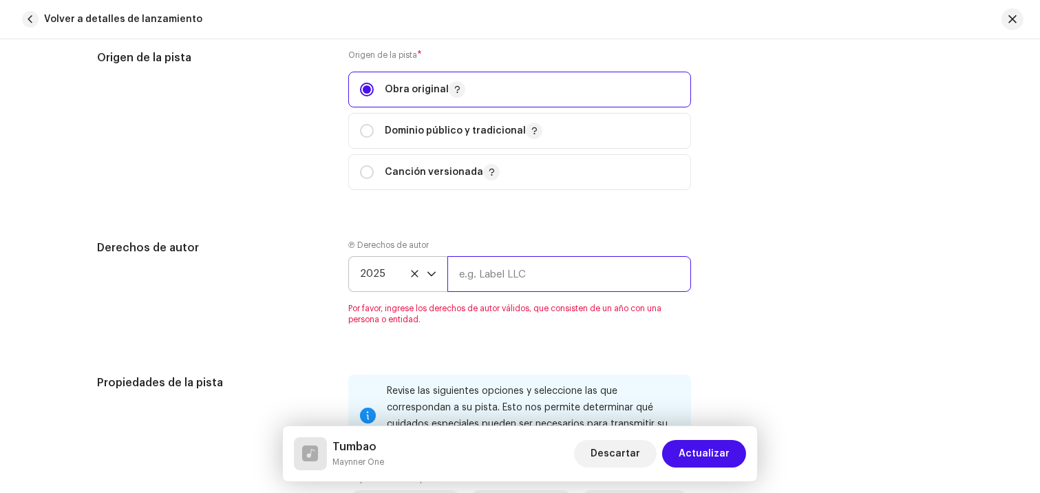
click at [528, 270] on input "text" at bounding box center [569, 274] width 244 height 36
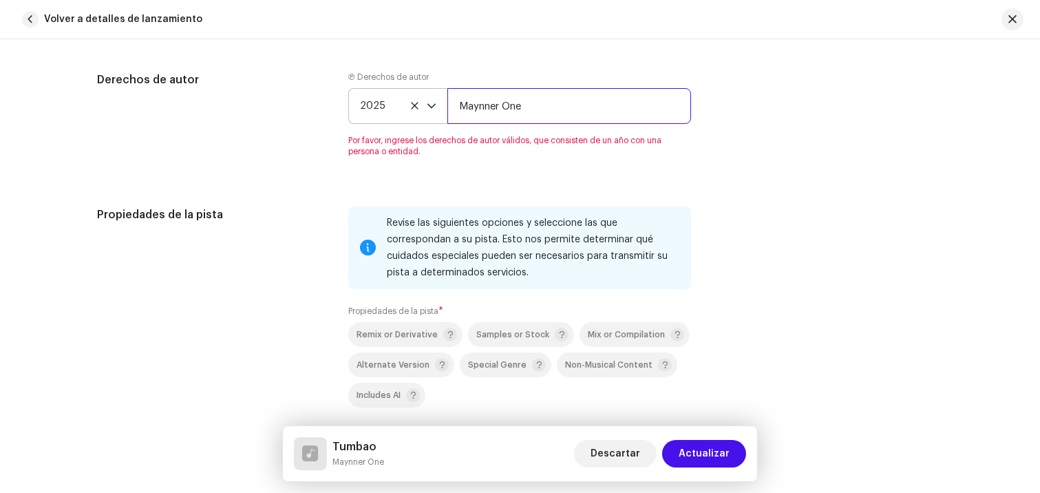
scroll to position [1912, 0]
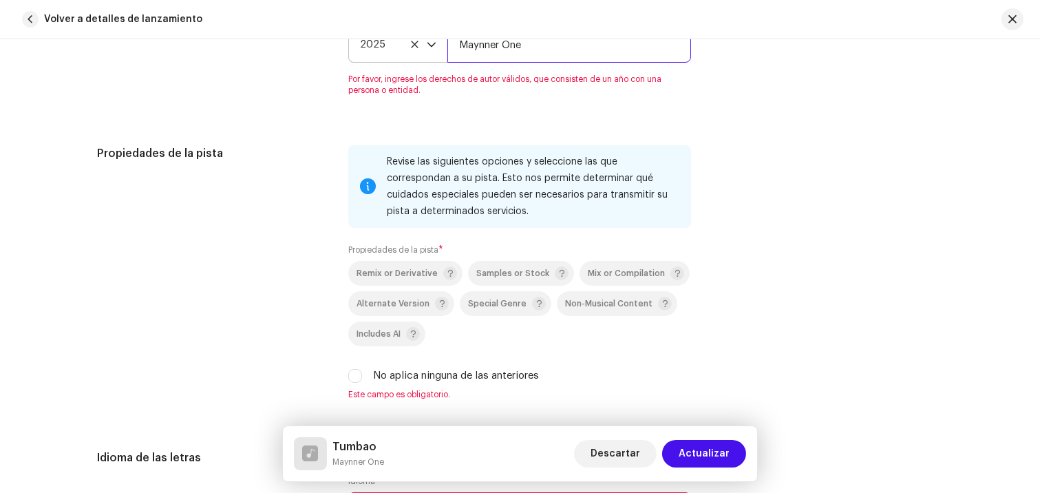
type input "Maynner One"
click at [801, 271] on div "Propiedades de la pista Revise las siguientes opciones y seleccione las que cor…" at bounding box center [520, 280] width 845 height 271
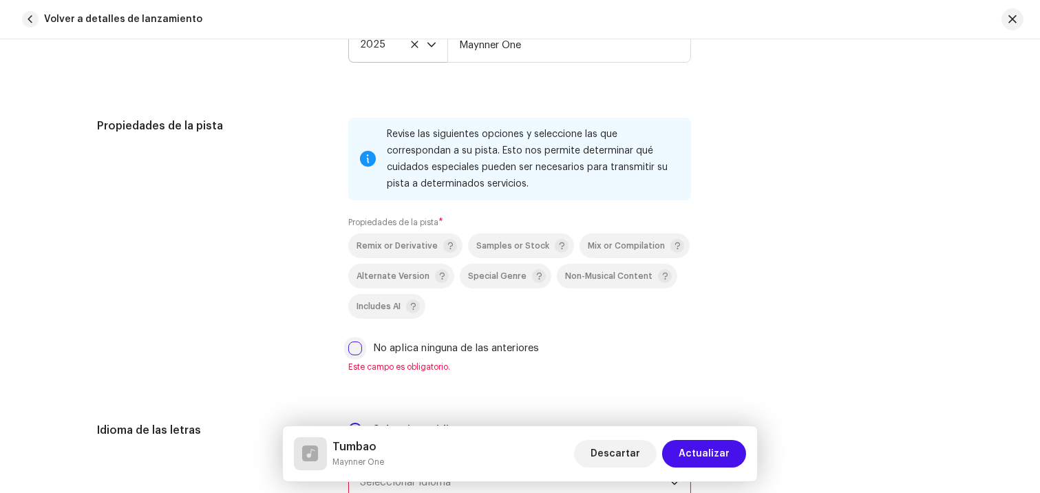
click at [348, 355] on input "No aplica ninguna de las anteriores" at bounding box center [355, 348] width 14 height 14
checkbox input "true"
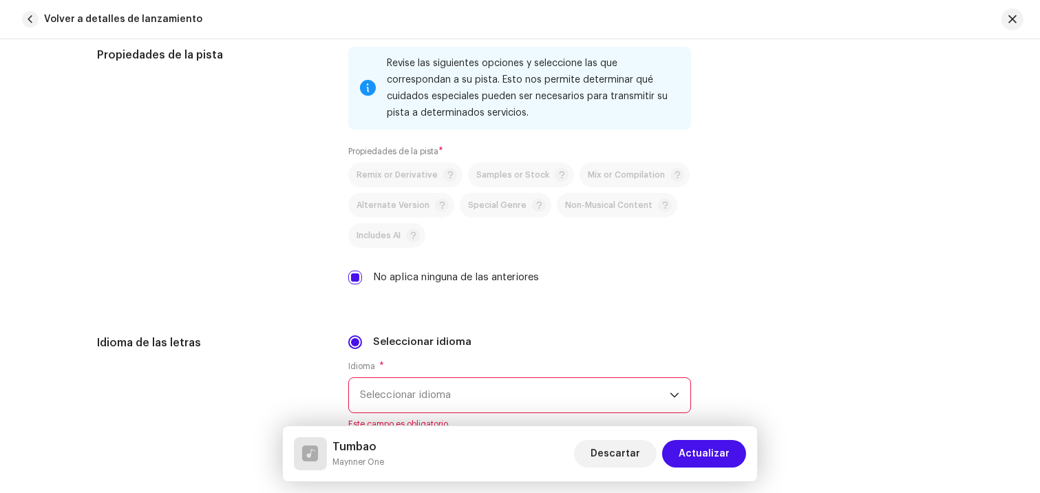
scroll to position [2142, 0]
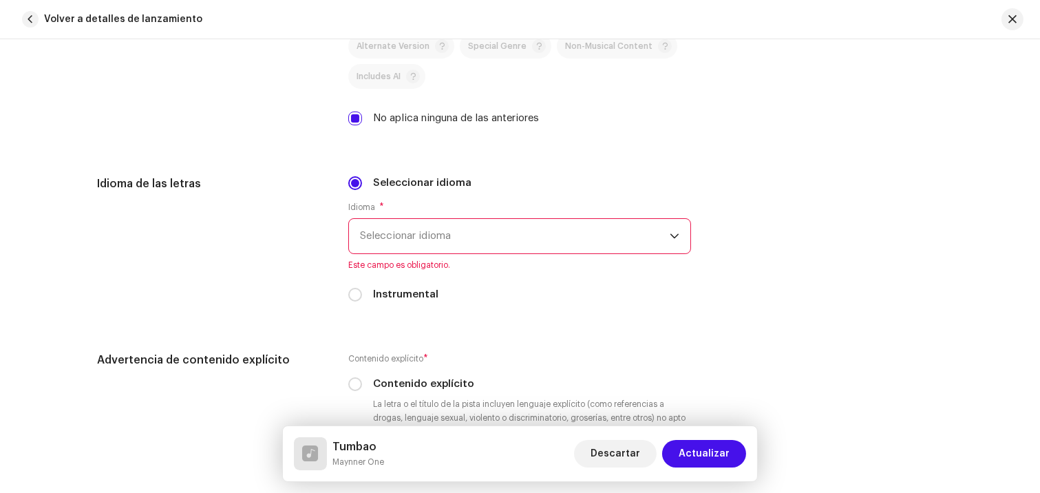
click at [414, 239] on span "Seleccionar idioma" at bounding box center [515, 236] width 310 height 34
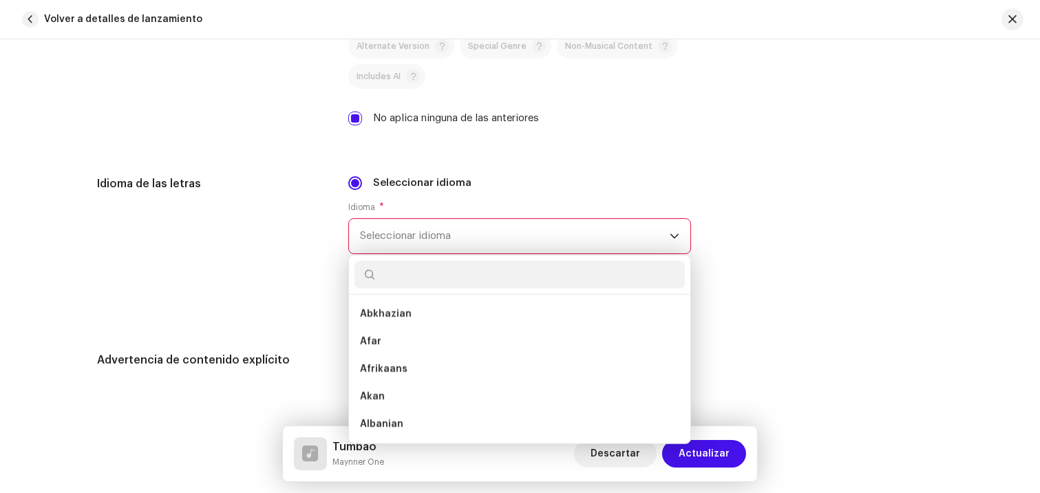
click at [439, 280] on input "text" at bounding box center [520, 275] width 330 height 28
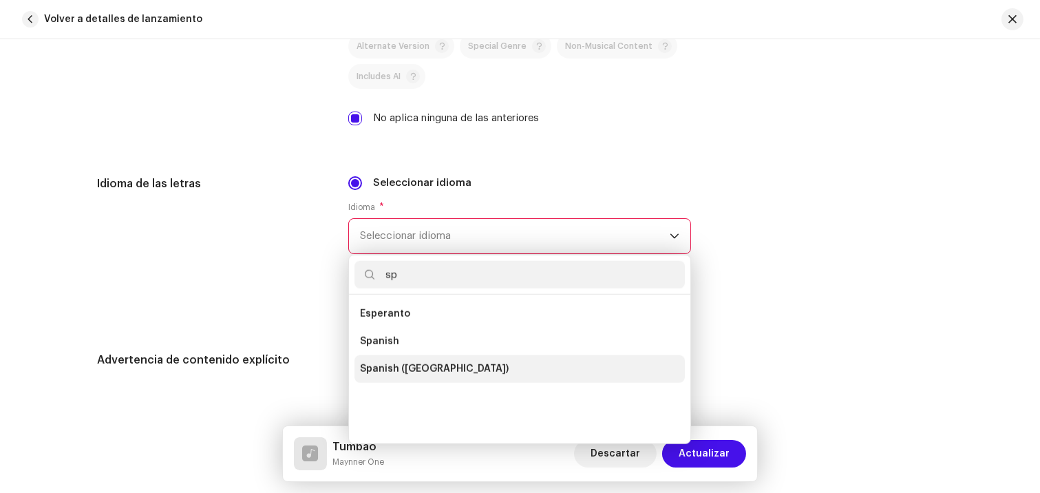
type input "sp"
click at [423, 370] on span "Spanish ([GEOGRAPHIC_DATA])" at bounding box center [434, 369] width 149 height 14
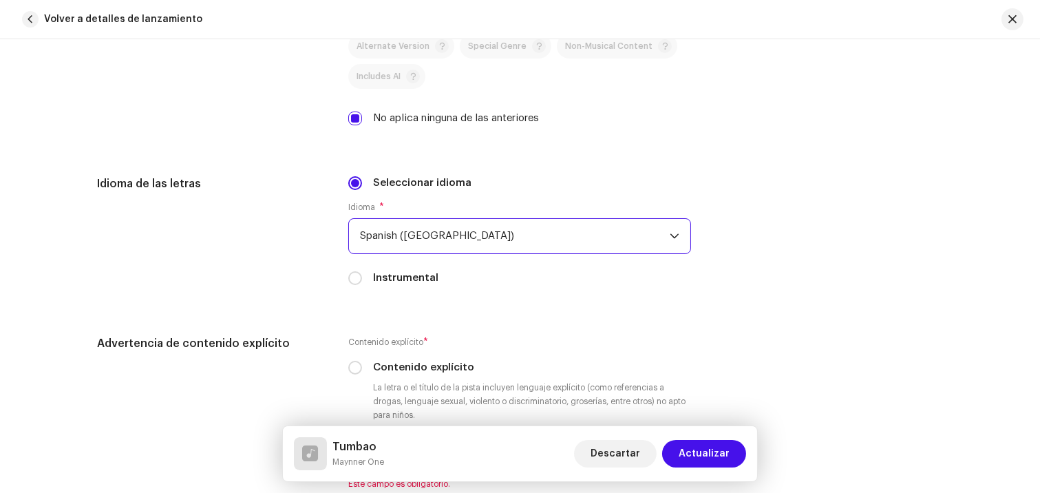
click at [782, 257] on div "Idioma de las letras Seleccionar idioma Idioma * Spanish ([GEOGRAPHIC_DATA]) In…" at bounding box center [520, 239] width 845 height 127
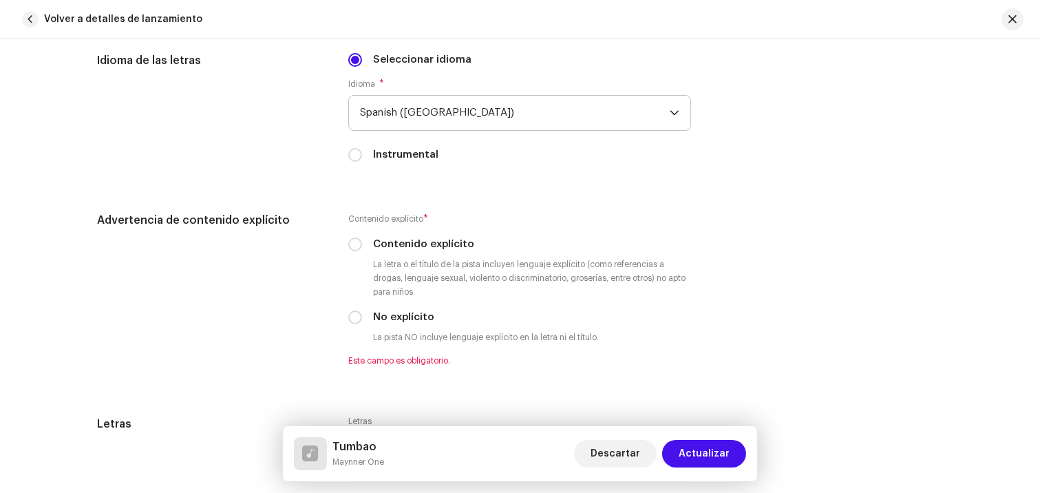
scroll to position [2295, 0]
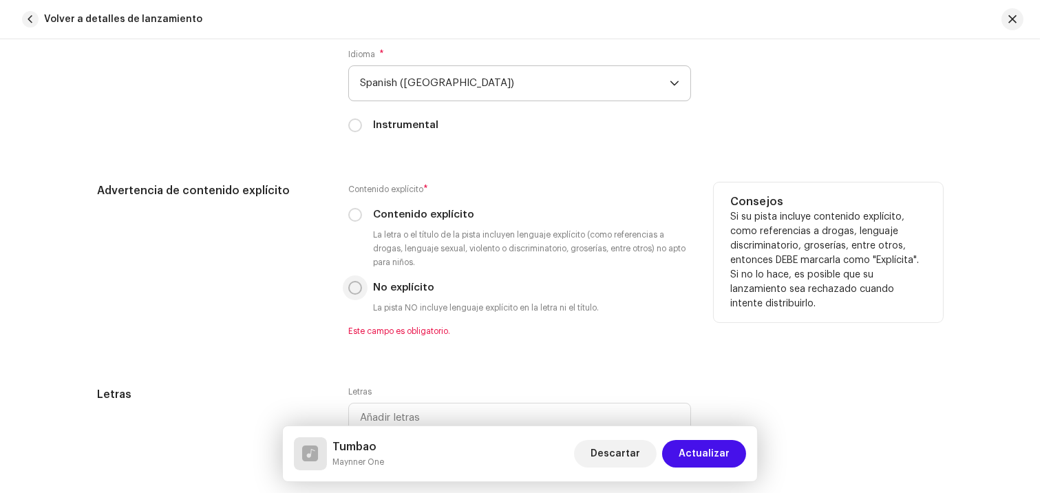
click at [353, 295] on input "No explícito" at bounding box center [355, 288] width 14 height 14
radio input "true"
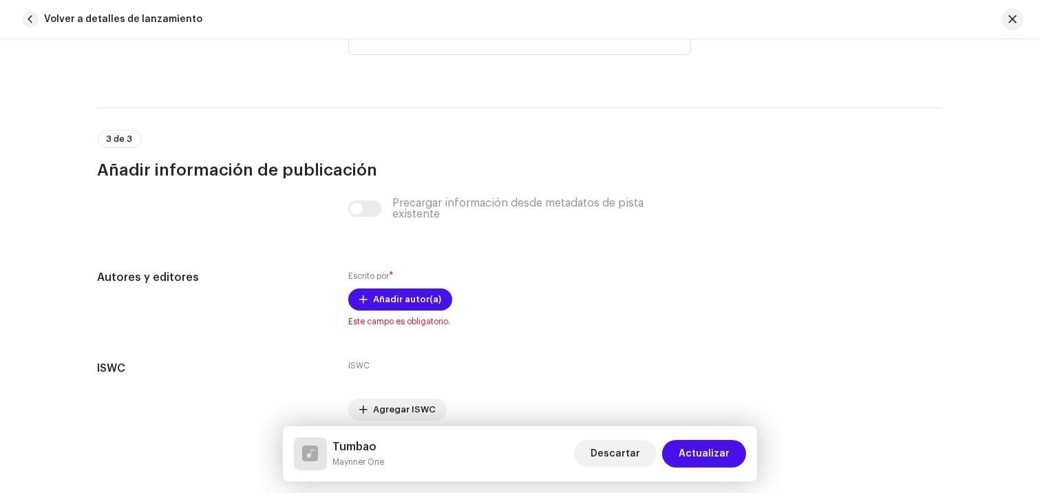
scroll to position [2677, 0]
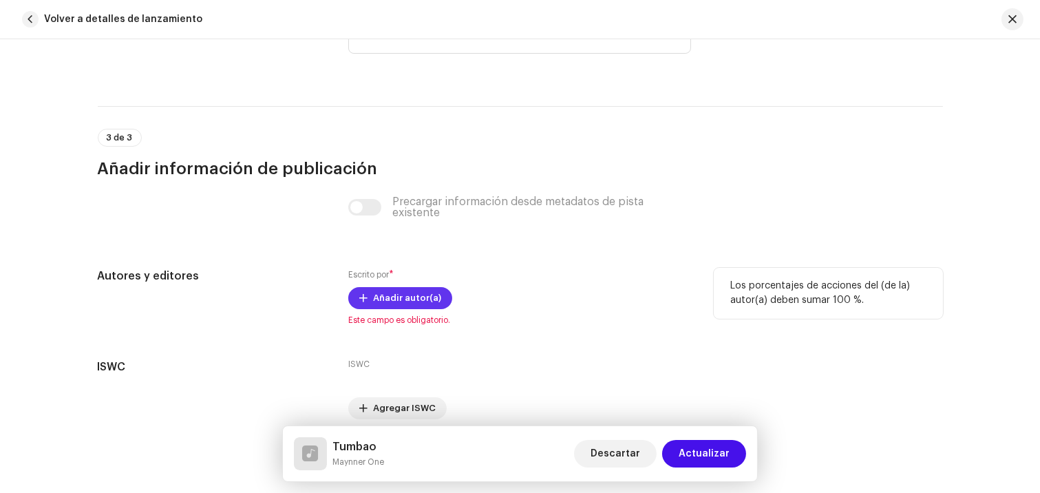
click at [384, 304] on span "Añadir autor(a)" at bounding box center [407, 298] width 68 height 28
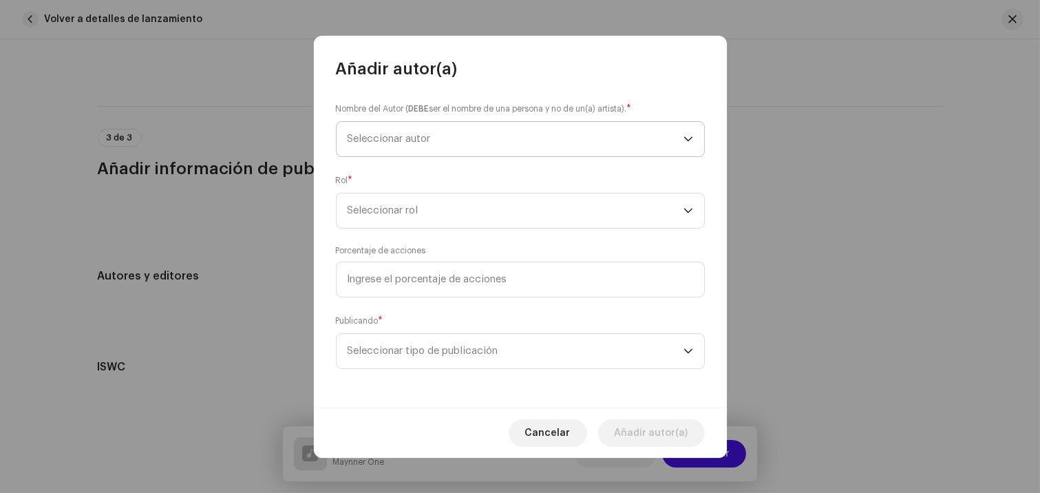
click at [409, 134] on span "Seleccionar autor" at bounding box center [389, 139] width 83 height 10
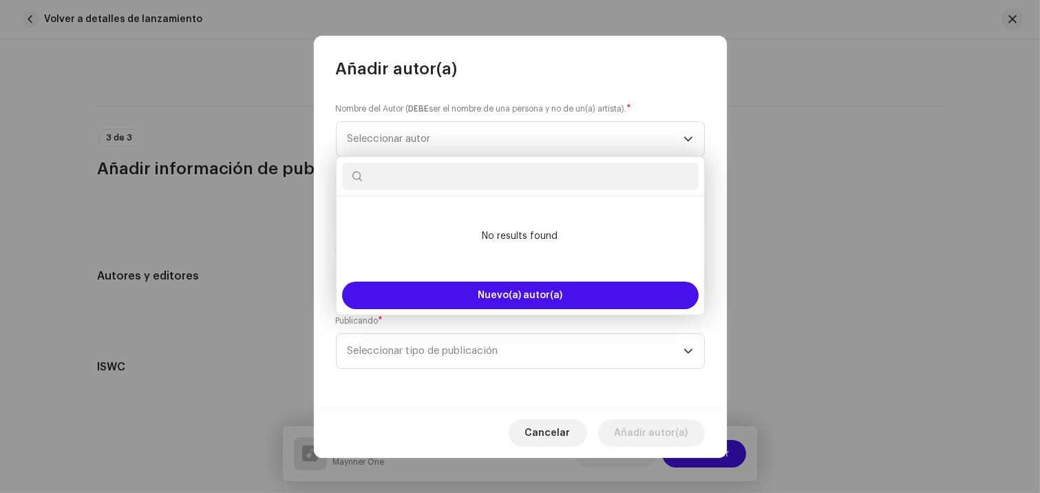
click at [431, 175] on input "text" at bounding box center [520, 176] width 357 height 28
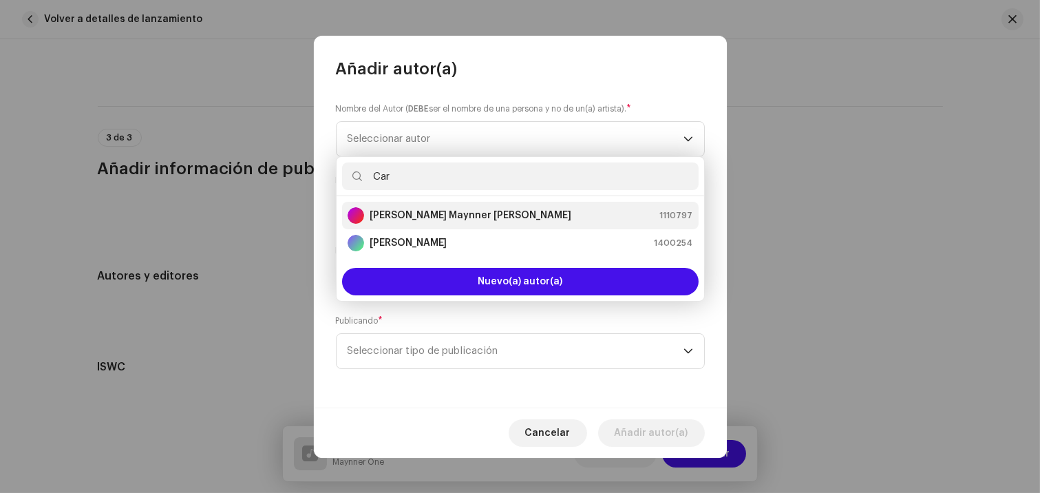
type input "Car"
click at [453, 215] on strong "[PERSON_NAME] Maynner [PERSON_NAME]" at bounding box center [471, 216] width 202 height 14
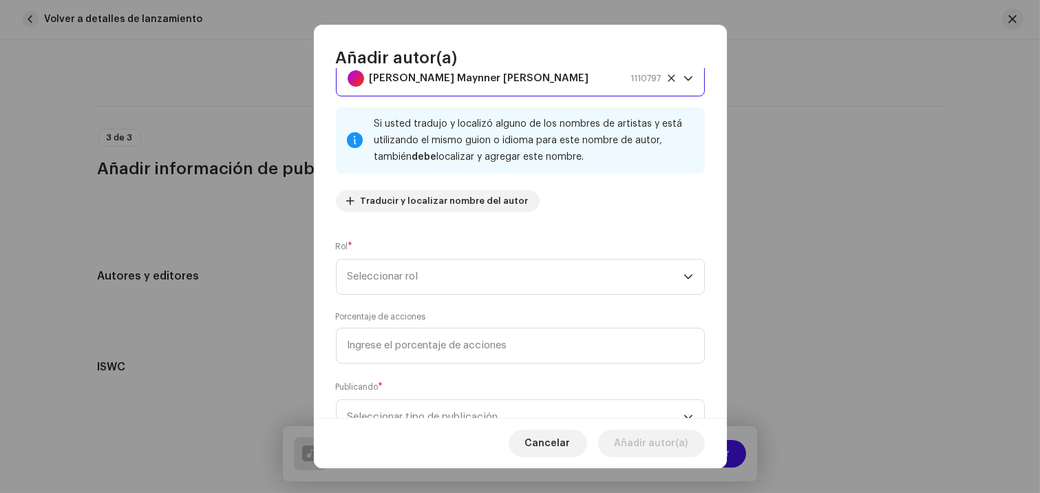
scroll to position [76, 0]
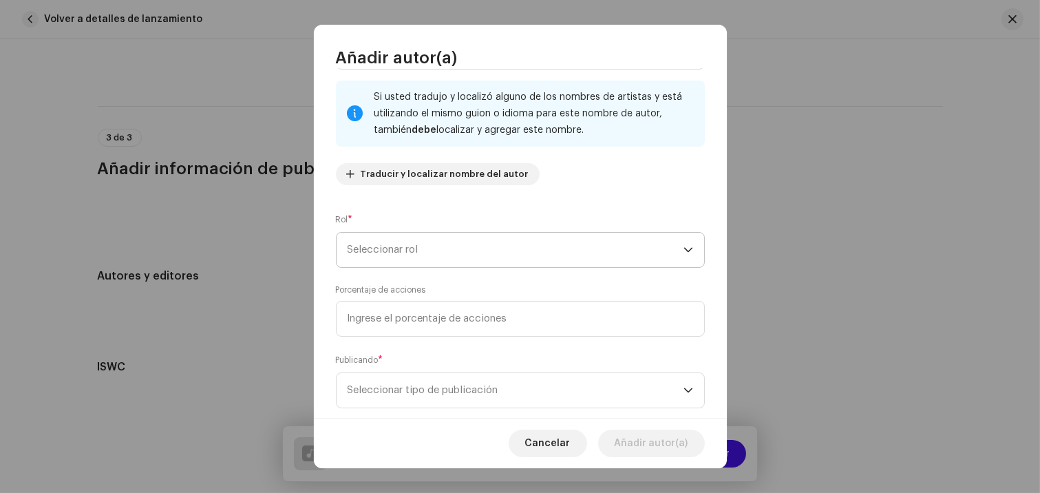
click at [480, 246] on span "Seleccionar rol" at bounding box center [516, 250] width 336 height 34
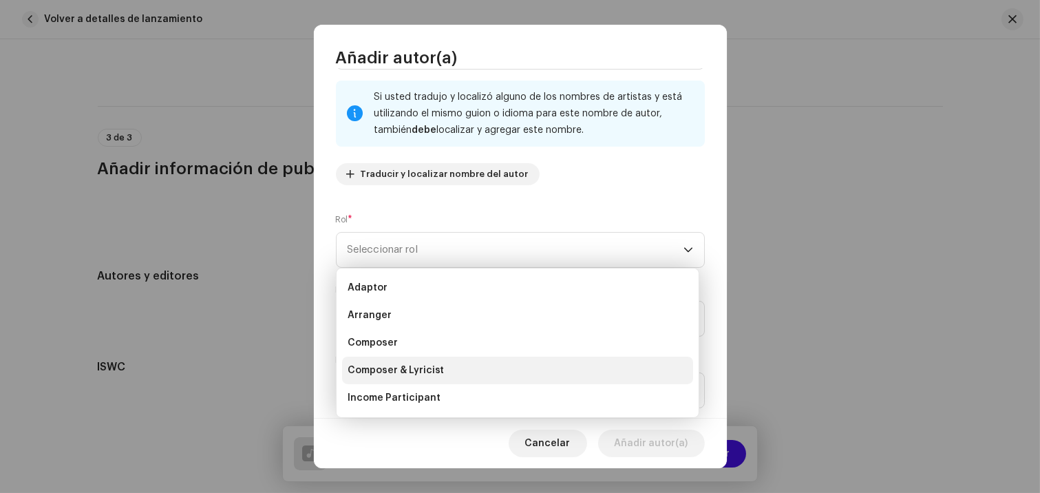
click at [424, 370] on span "Composer & Lyricist" at bounding box center [396, 370] width 97 height 14
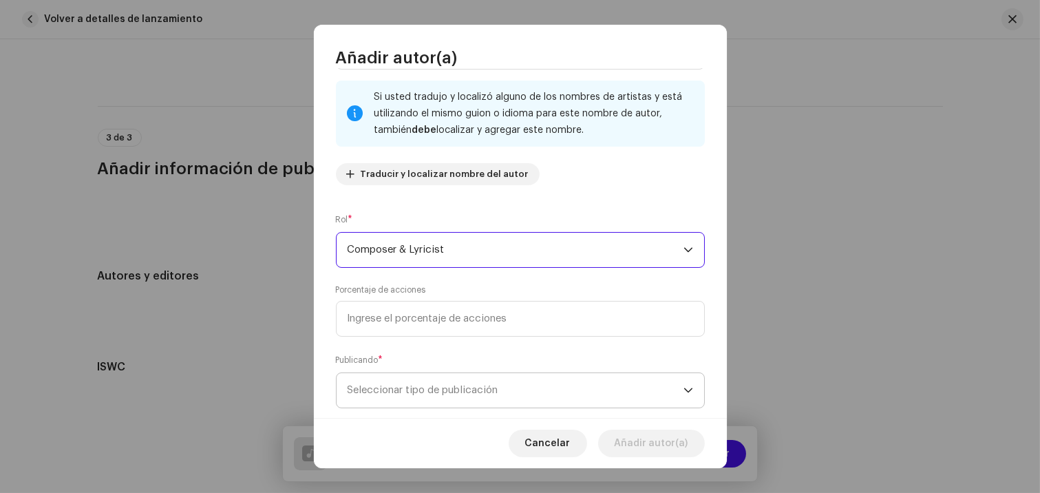
click at [530, 389] on span "Seleccionar tipo de publicación" at bounding box center [516, 390] width 336 height 34
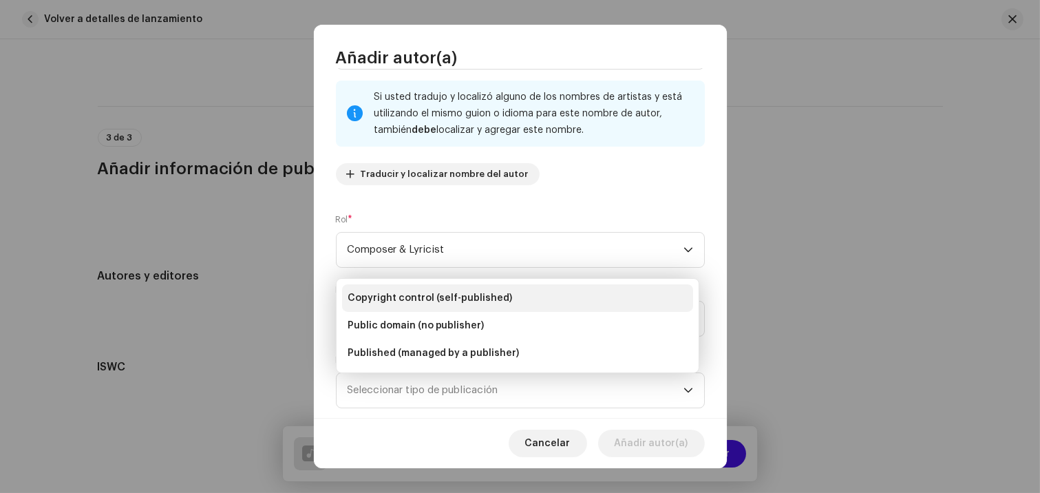
click at [465, 296] on span "Copyright control (self-published)" at bounding box center [430, 298] width 165 height 14
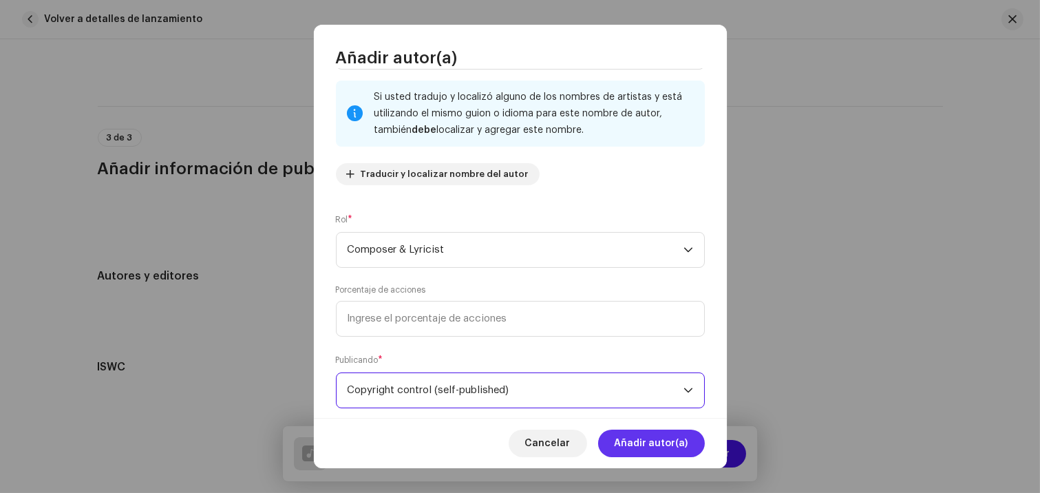
click at [656, 439] on span "Añadir autor(a)" at bounding box center [652, 444] width 74 height 28
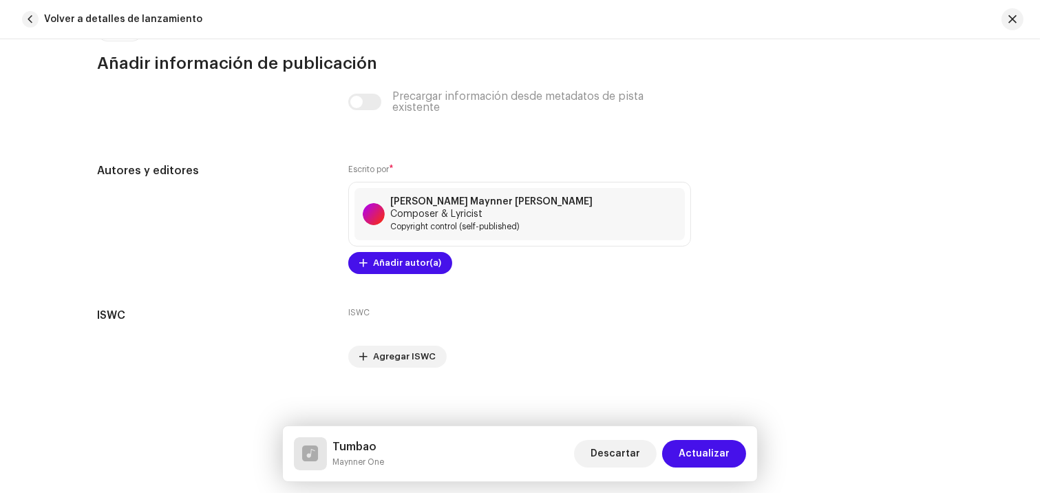
scroll to position [2784, 0]
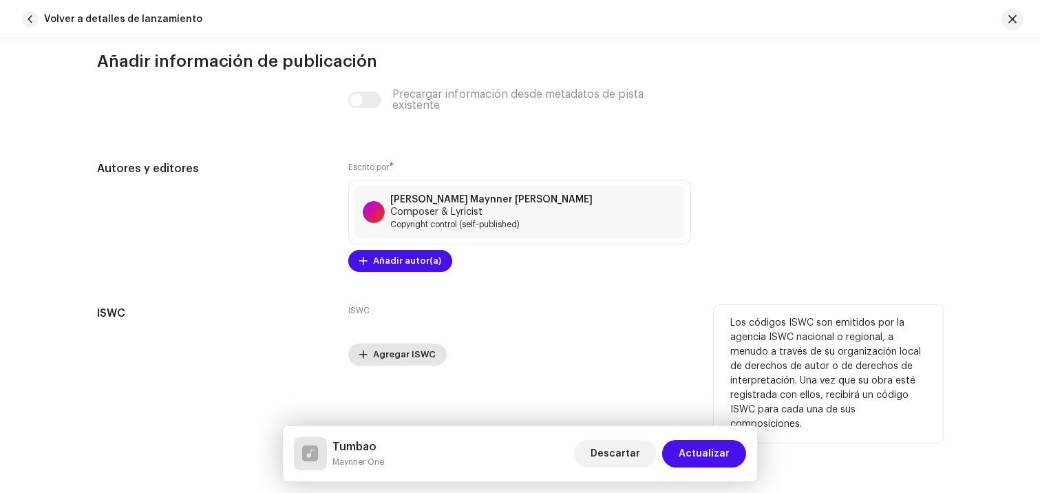
click at [411, 359] on span "Agregar ISWC" at bounding box center [404, 355] width 63 height 28
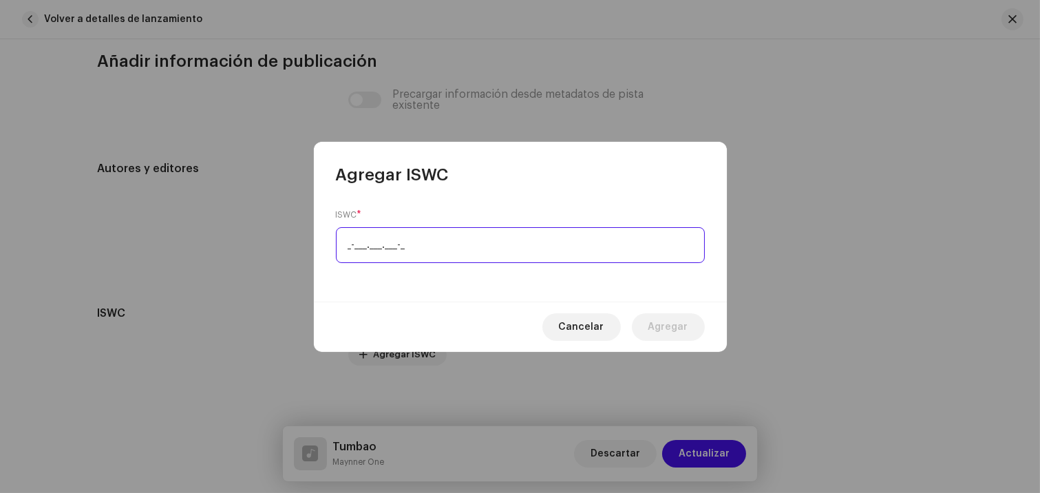
paste input "T-312.494.342-2"
type input "T-312.494.342-2"
click at [693, 328] on button "Agregar" at bounding box center [668, 327] width 73 height 28
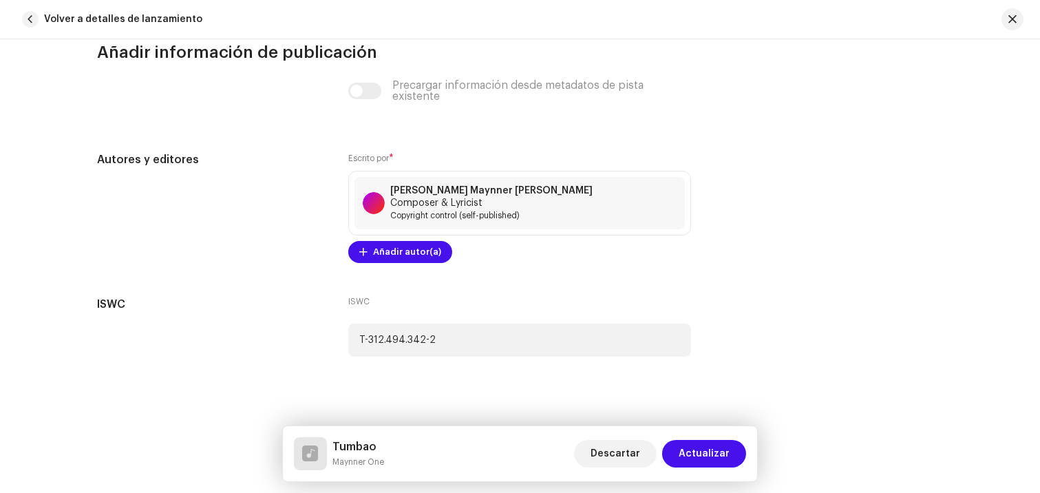
scroll to position [2796, 0]
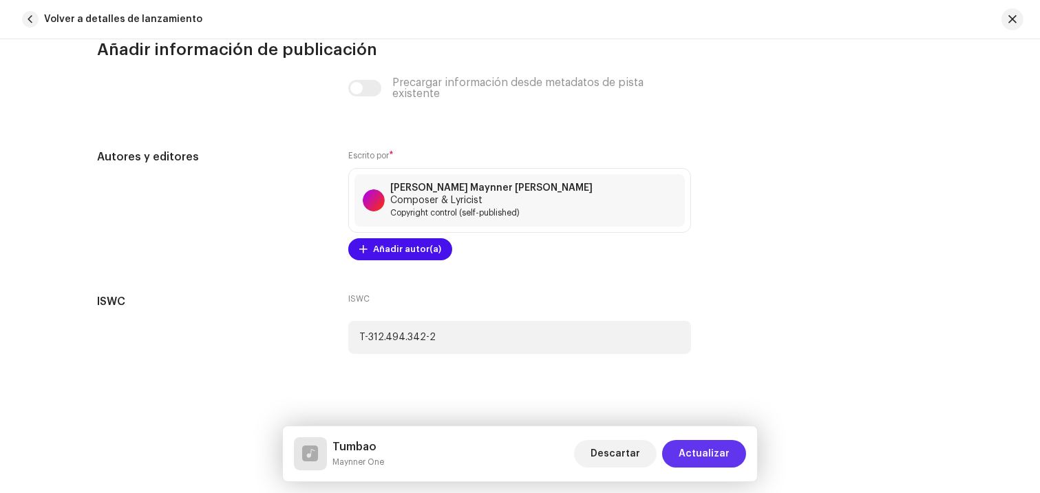
click at [710, 446] on span "Actualizar" at bounding box center [704, 454] width 51 height 28
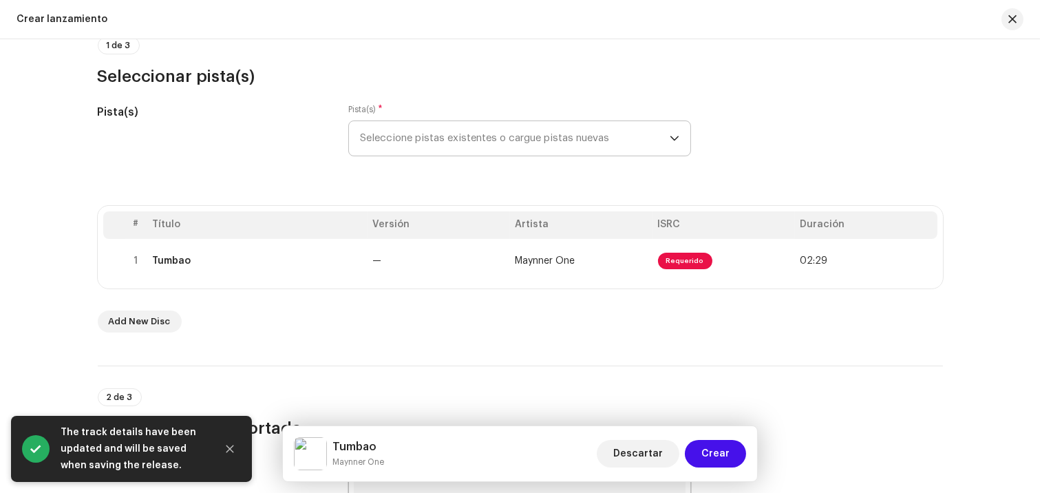
scroll to position [167, 0]
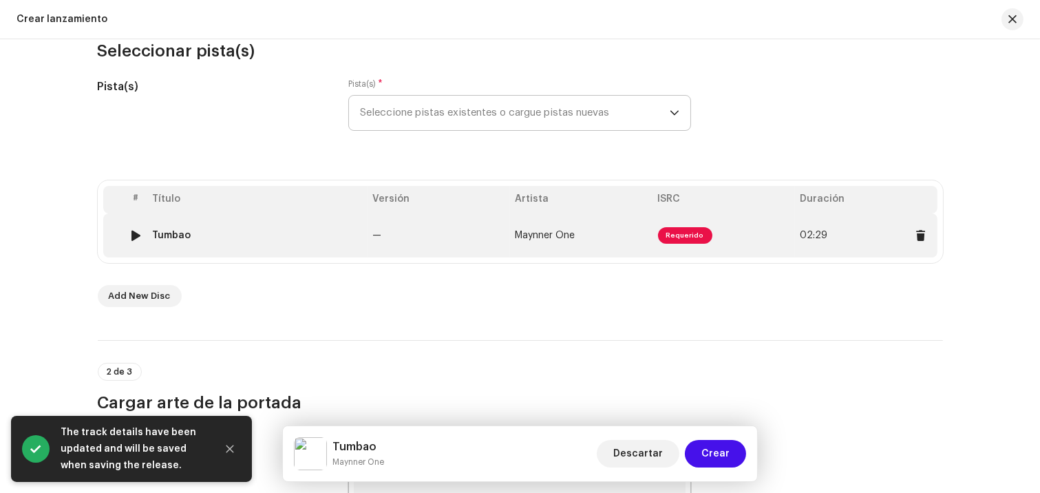
click at [692, 236] on span "Requerido" at bounding box center [685, 235] width 54 height 17
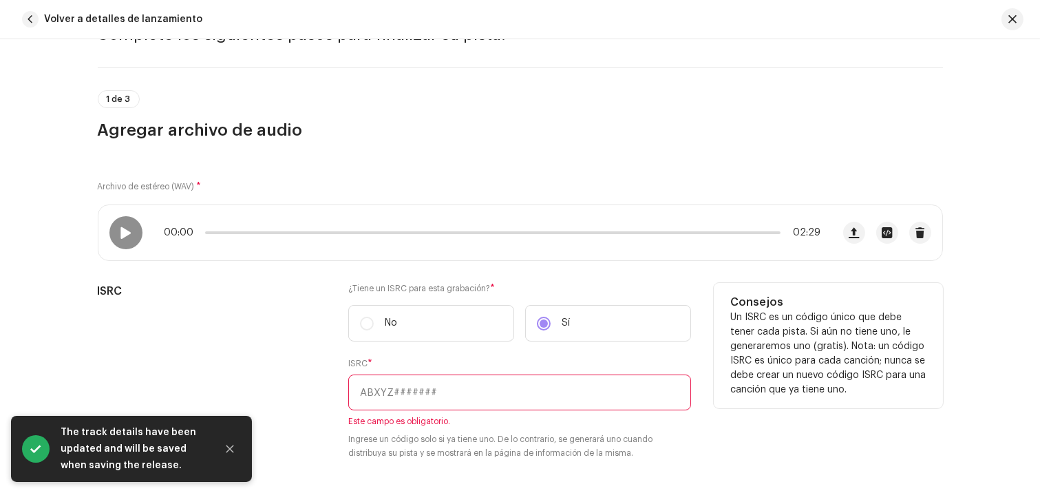
scroll to position [153, 0]
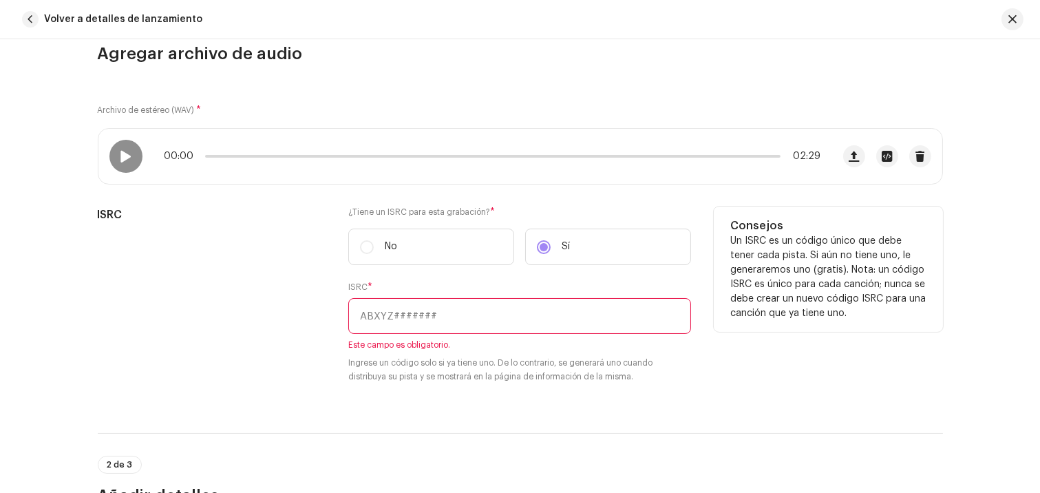
click at [436, 326] on input "text" at bounding box center [519, 316] width 343 height 36
paste input "QZ5AB2204963"
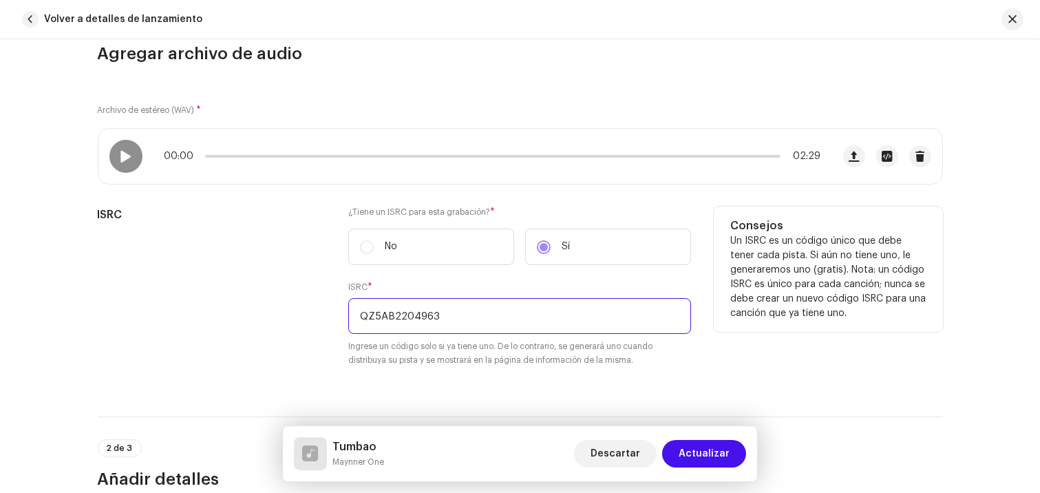
type input "QZ5AB2204963"
click at [246, 246] on div "ISRC" at bounding box center [212, 295] width 229 height 177
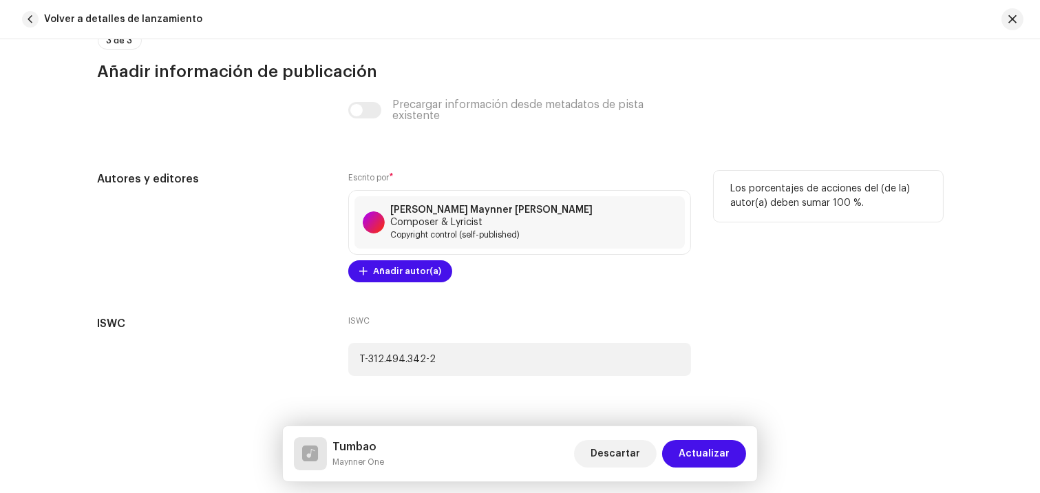
scroll to position [2779, 0]
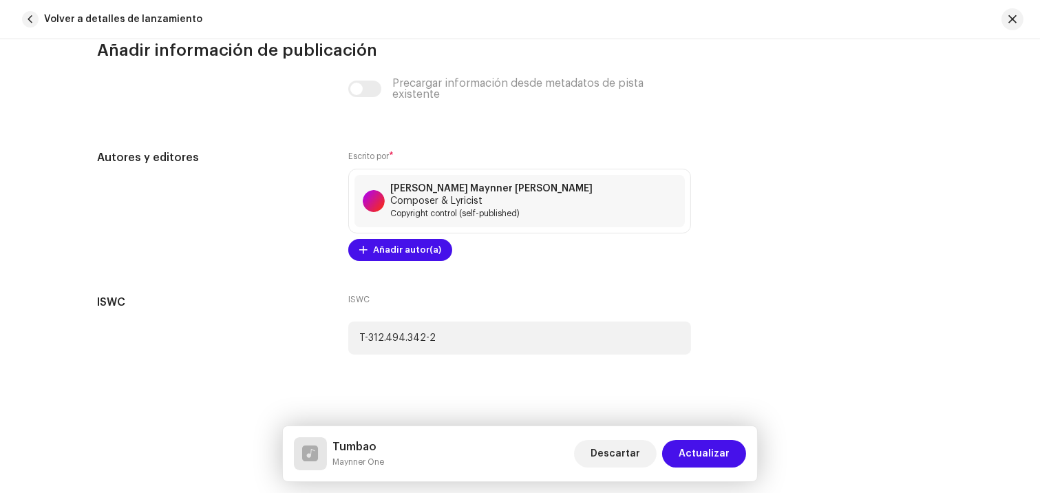
click at [711, 459] on span "Actualizar" at bounding box center [704, 454] width 51 height 28
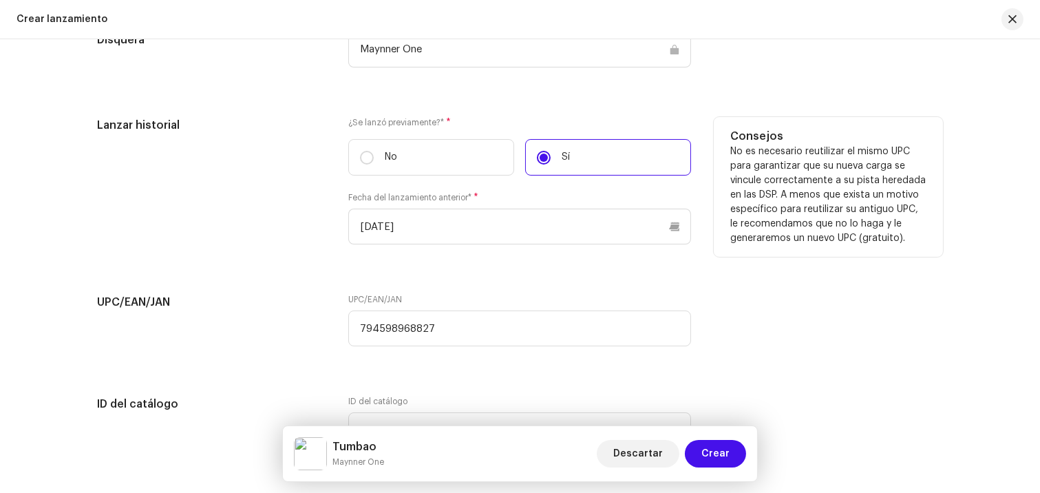
scroll to position [2079, 0]
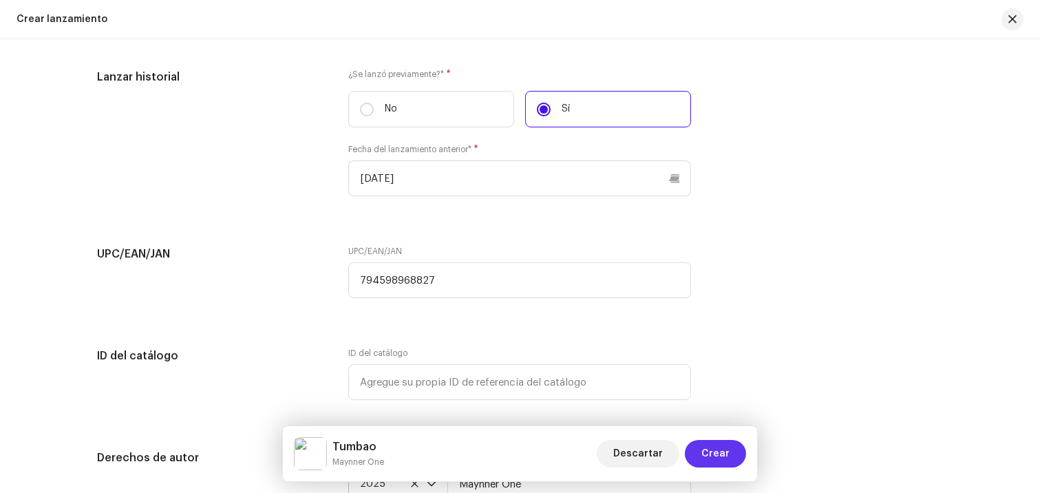
click at [718, 455] on span "Crear" at bounding box center [716, 454] width 28 height 28
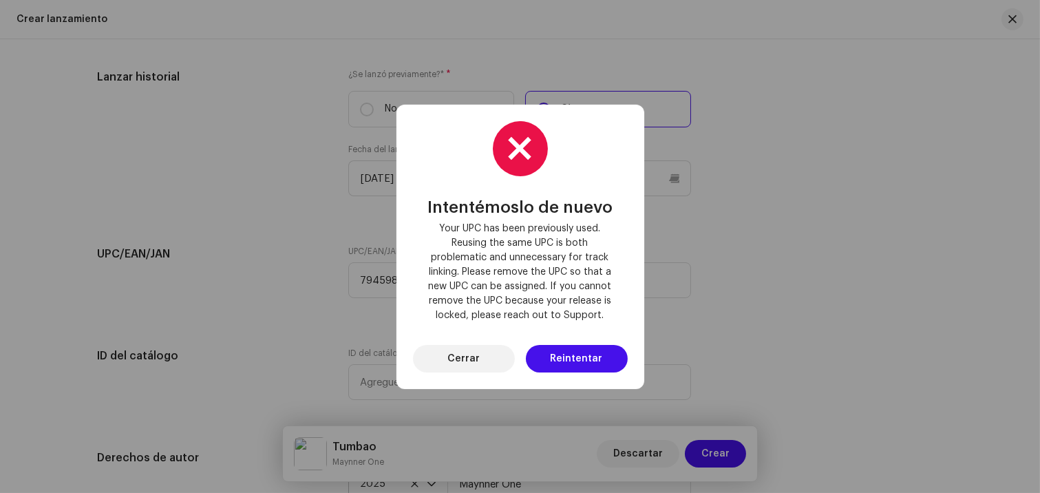
drag, startPoint x: 575, startPoint y: 310, endPoint x: 422, endPoint y: 228, distance: 173.4
click at [422, 228] on div "Intentémoslo de nuevo Your UPC has been previously used. Reusing the same UPC i…" at bounding box center [520, 246] width 215 height 251
copy span "Your UPC has been previously used. Reusing the same UPC is both problematic and…"
click at [572, 352] on span "Reintentar" at bounding box center [577, 359] width 52 height 28
click at [472, 357] on span "Cerrar" at bounding box center [463, 359] width 32 height 28
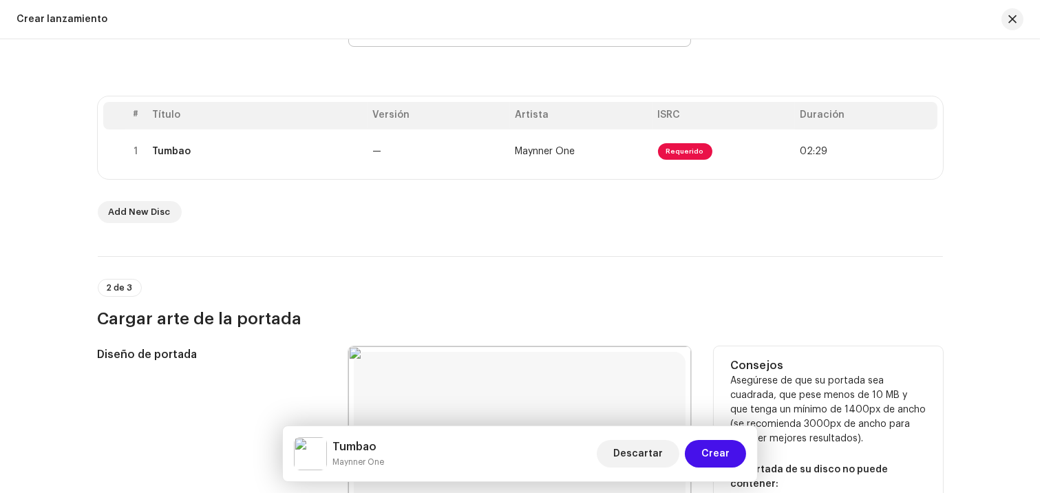
scroll to position [250, 0]
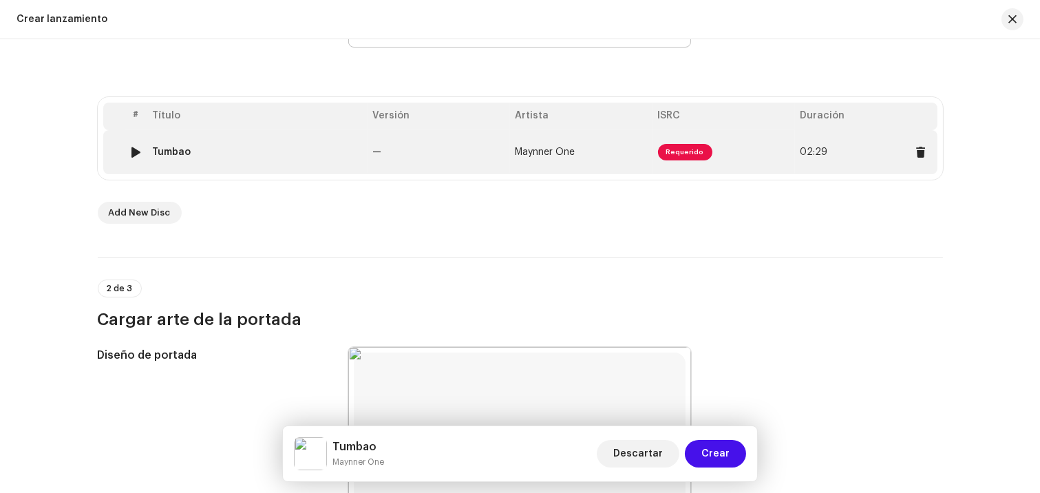
click at [682, 154] on span "Requerido" at bounding box center [685, 152] width 54 height 17
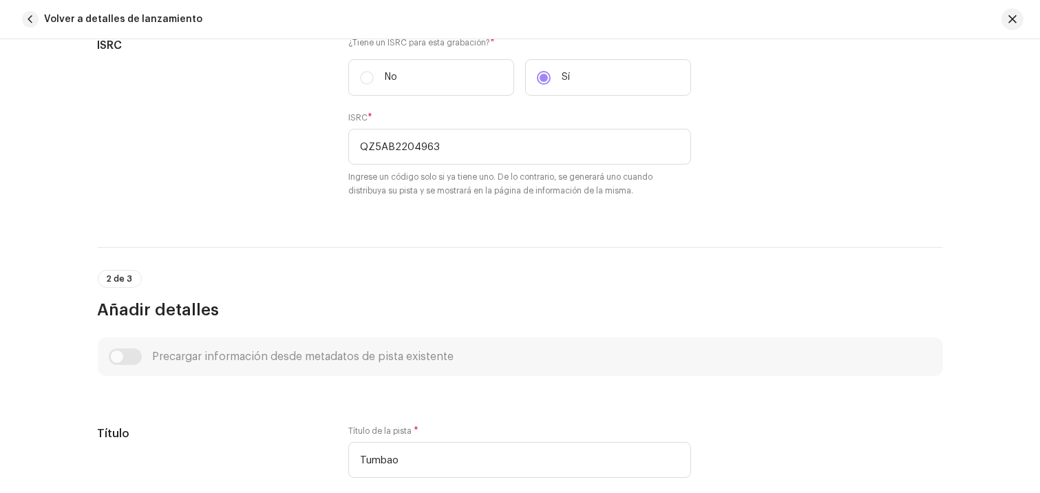
scroll to position [382, 0]
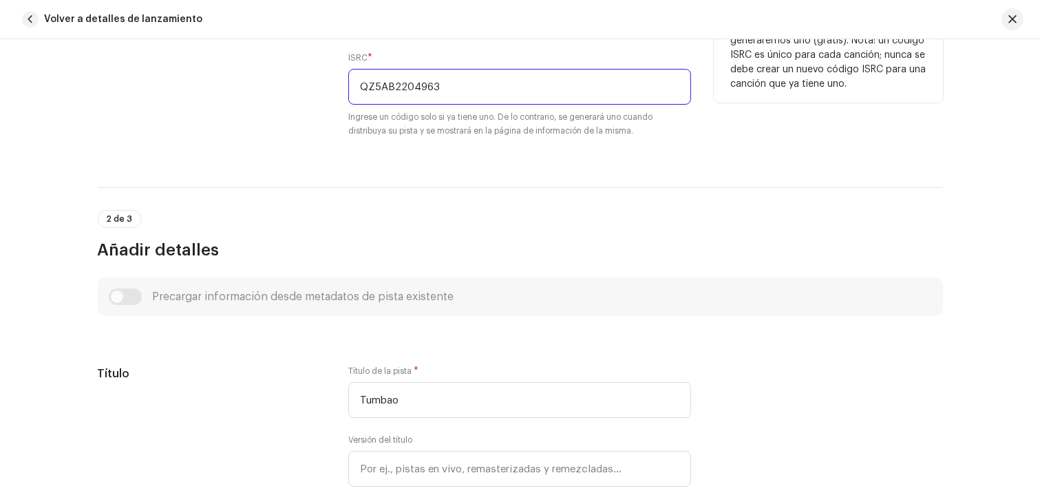
click at [464, 86] on input "QZ5AB2204963" at bounding box center [519, 87] width 343 height 36
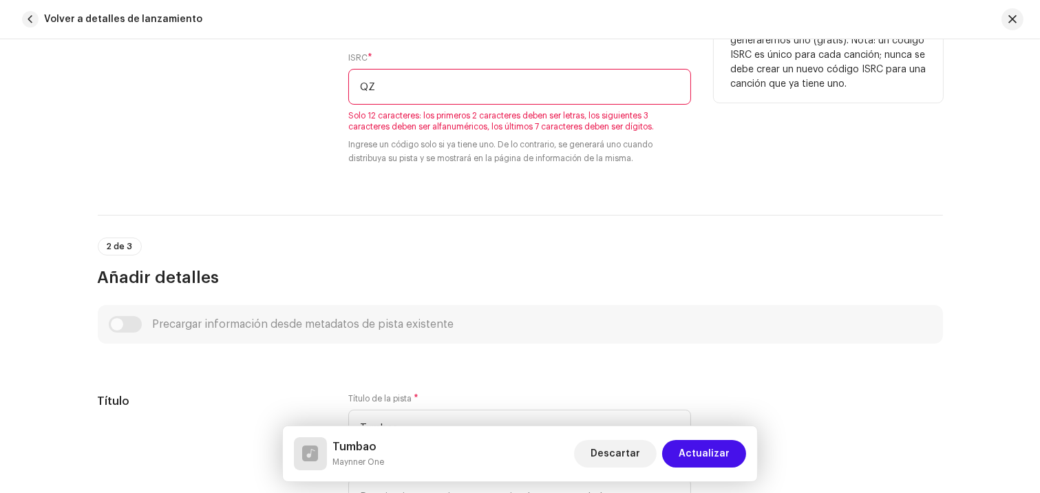
type input "Q"
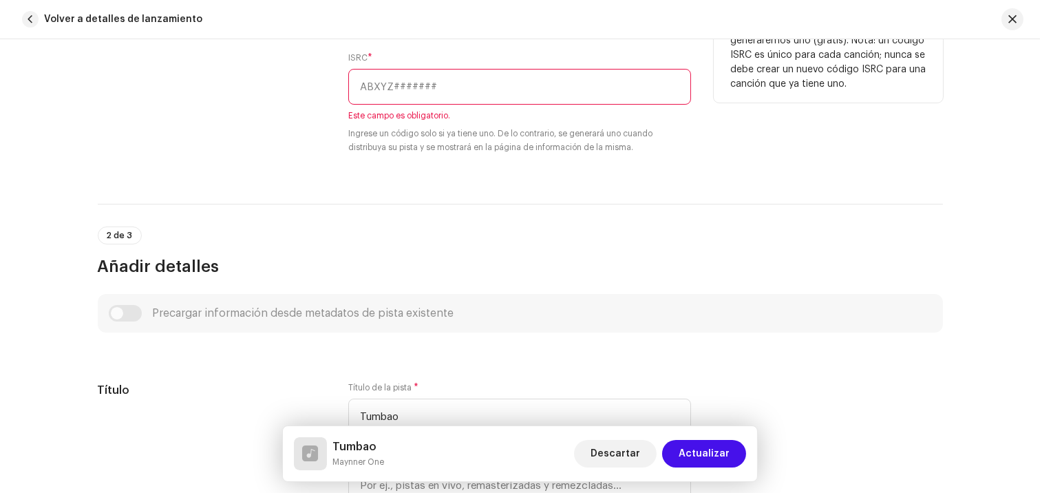
paste input "QZ5AB2204963"
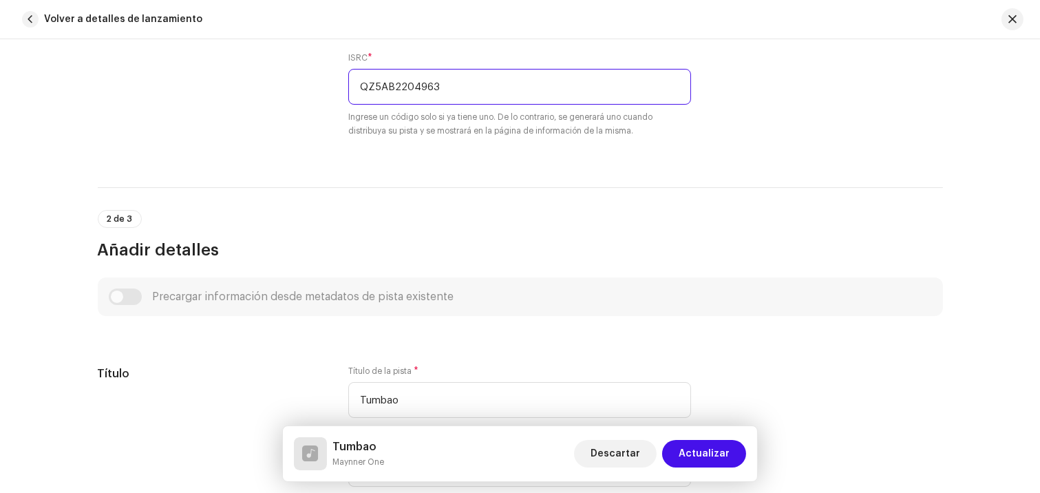
type input "QZ5AB2204963"
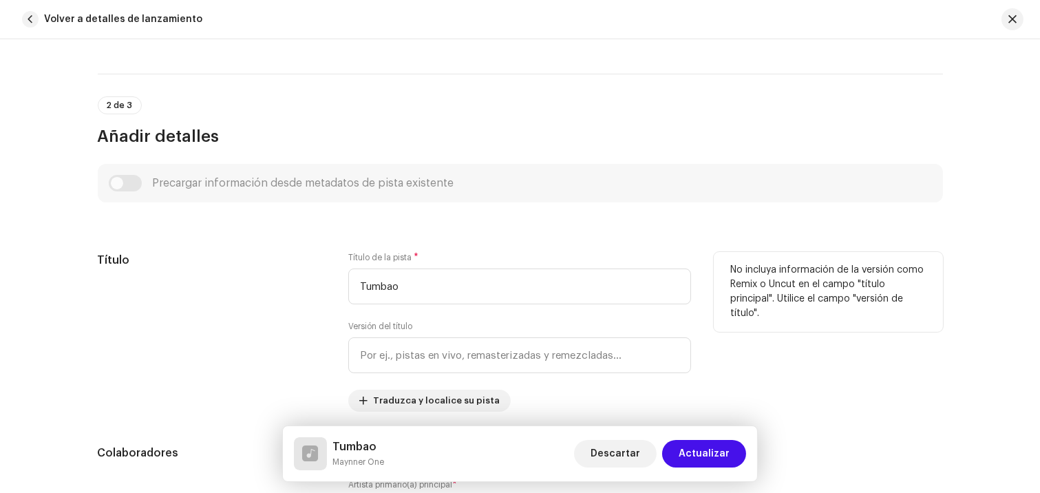
scroll to position [535, 0]
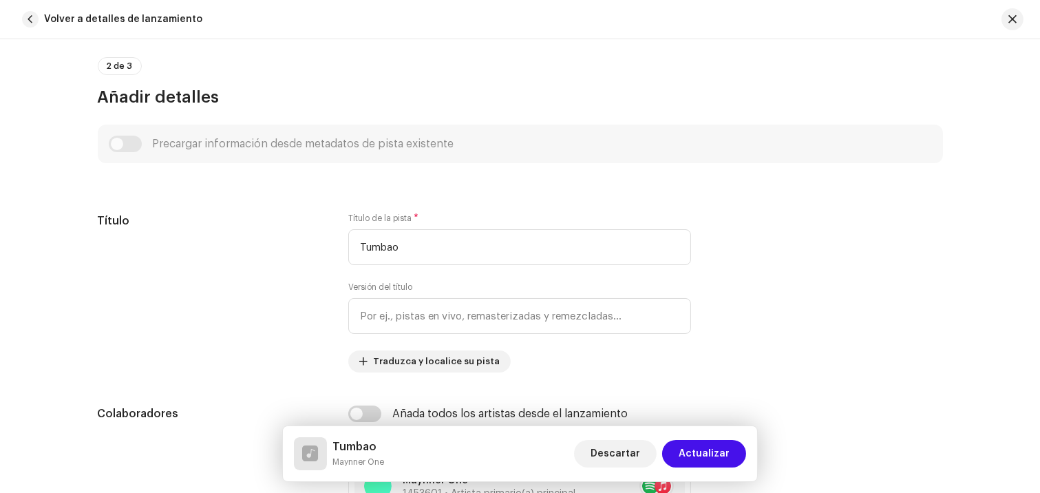
click at [712, 452] on span "Actualizar" at bounding box center [704, 454] width 51 height 28
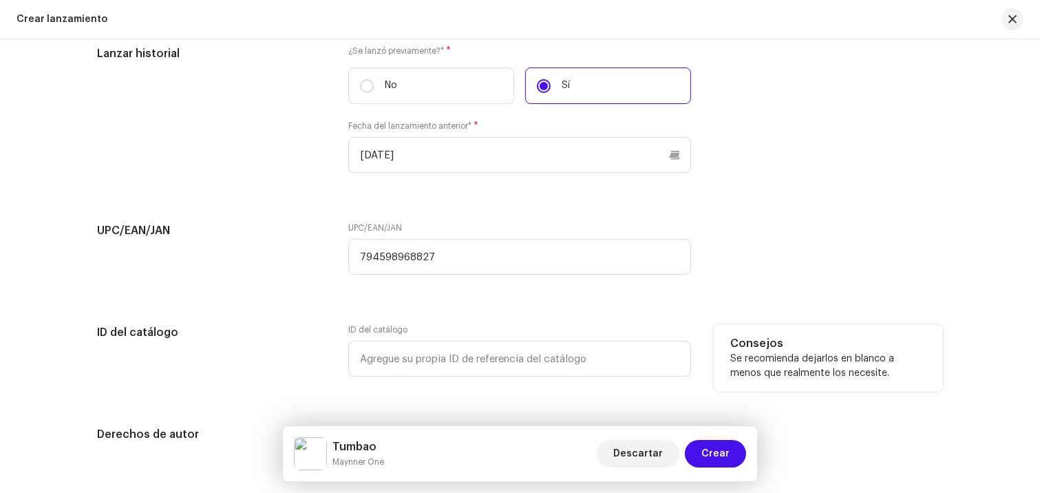
scroll to position [2086, 0]
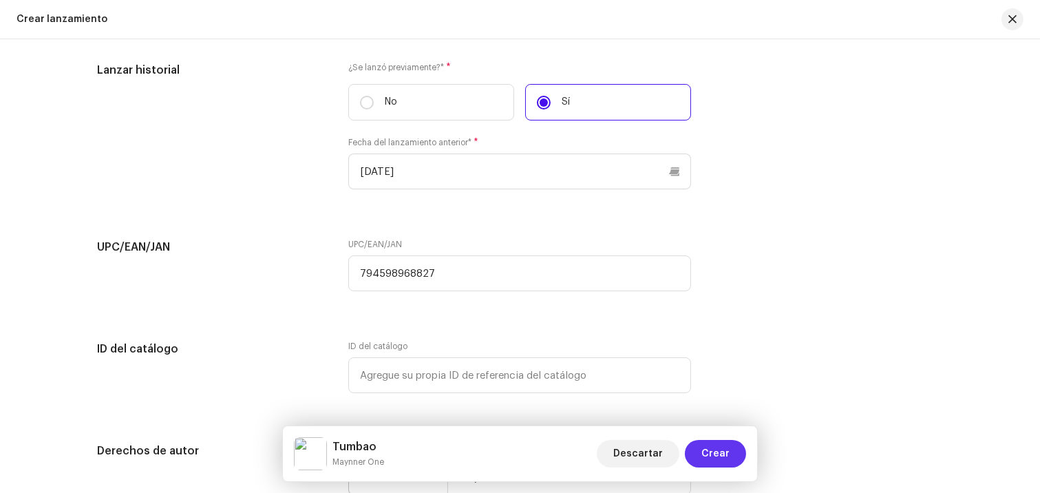
click at [717, 454] on span "Crear" at bounding box center [716, 454] width 28 height 28
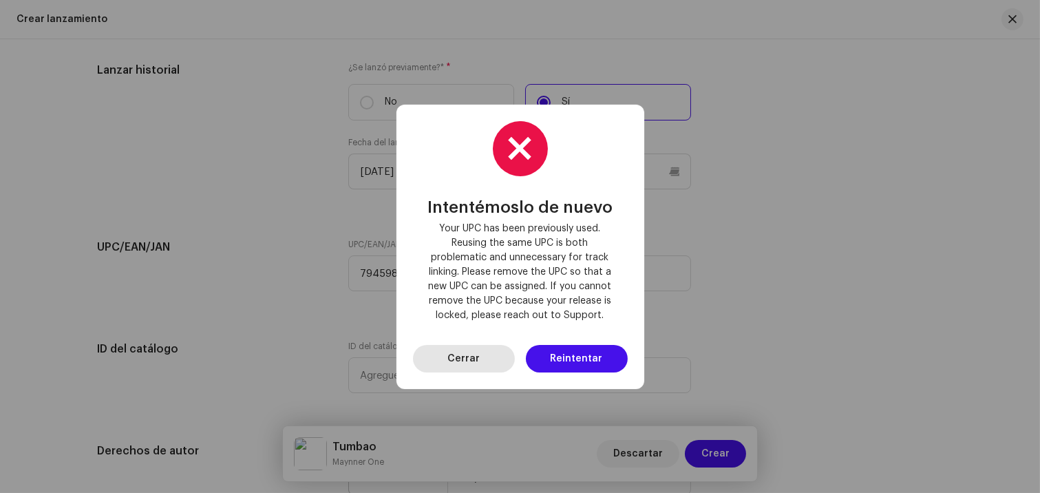
click at [492, 359] on button "Cerrar" at bounding box center [464, 359] width 102 height 28
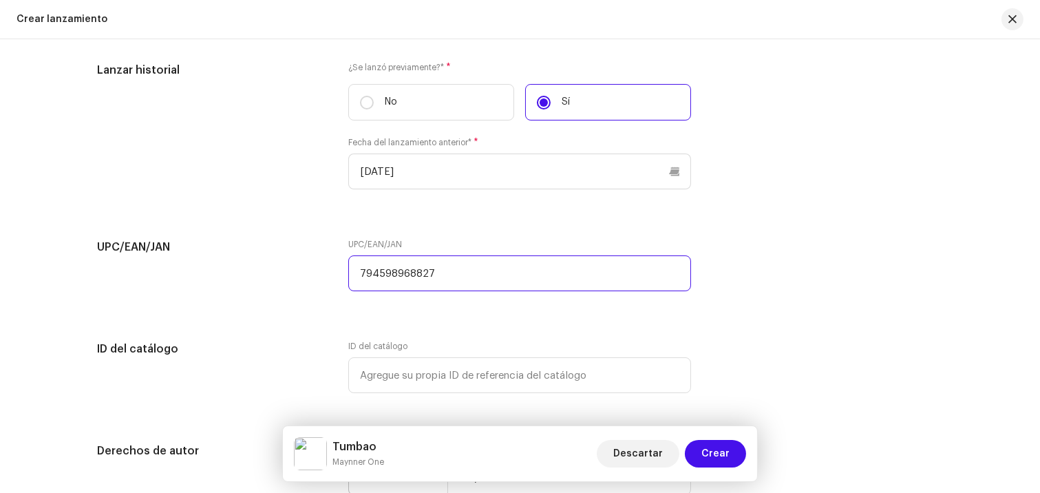
click at [357, 280] on input "794598968827" at bounding box center [519, 273] width 343 height 36
click at [447, 277] on input "794598968827" at bounding box center [519, 273] width 343 height 36
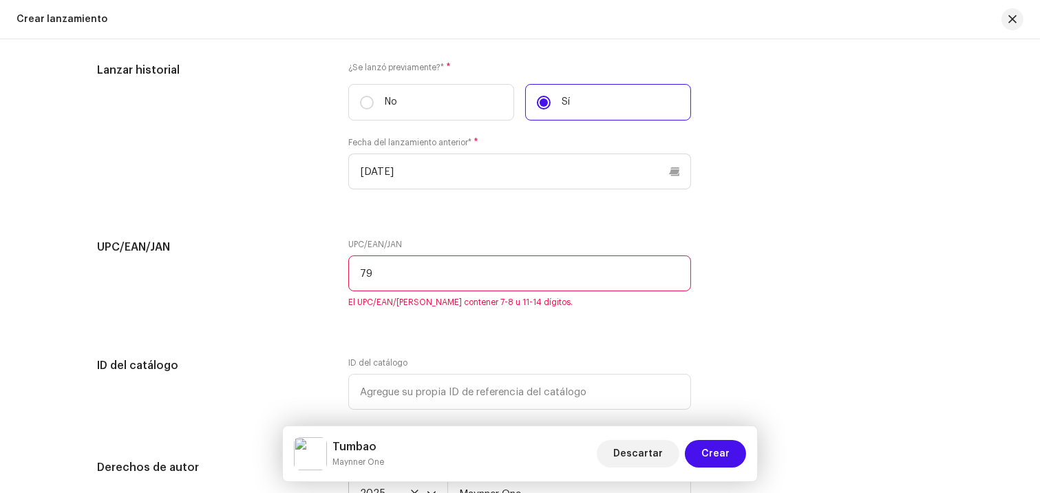
type input "7"
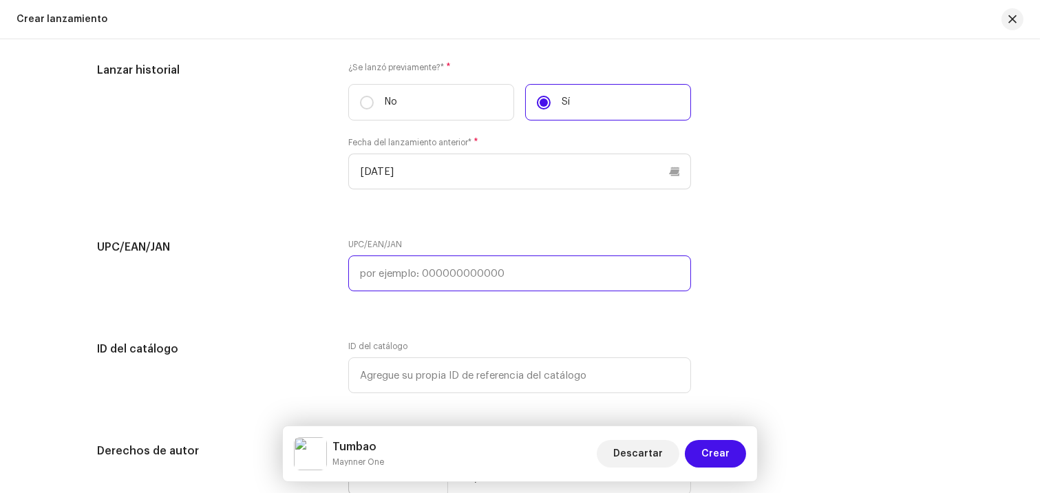
paste input "5063373235801"
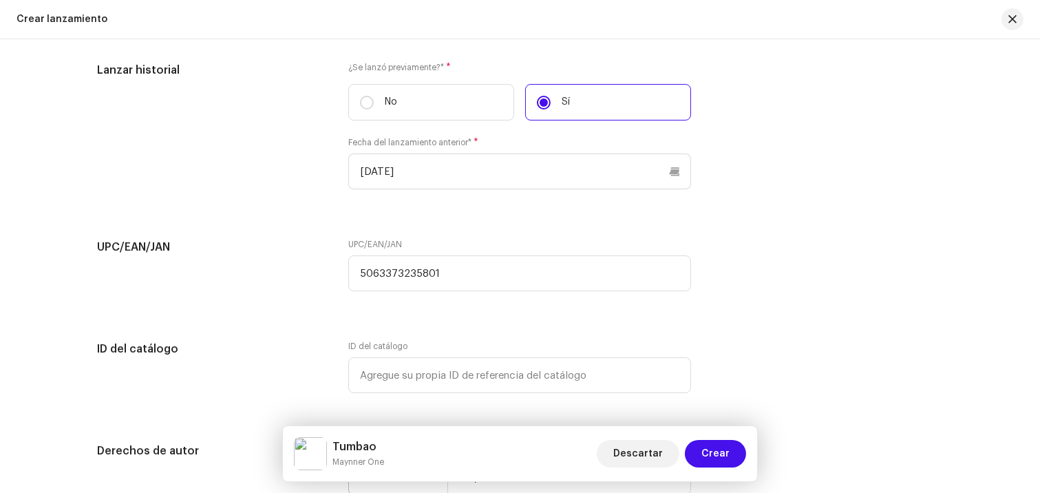
type input "5063373235801"
click at [746, 297] on div "UPC/EAN/JAN UPC/EAN/JAN 5063373235801" at bounding box center [520, 273] width 845 height 69
click at [725, 460] on span "Crear" at bounding box center [716, 454] width 28 height 28
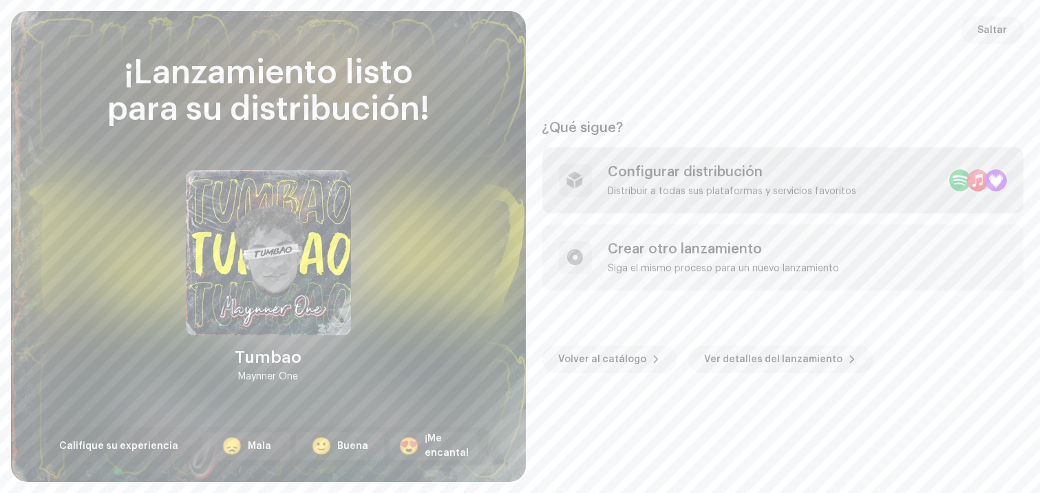
click at [811, 182] on div "Configurar distribución Distribuir a todas sus plataformas y servicios favoritos" at bounding box center [733, 180] width 249 height 33
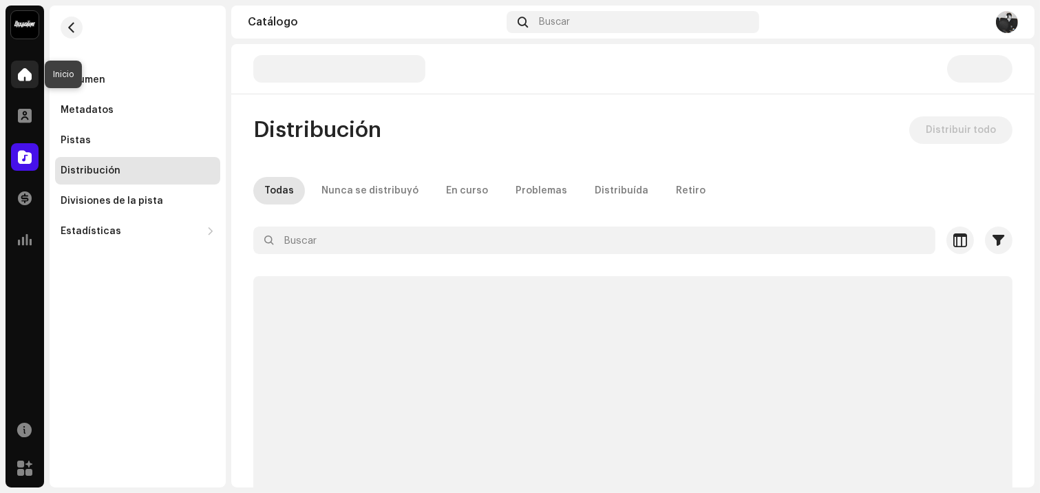
click at [28, 72] on span at bounding box center [25, 74] width 14 height 11
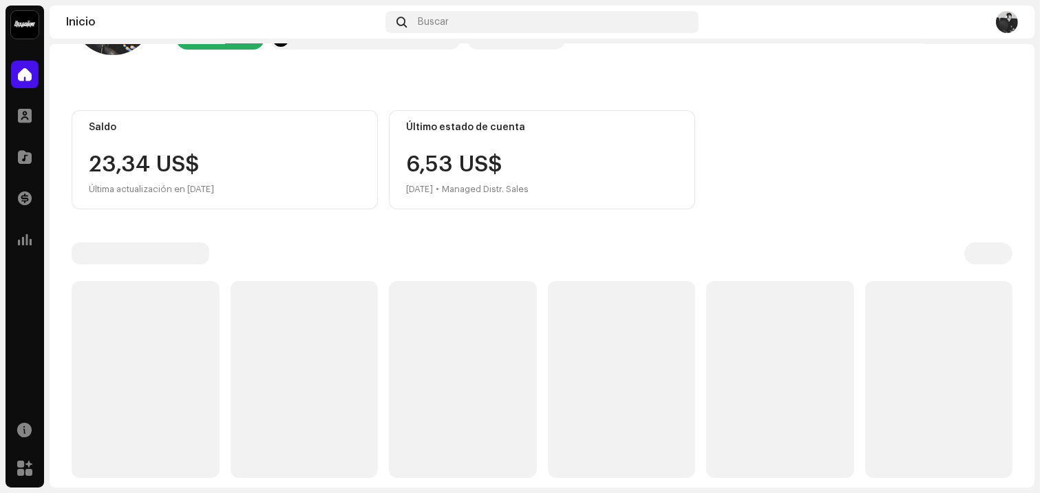
scroll to position [105, 0]
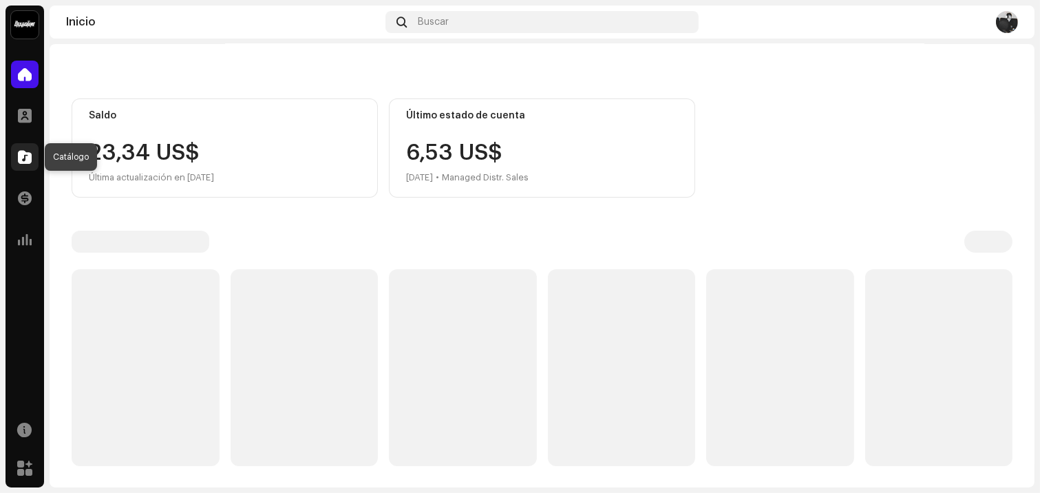
click at [21, 162] on span at bounding box center [25, 156] width 14 height 11
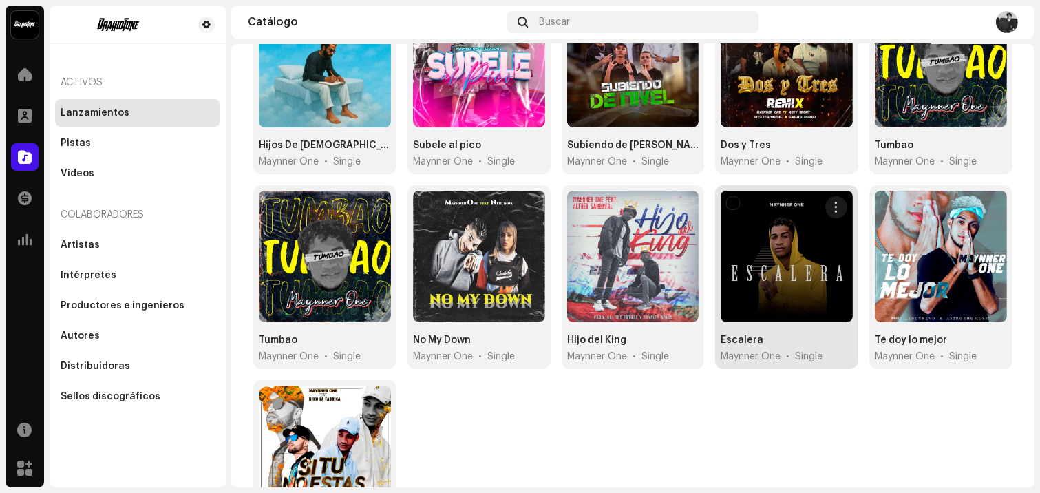
scroll to position [306, 0]
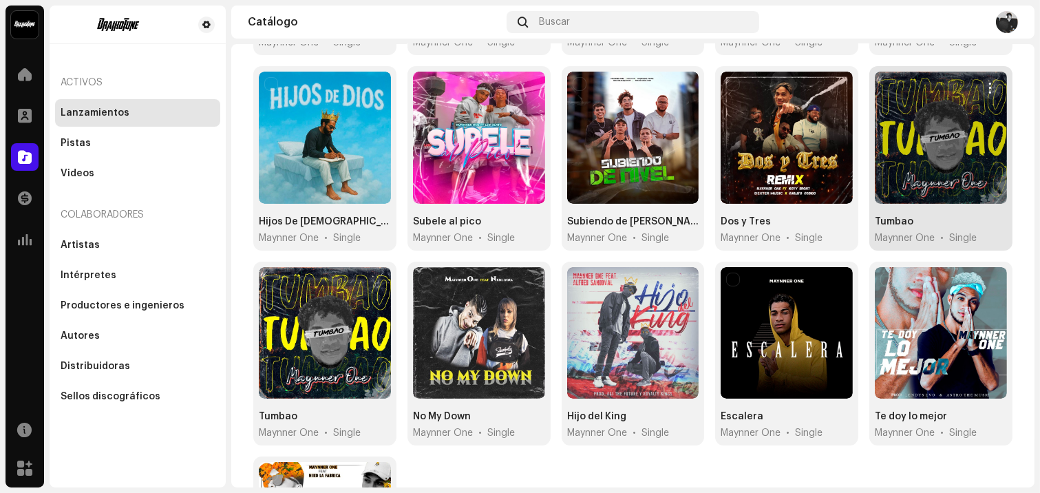
click at [934, 161] on div at bounding box center [941, 138] width 132 height 132
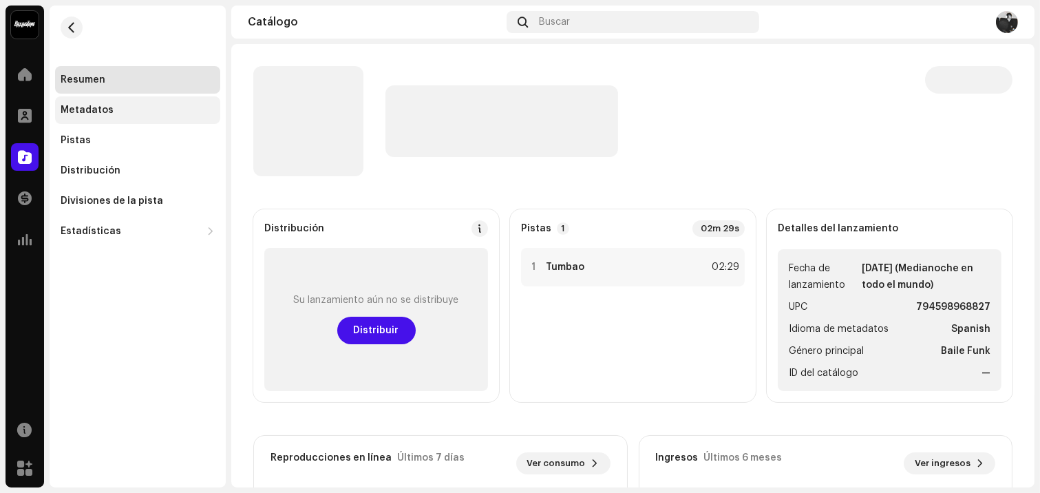
click at [98, 109] on div "Metadatos" at bounding box center [87, 110] width 53 height 11
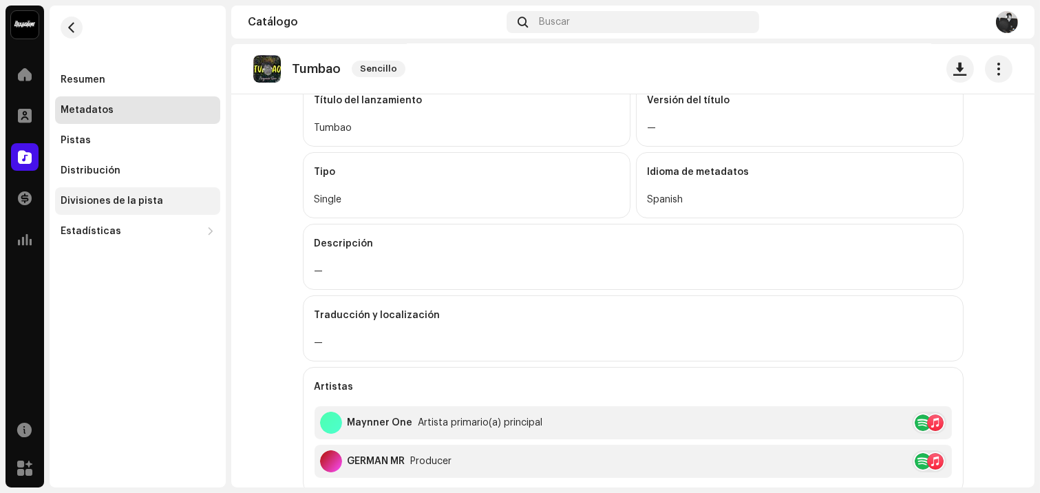
scroll to position [56, 0]
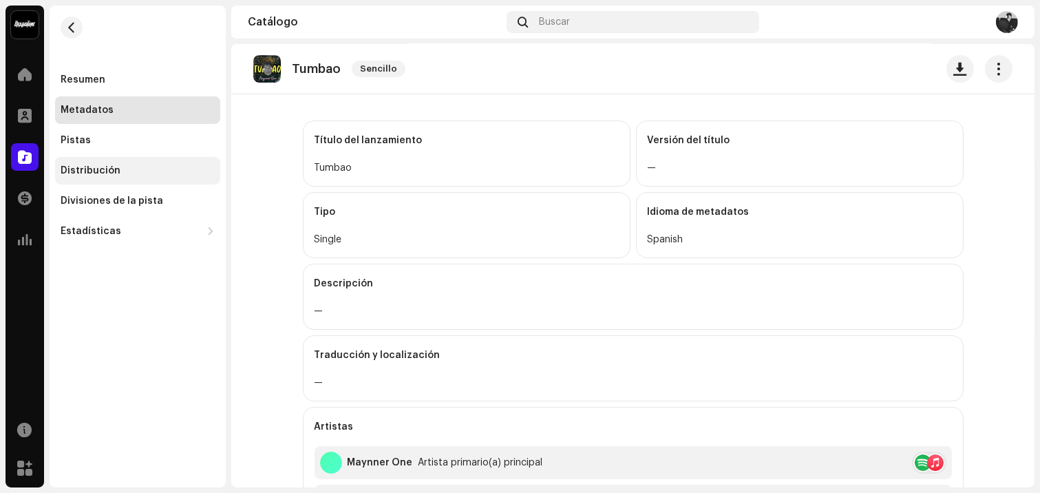
click at [108, 170] on div "Distribución" at bounding box center [91, 170] width 60 height 11
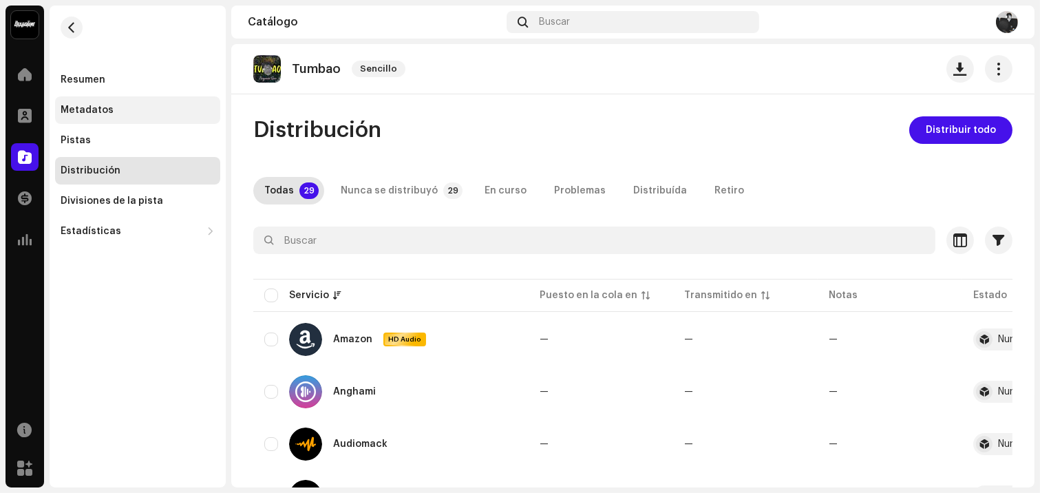
click at [104, 110] on div "Metadatos" at bounding box center [87, 110] width 53 height 11
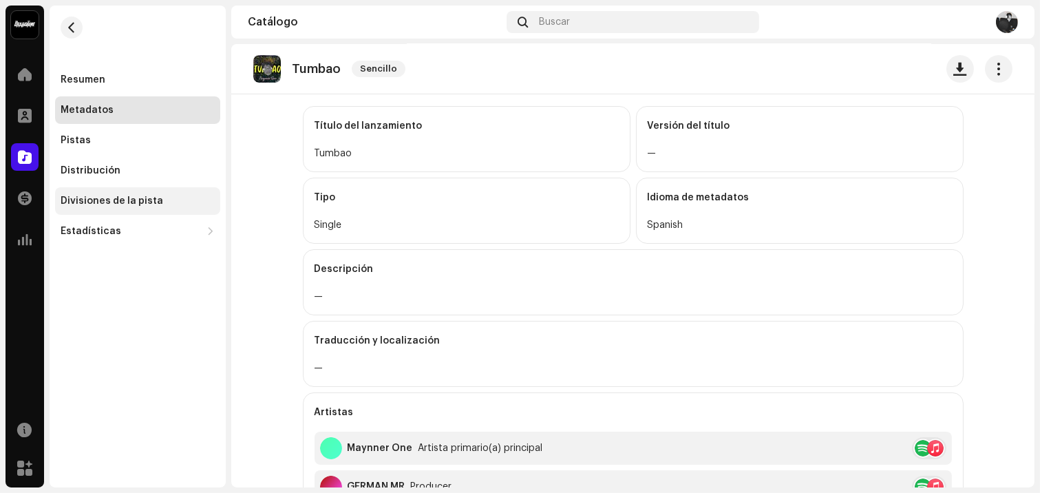
scroll to position [229, 0]
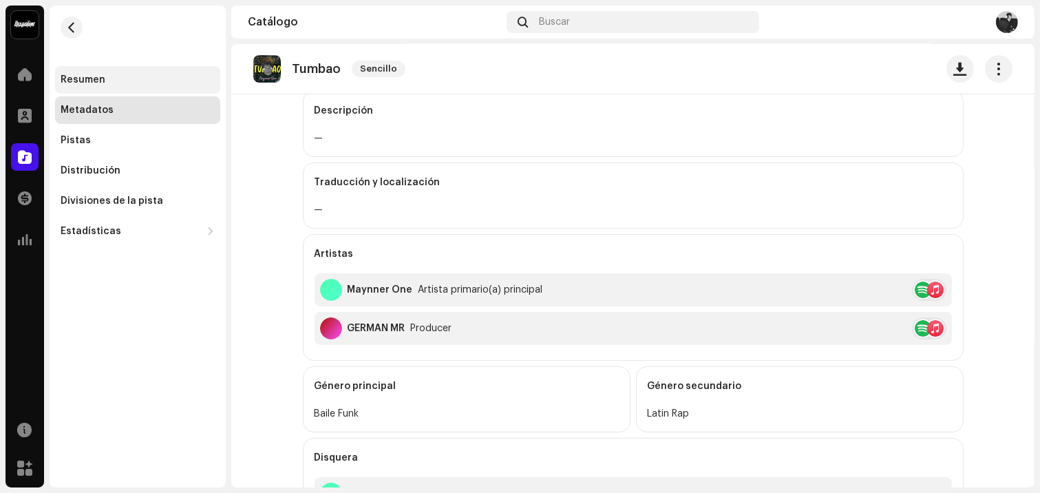
click at [104, 78] on div "Resumen" at bounding box center [138, 79] width 154 height 11
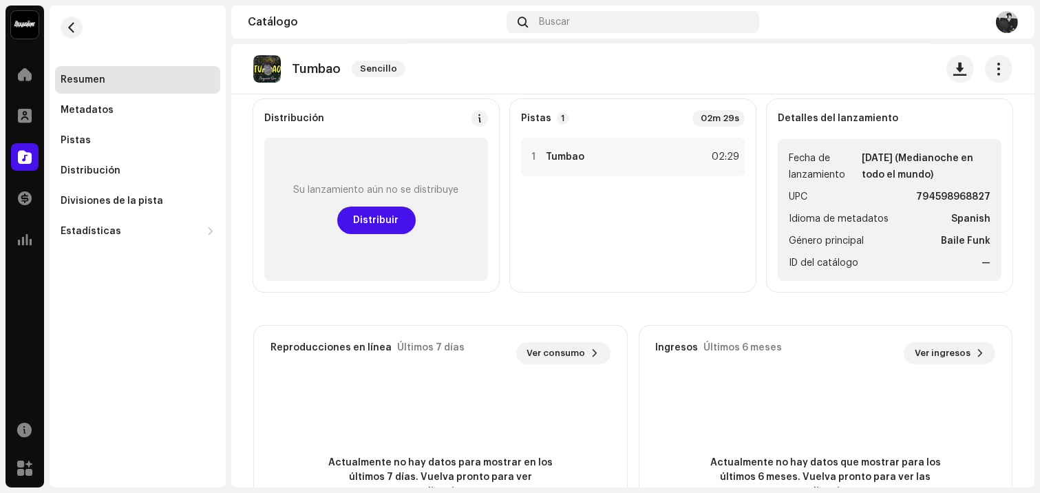
scroll to position [92, 0]
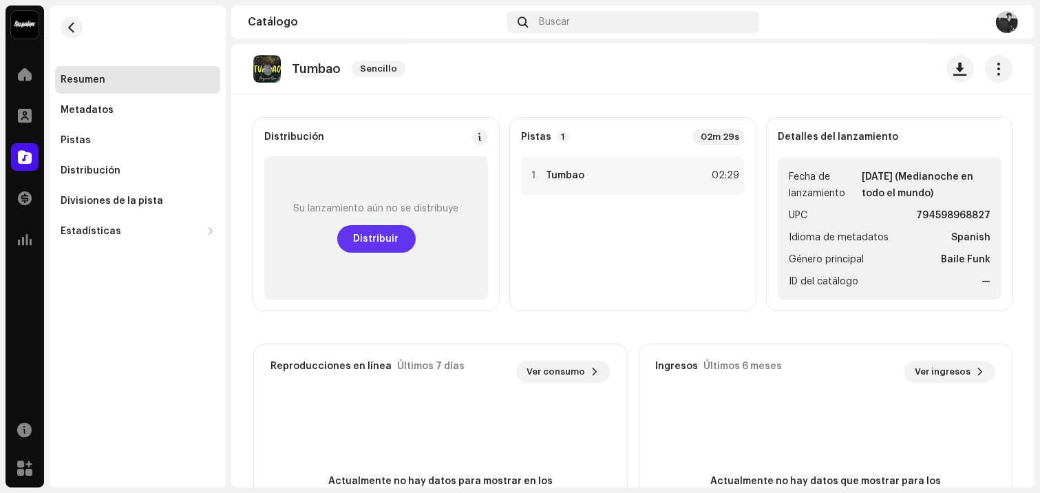
click at [397, 240] on button "Distribuir" at bounding box center [376, 239] width 78 height 28
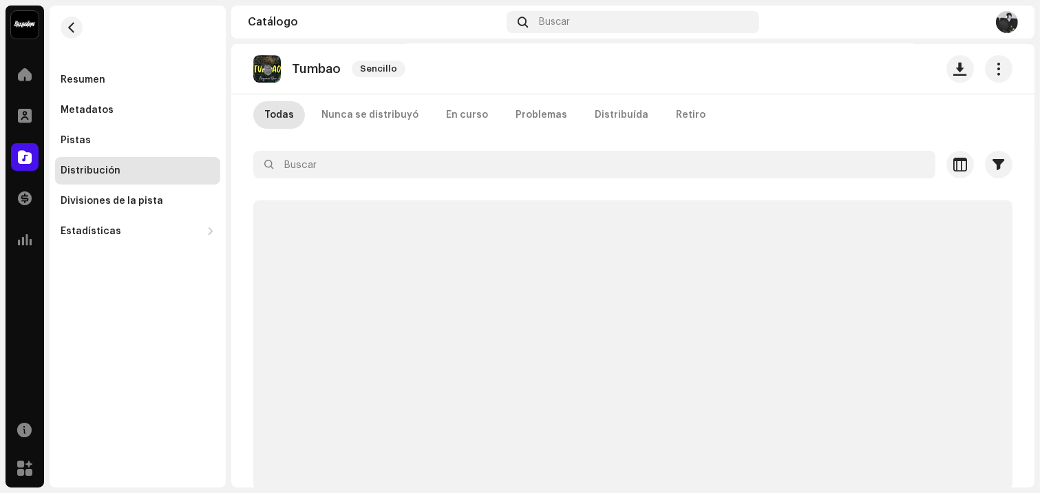
scroll to position [77, 0]
click at [111, 76] on div "Resumen" at bounding box center [138, 79] width 154 height 11
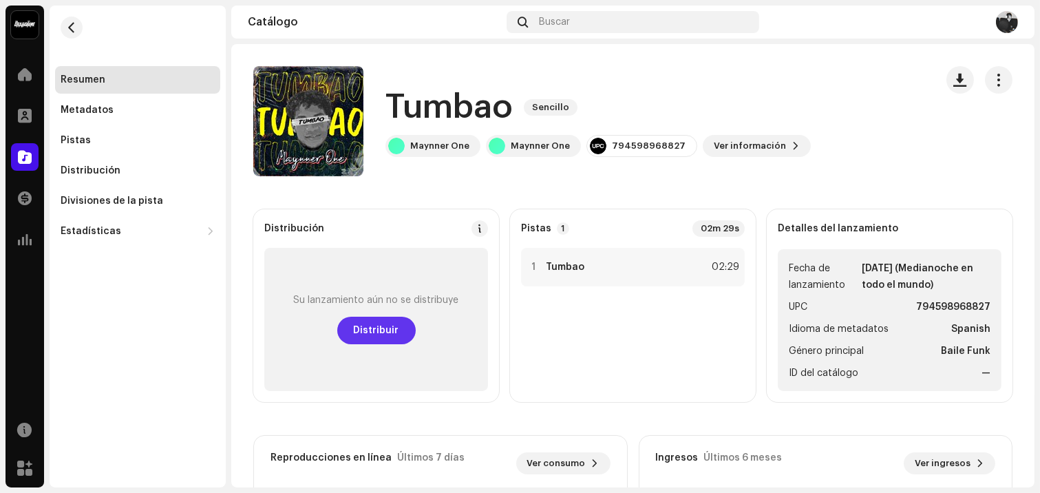
click at [380, 327] on span "Distribuir" at bounding box center [376, 331] width 45 height 28
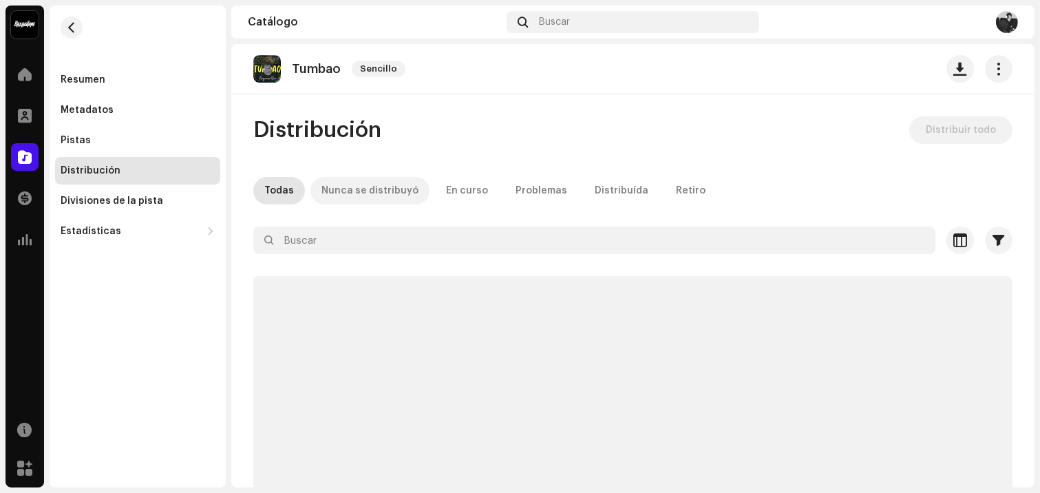
click at [370, 194] on div "Nunca se distribuyó" at bounding box center [370, 191] width 97 height 28
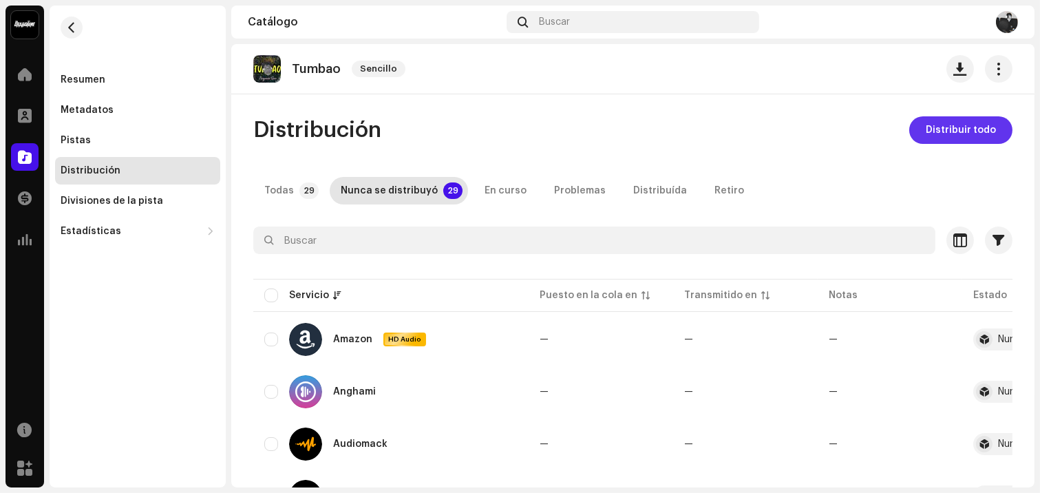
click at [985, 131] on span "Distribuir todo" at bounding box center [961, 130] width 70 height 28
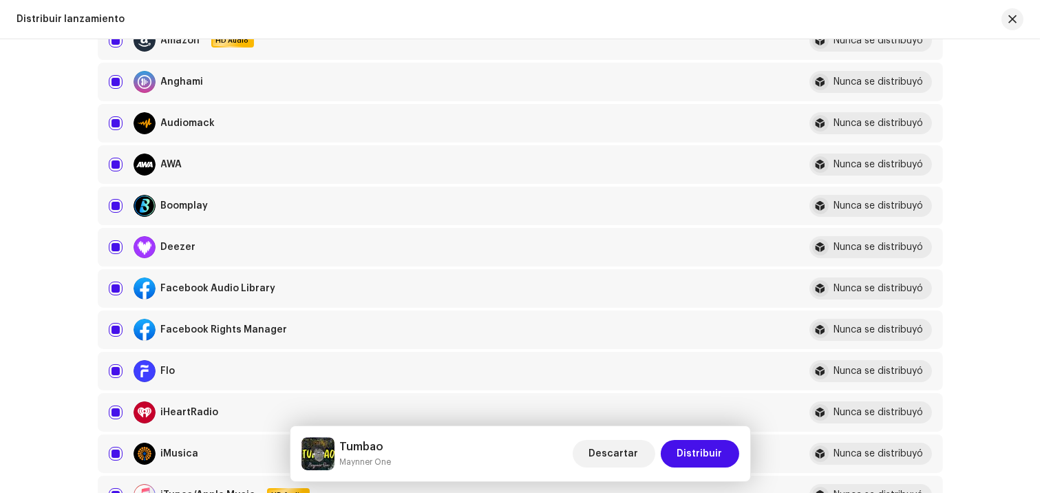
scroll to position [306, 0]
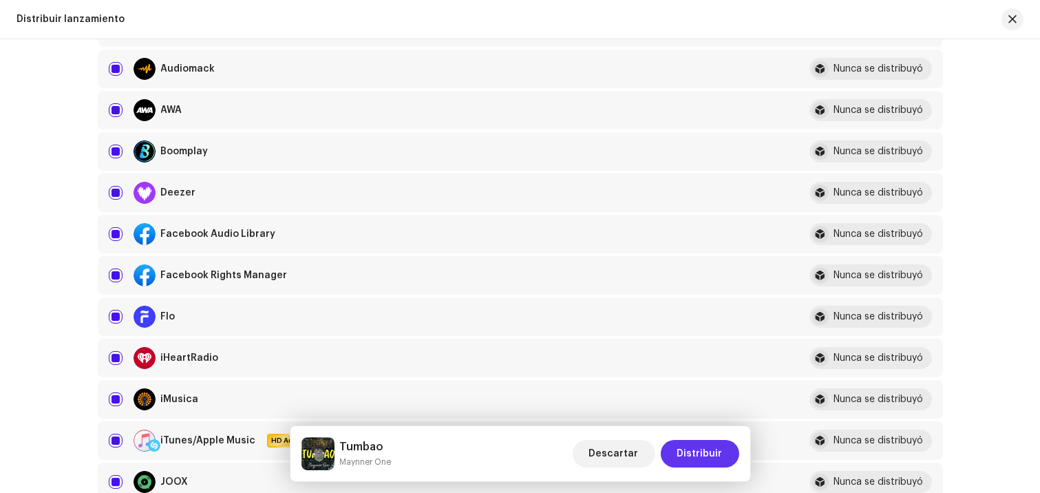
click at [704, 455] on span "Distribuir" at bounding box center [699, 454] width 45 height 28
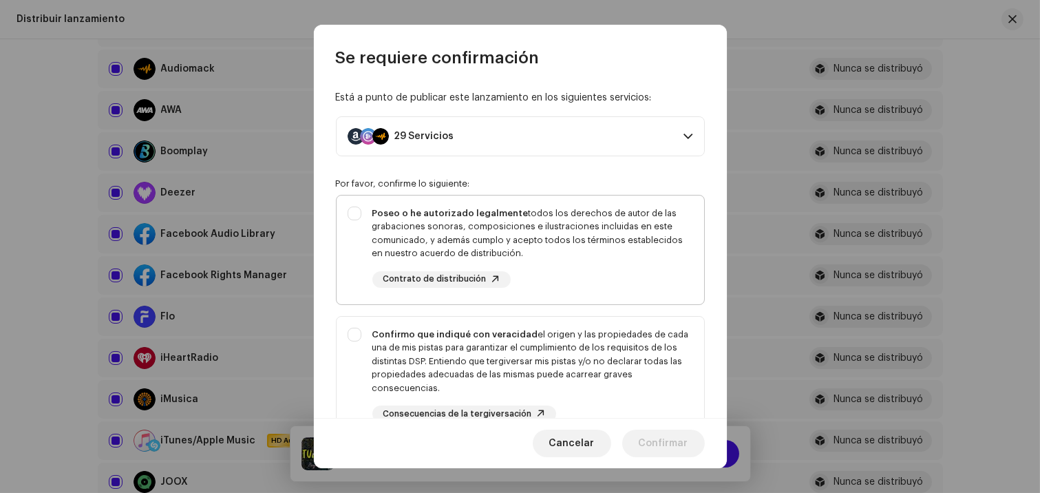
click at [355, 215] on div "Poseo o he autorizado legalmente todos los derechos de autor de las grabaciones…" at bounding box center [521, 247] width 368 height 103
checkbox input "true"
click at [354, 339] on div "Confirmo que indiqué con veracidad el origen y las propiedades de cada una de m…" at bounding box center [521, 375] width 368 height 117
checkbox input "true"
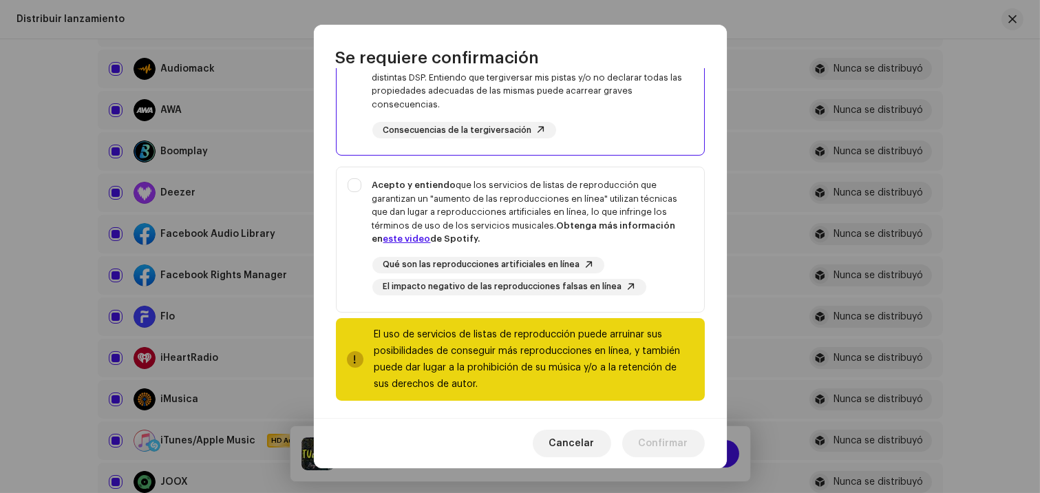
scroll to position [288, 0]
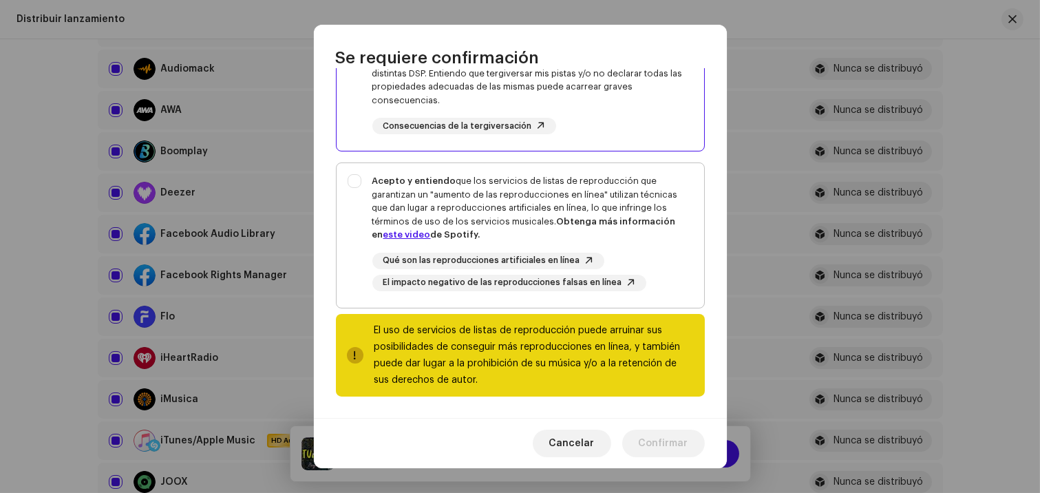
click at [353, 178] on div "Acepto y entiendo que los servicios de listas de reproducción que garantizan un…" at bounding box center [521, 232] width 368 height 139
checkbox input "true"
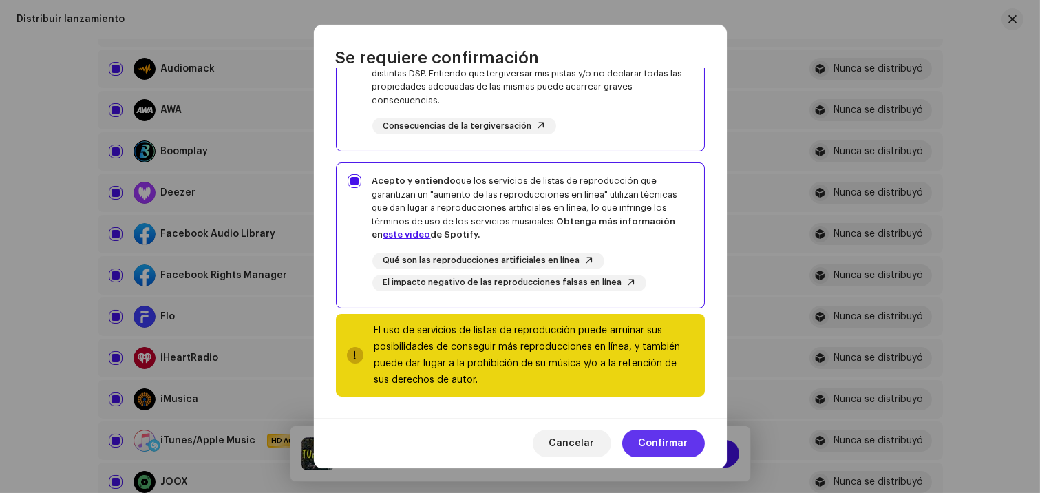
click at [655, 439] on span "Confirmar" at bounding box center [664, 444] width 50 height 28
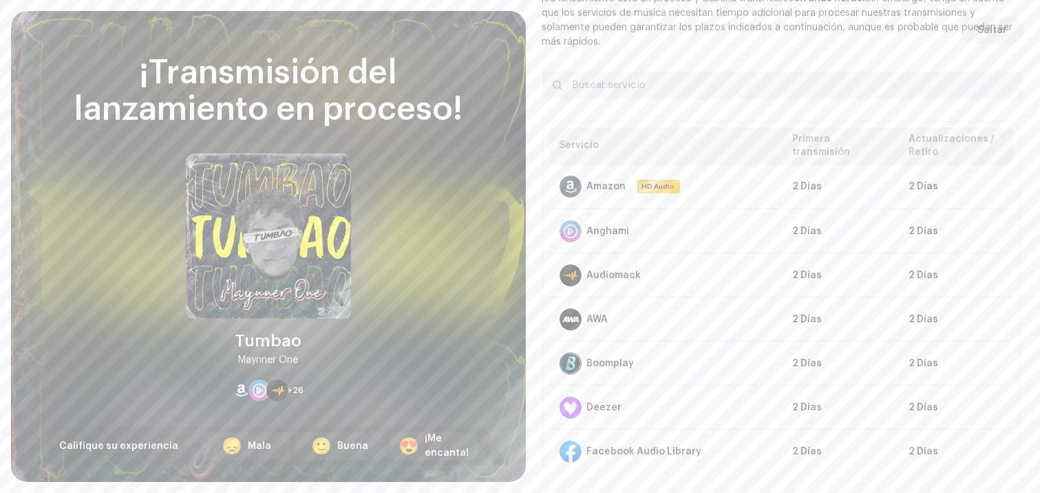
scroll to position [39, 0]
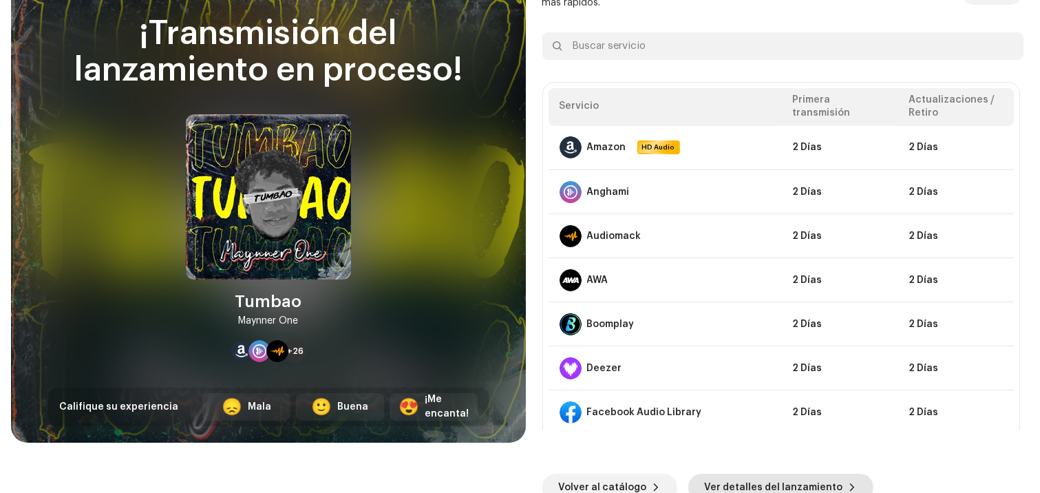
click at [720, 477] on span "Ver detalles del lanzamiento" at bounding box center [774, 488] width 138 height 28
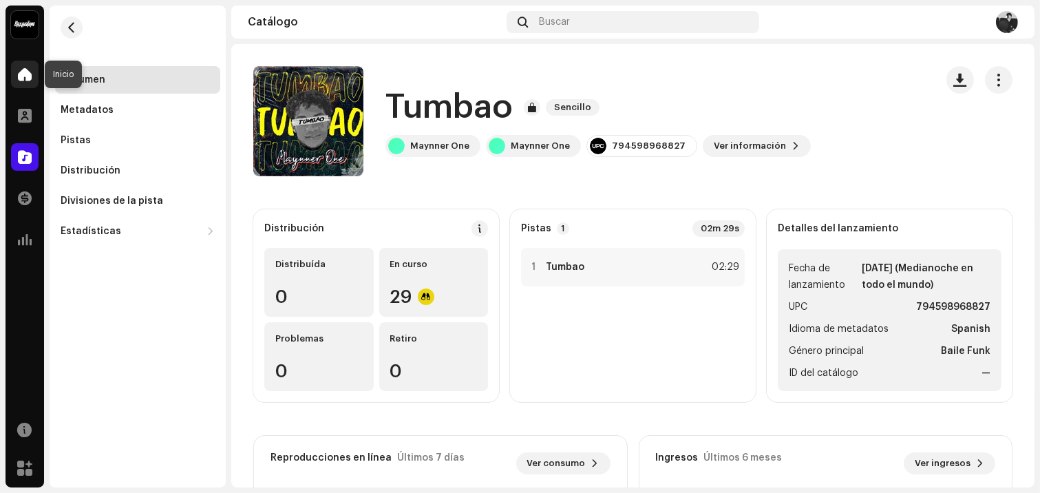
click at [23, 74] on span at bounding box center [25, 74] width 14 height 11
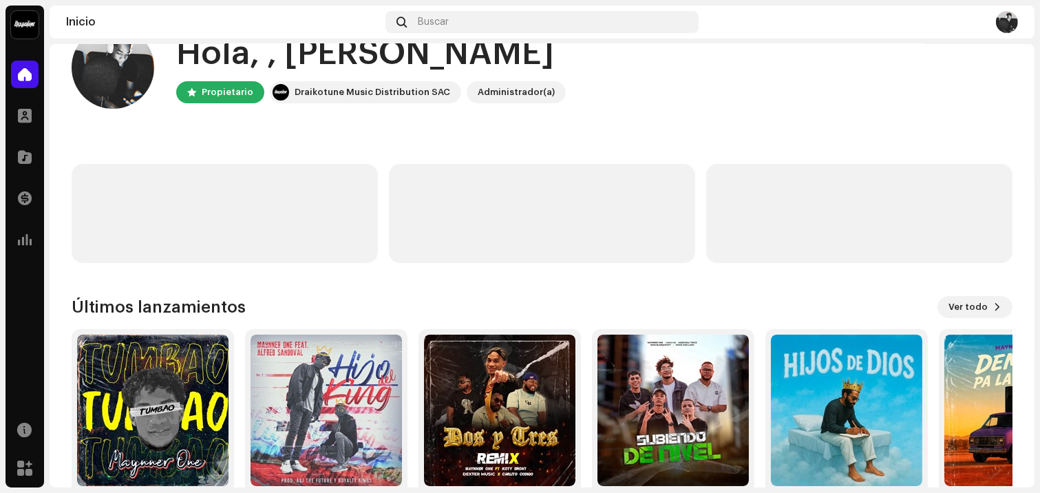
scroll to position [101, 0]
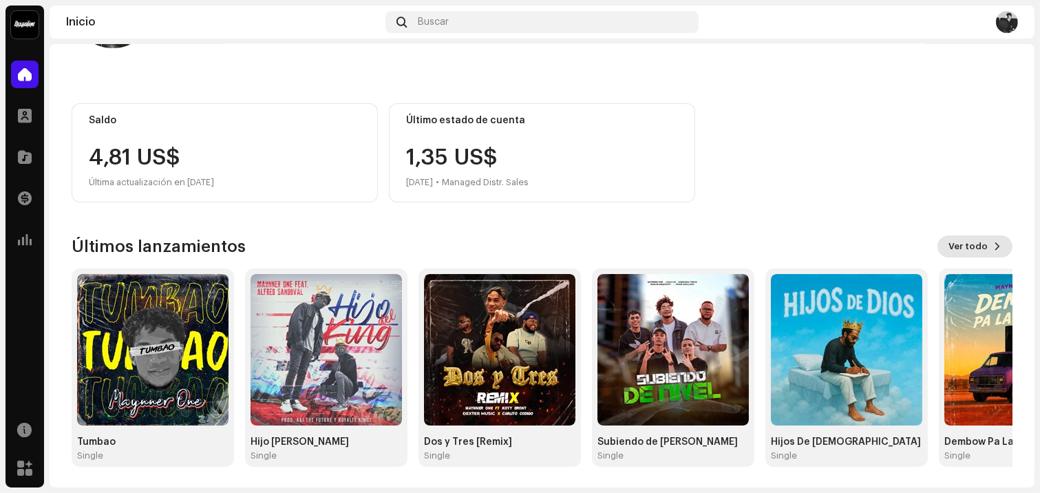
click at [971, 249] on span "Ver todo" at bounding box center [968, 247] width 39 height 28
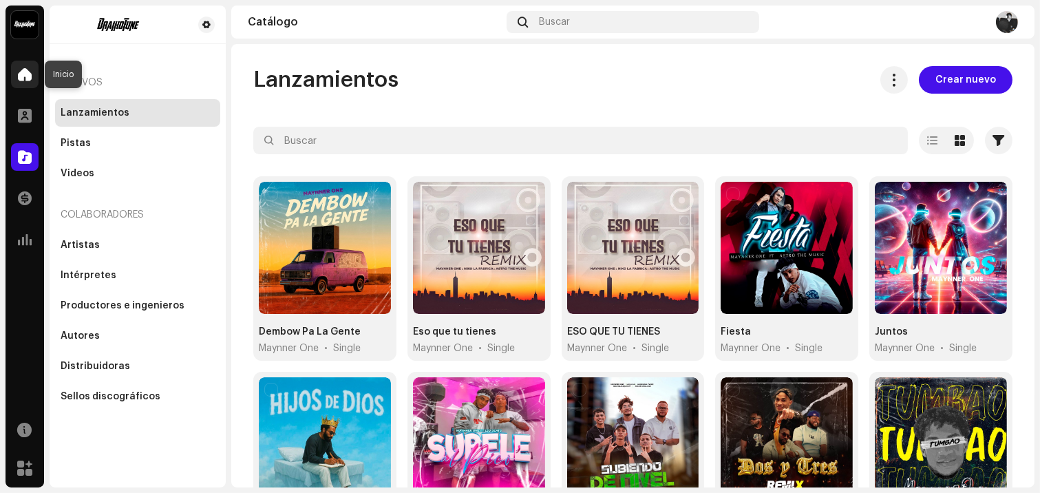
click at [28, 70] on span at bounding box center [25, 74] width 14 height 11
